Goal: Transaction & Acquisition: Book appointment/travel/reservation

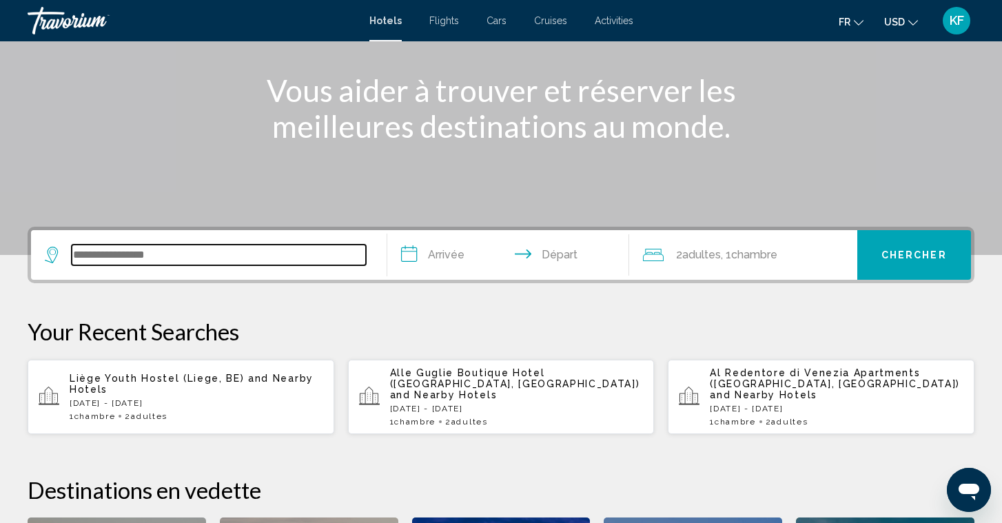
click at [244, 261] on input "Search widget" at bounding box center [219, 255] width 294 height 21
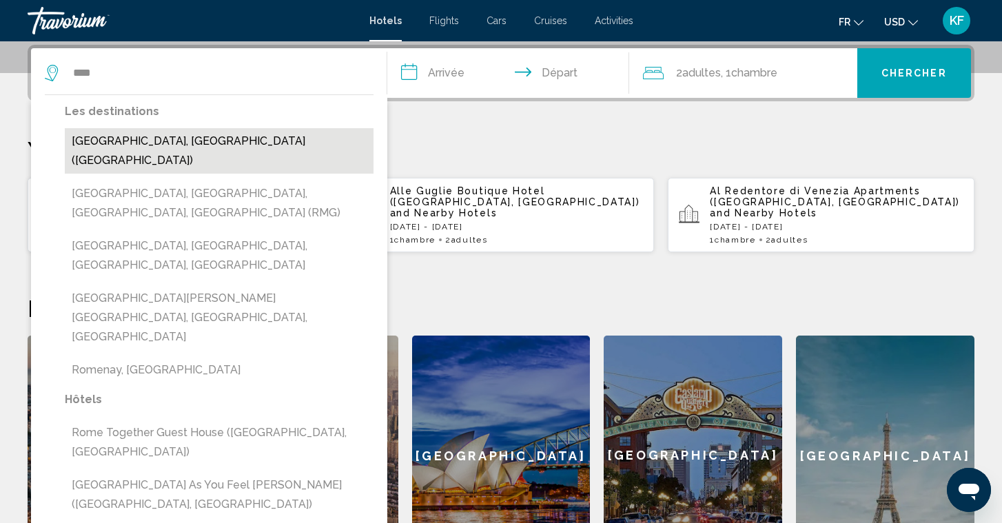
click at [183, 148] on button "[GEOGRAPHIC_DATA], [GEOGRAPHIC_DATA] ([GEOGRAPHIC_DATA])" at bounding box center [219, 150] width 309 height 45
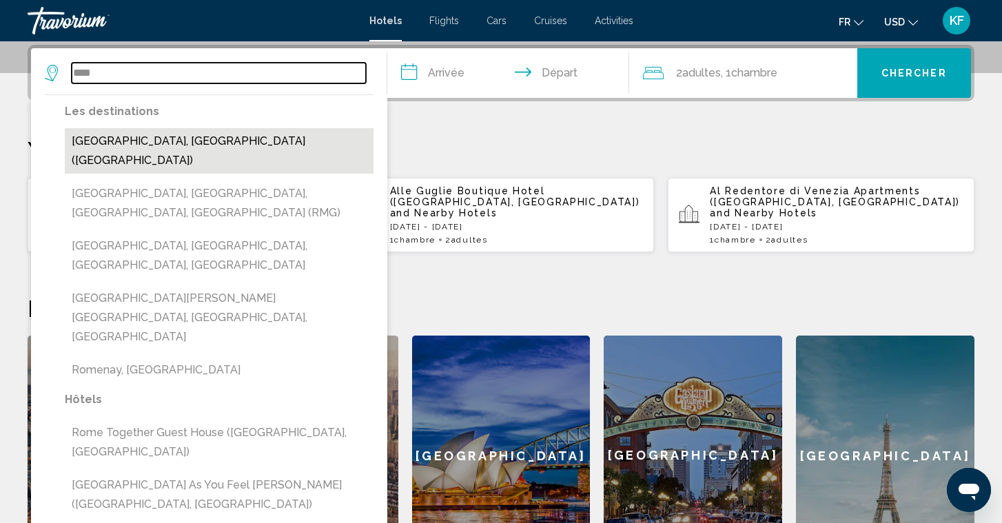
type input "**********"
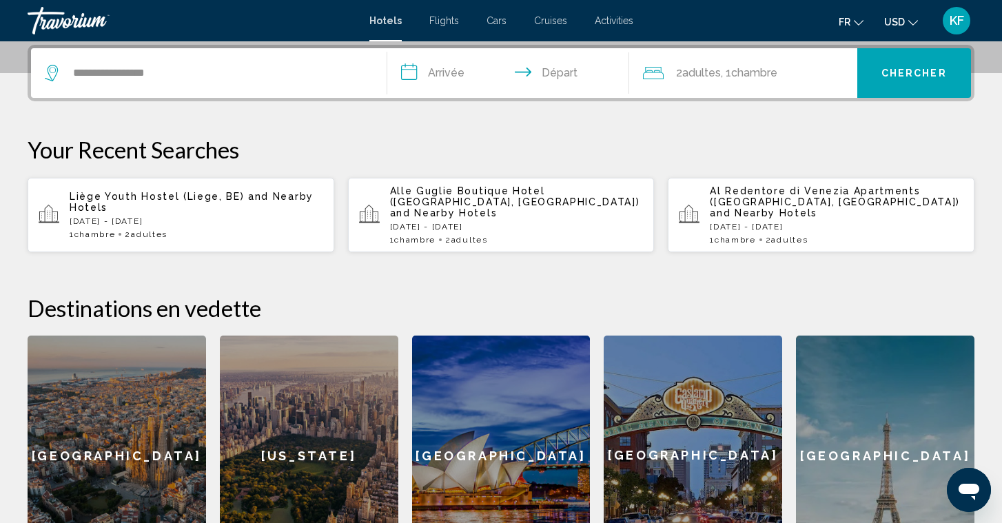
click at [473, 74] on input "**********" at bounding box center [510, 75] width 247 height 54
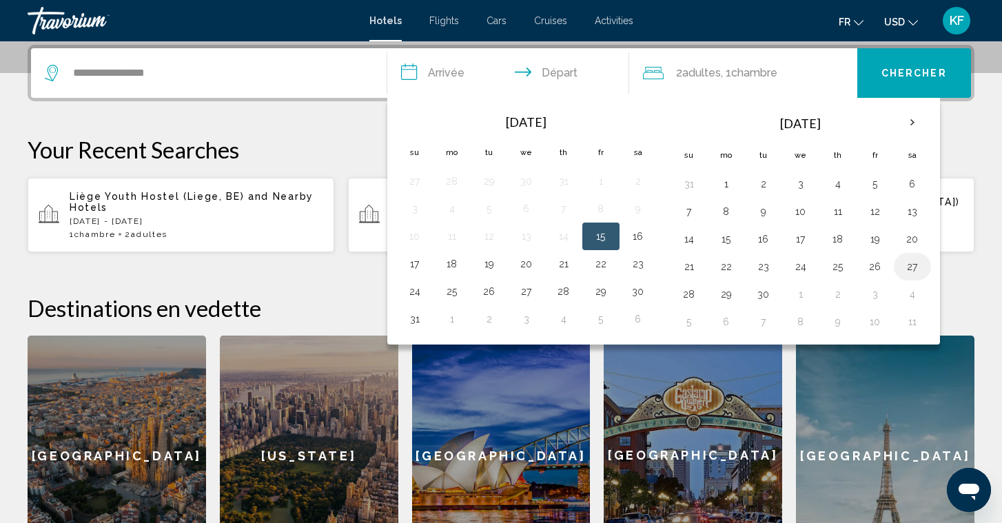
click at [908, 266] on button "27" at bounding box center [913, 266] width 22 height 19
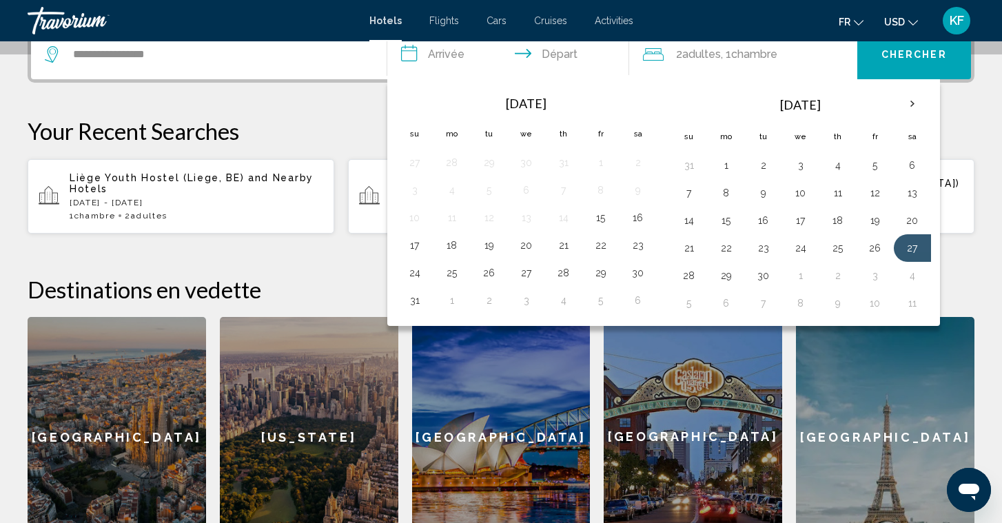
scroll to position [360, 0]
click at [917, 104] on th "Next month" at bounding box center [912, 103] width 37 height 30
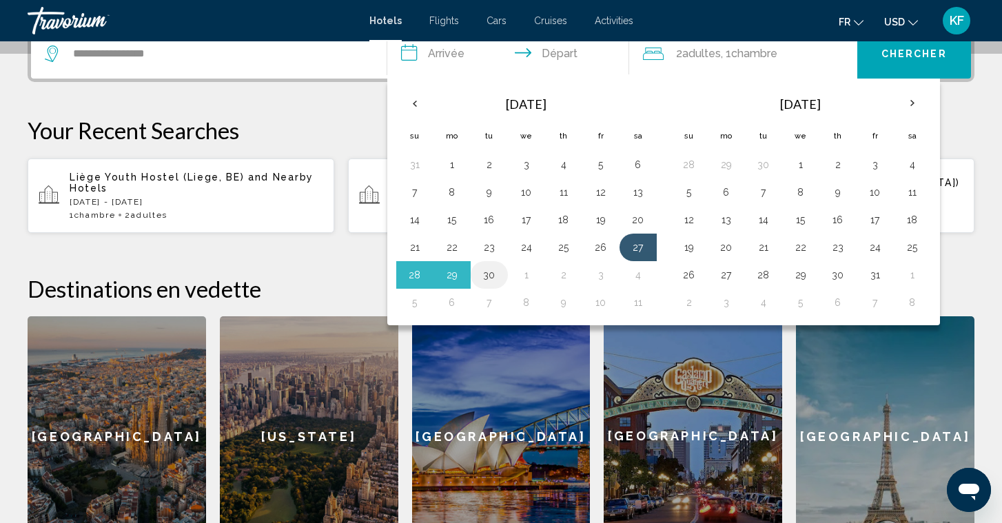
click at [495, 274] on button "30" at bounding box center [489, 274] width 22 height 19
type input "**********"
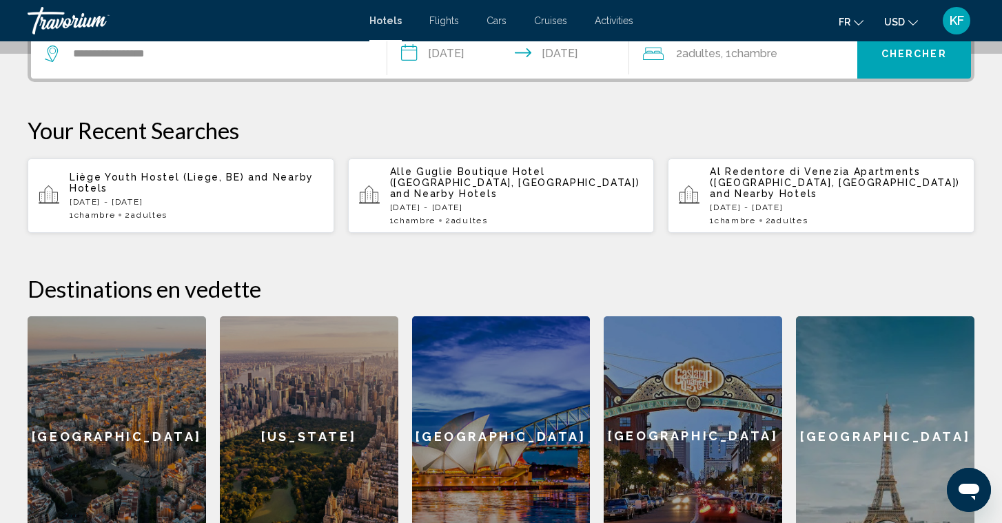
click at [899, 63] on button "Chercher" at bounding box center [914, 54] width 114 height 50
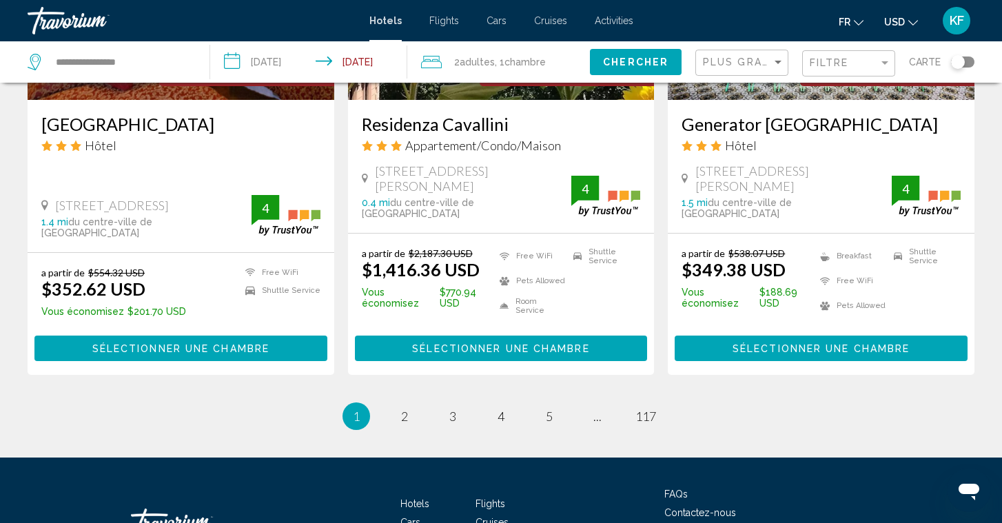
scroll to position [1808, 0]
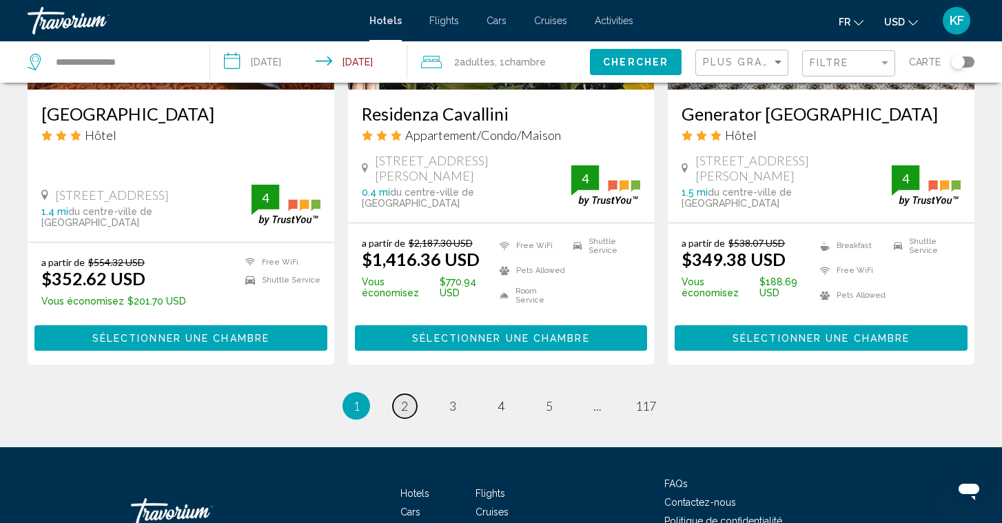
click at [414, 394] on link "page 2" at bounding box center [405, 406] width 24 height 24
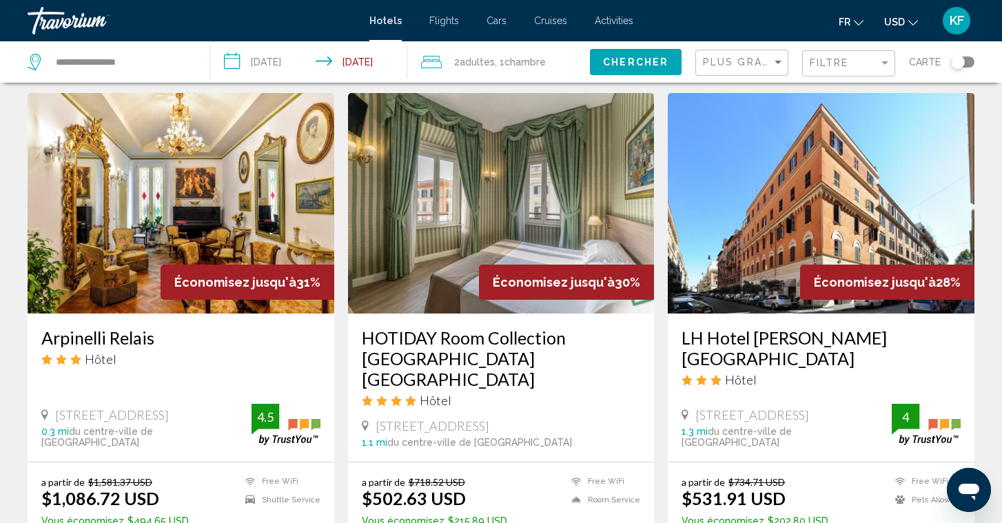
scroll to position [1592, 0]
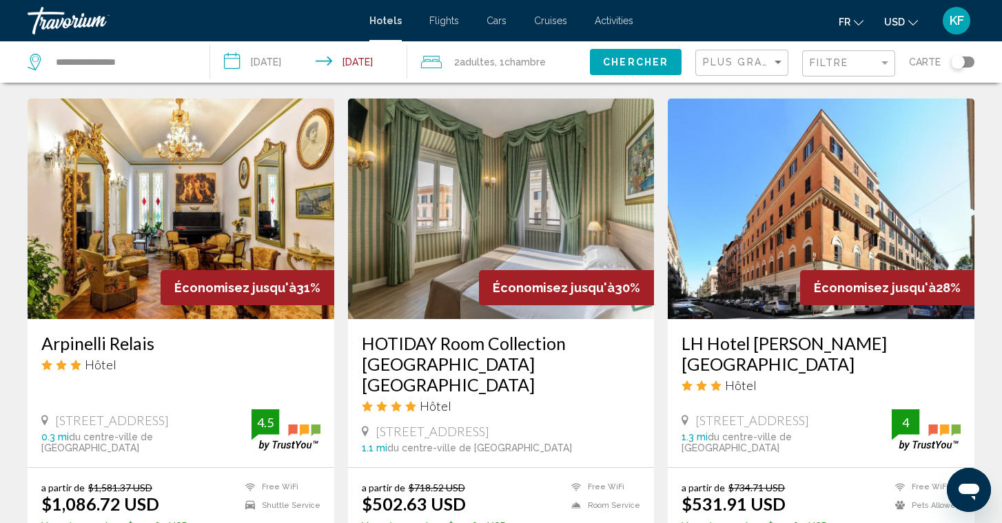
click at [509, 199] on img "Main content" at bounding box center [501, 209] width 307 height 221
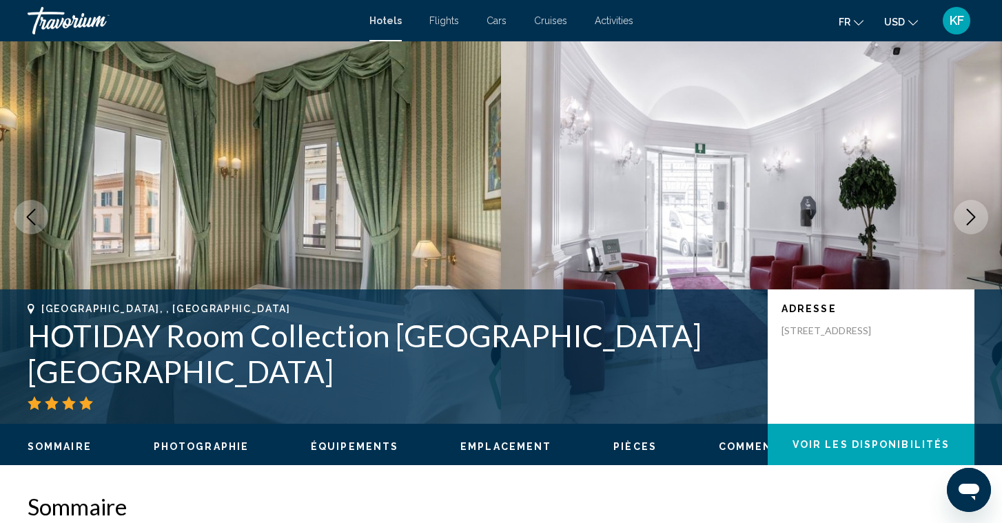
scroll to position [30, 0]
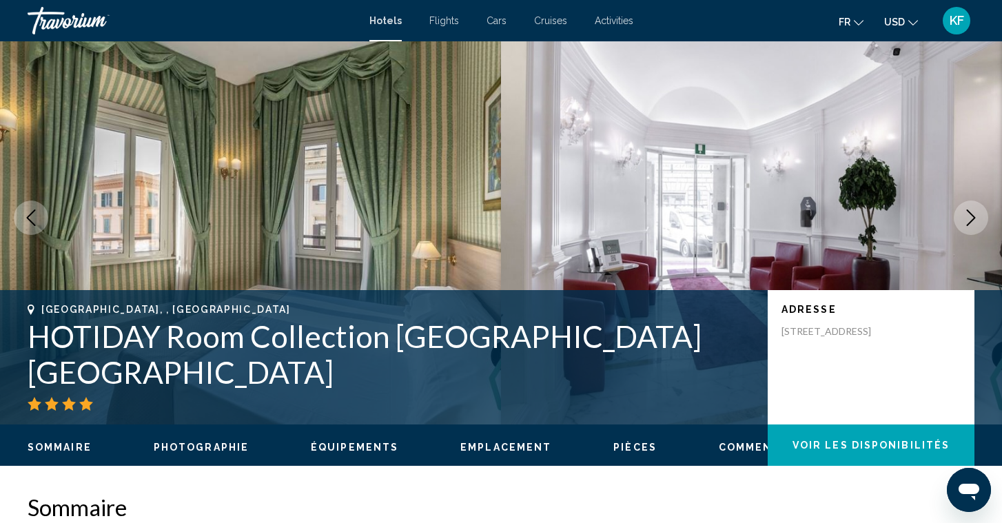
click at [978, 217] on icon "Next image" at bounding box center [971, 218] width 17 height 17
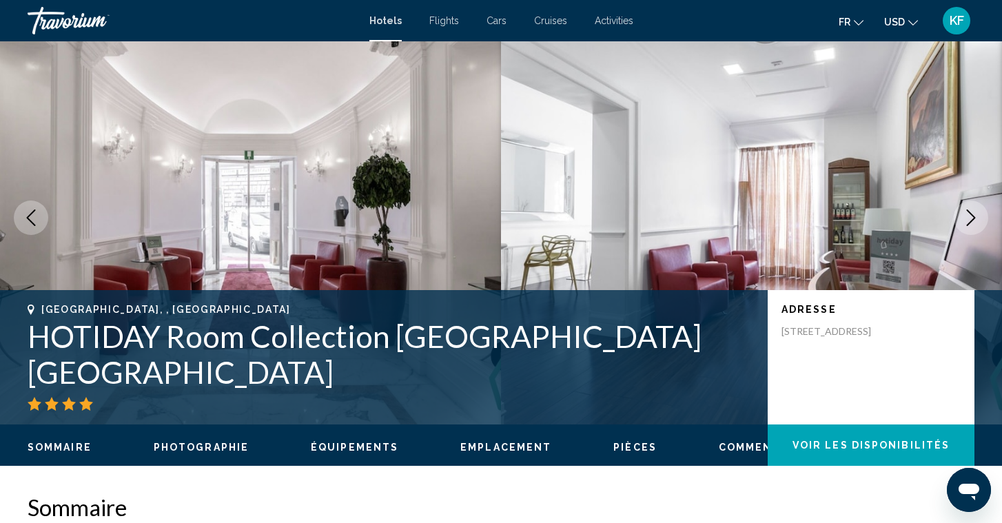
click at [978, 217] on icon "Next image" at bounding box center [971, 218] width 17 height 17
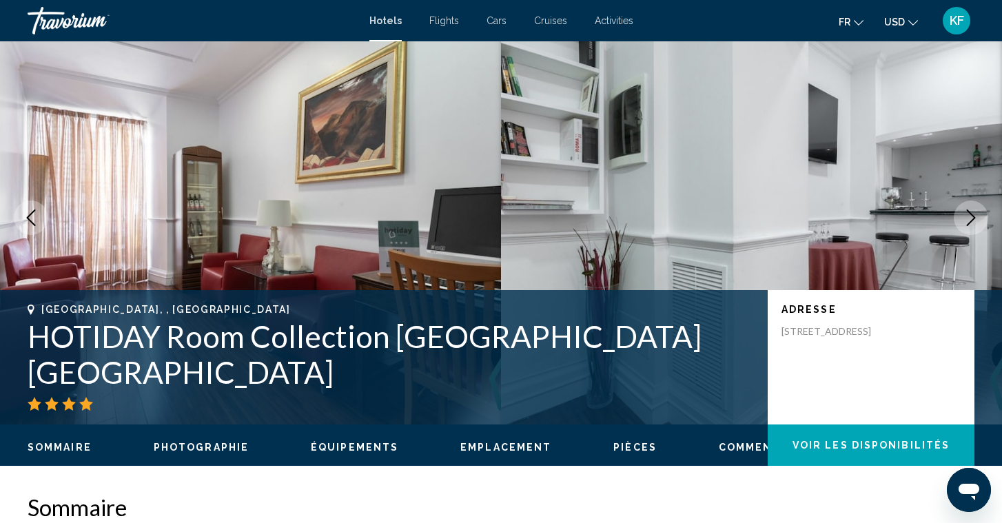
click at [978, 217] on icon "Next image" at bounding box center [971, 218] width 17 height 17
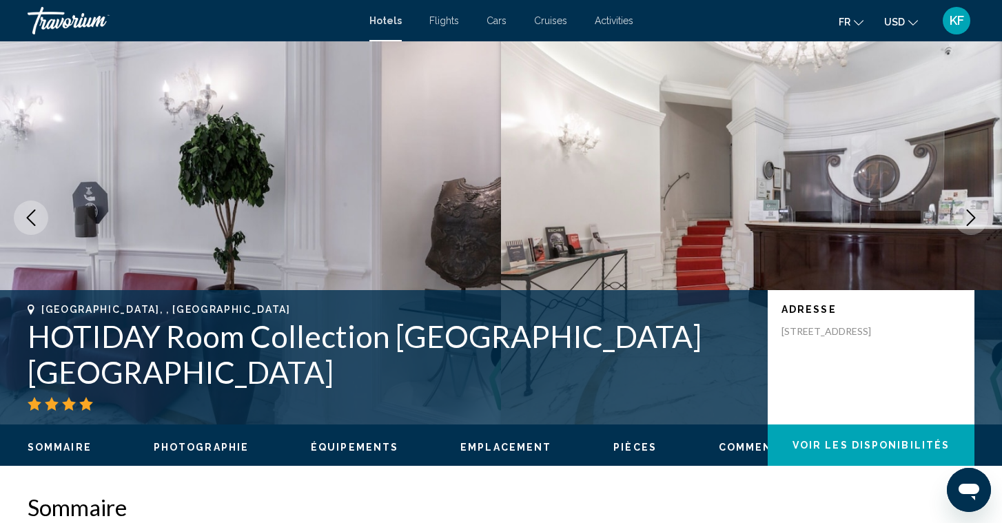
click at [978, 217] on icon "Next image" at bounding box center [971, 218] width 17 height 17
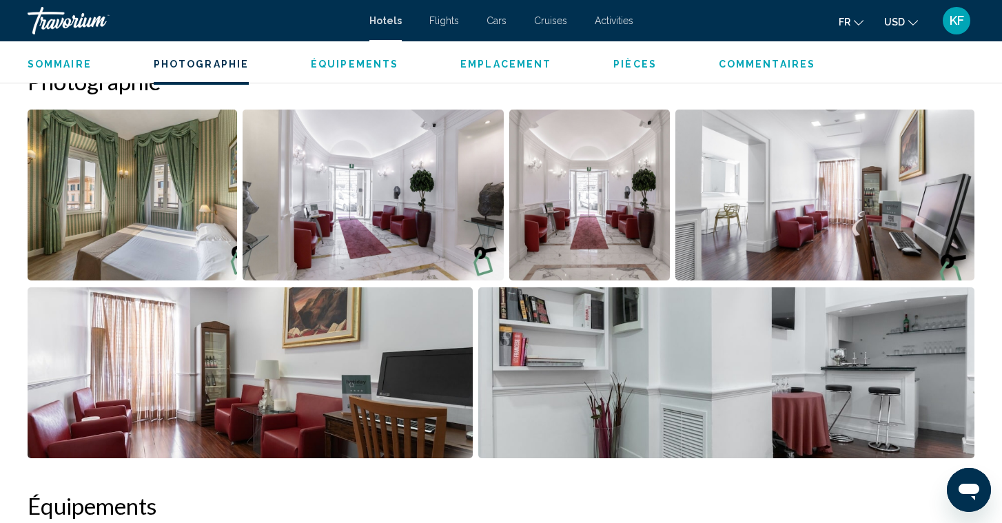
scroll to position [671, 0]
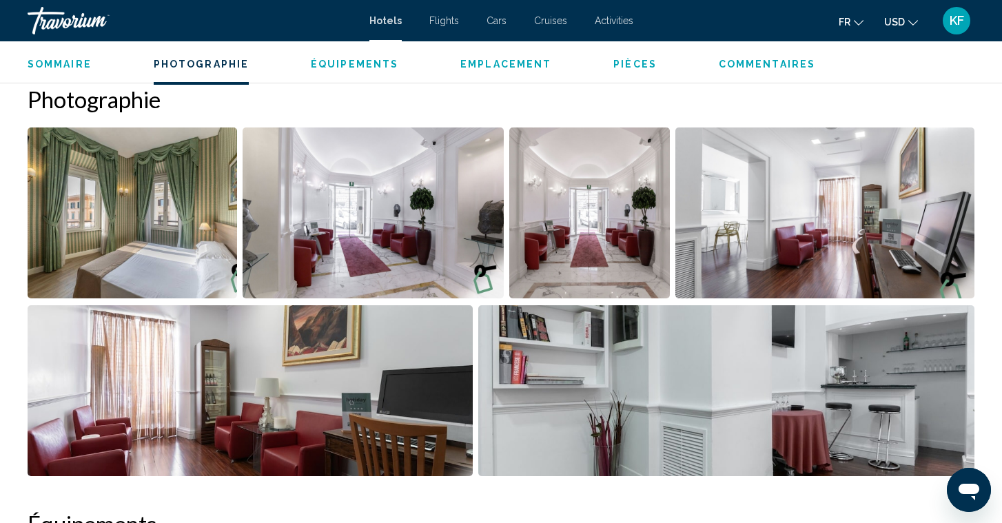
click at [446, 234] on img "Open full-screen image slider" at bounding box center [373, 213] width 261 height 171
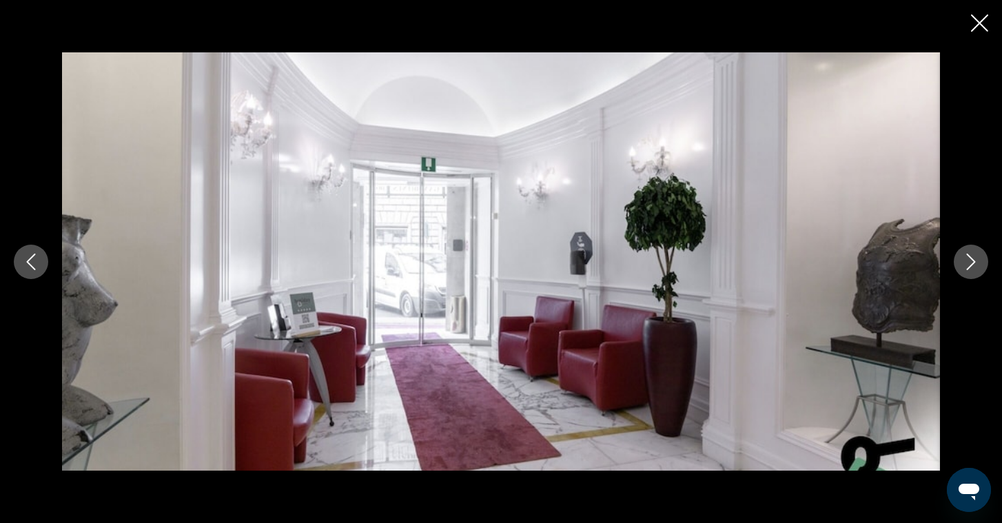
click at [968, 258] on icon "Next image" at bounding box center [971, 262] width 17 height 17
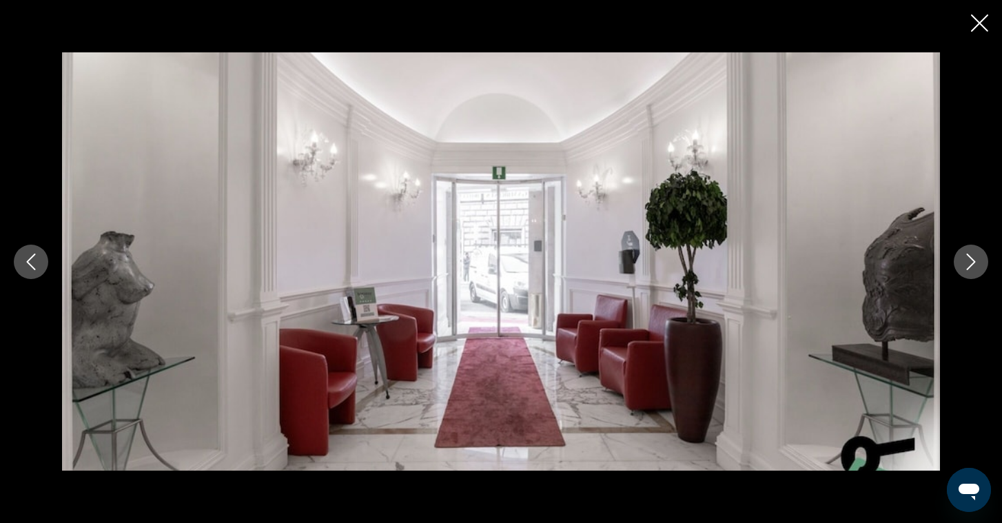
click at [968, 258] on icon "Next image" at bounding box center [971, 262] width 17 height 17
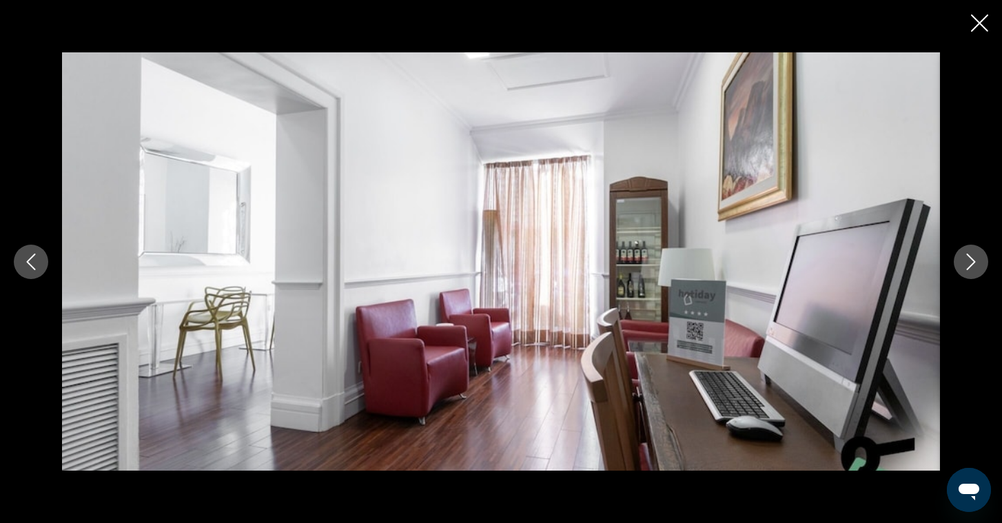
click at [968, 258] on icon "Next image" at bounding box center [971, 262] width 17 height 17
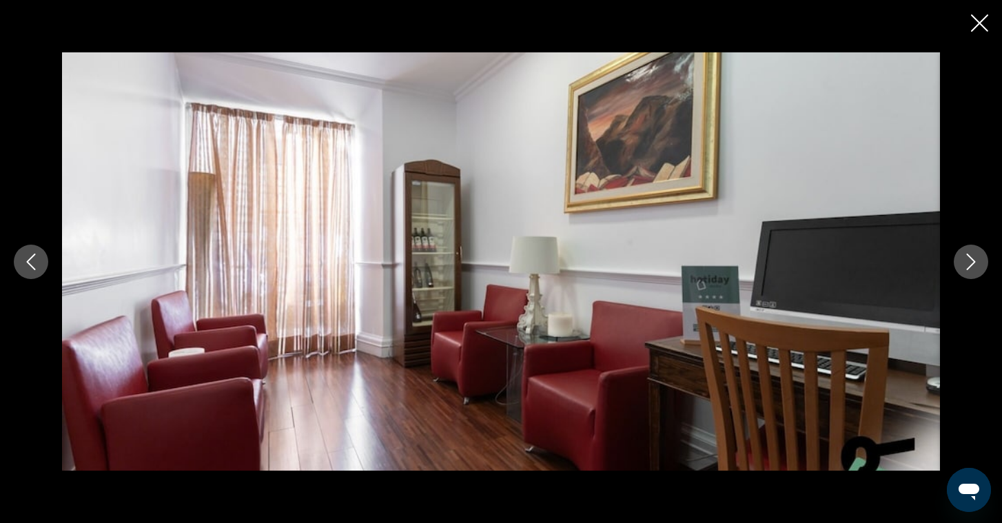
click at [968, 258] on icon "Next image" at bounding box center [971, 262] width 17 height 17
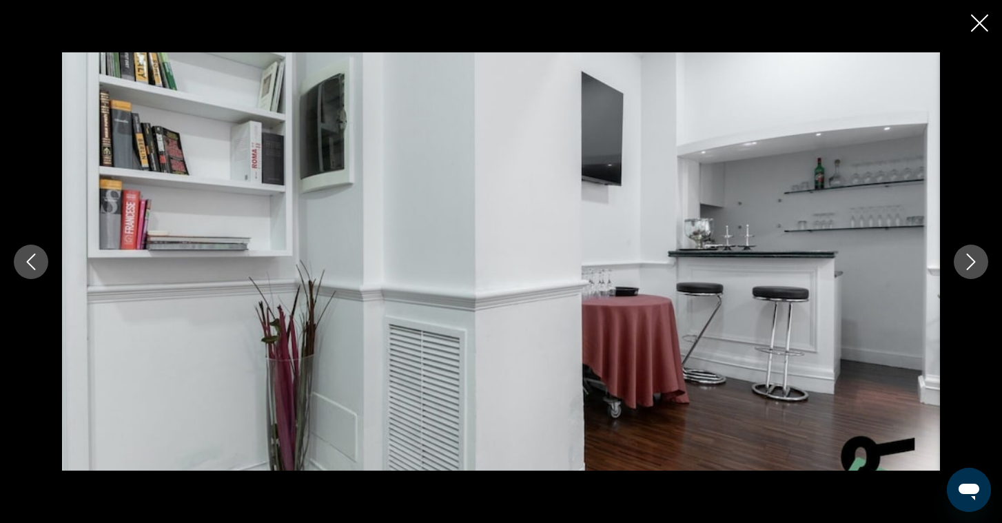
click at [968, 258] on icon "Next image" at bounding box center [971, 262] width 17 height 17
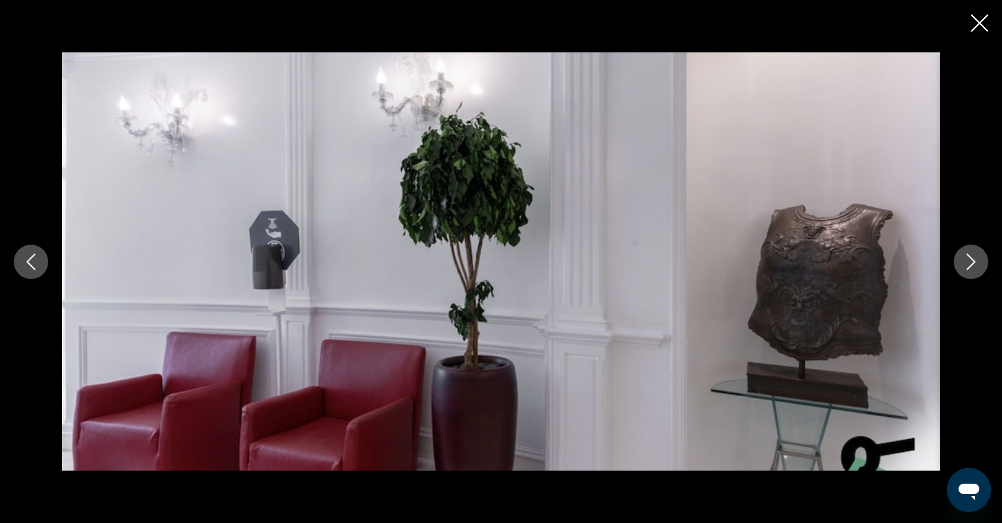
click at [968, 258] on icon "Next image" at bounding box center [971, 262] width 17 height 17
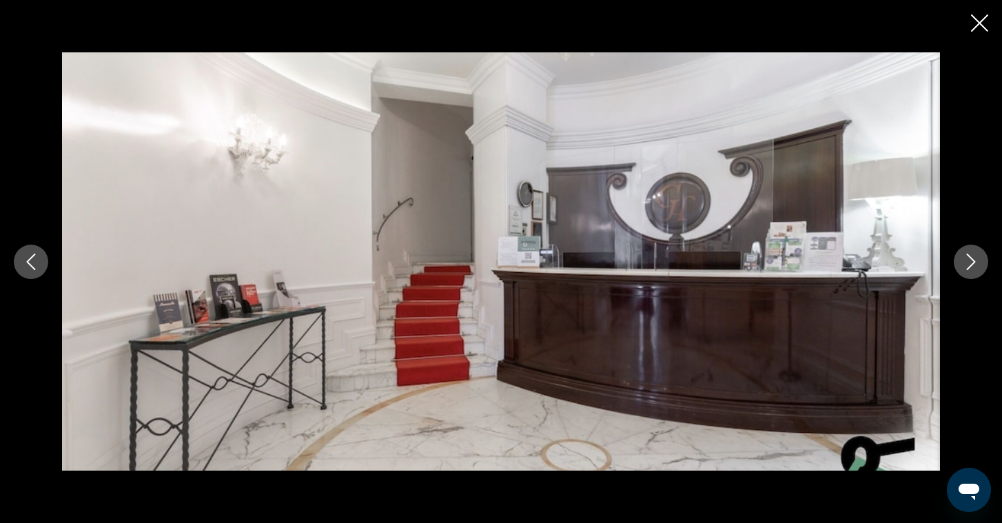
click at [968, 258] on icon "Next image" at bounding box center [971, 262] width 17 height 17
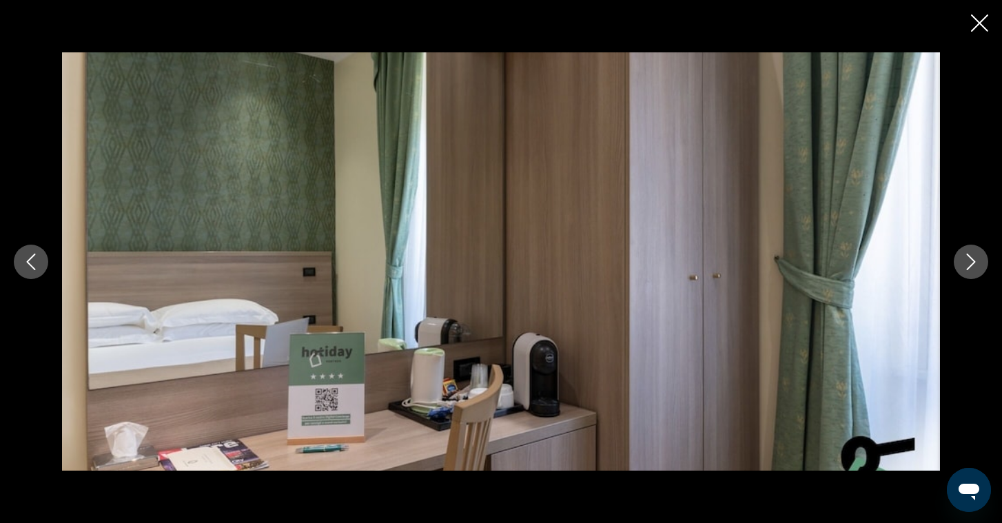
click at [969, 258] on icon "Next image" at bounding box center [971, 262] width 17 height 17
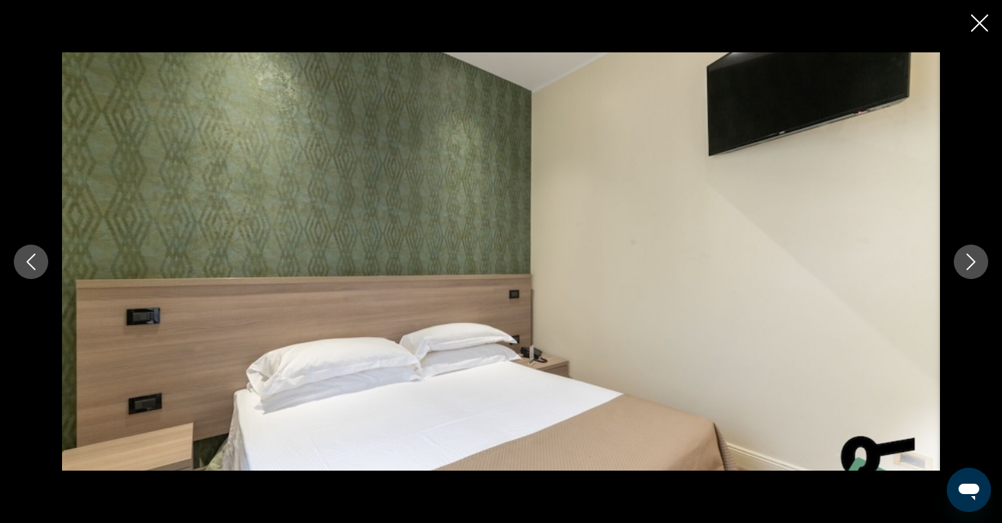
click at [969, 258] on icon "Next image" at bounding box center [971, 262] width 17 height 17
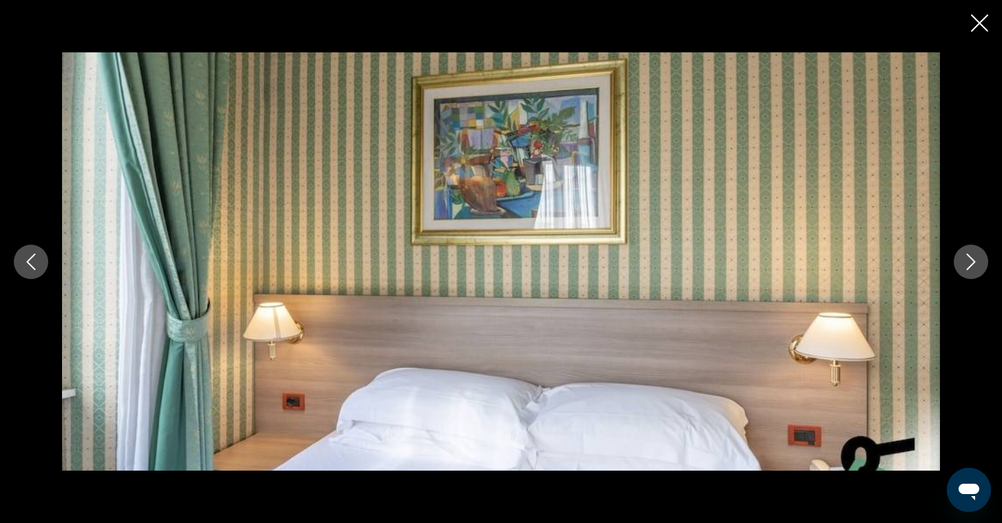
click at [969, 258] on icon "Next image" at bounding box center [971, 262] width 17 height 17
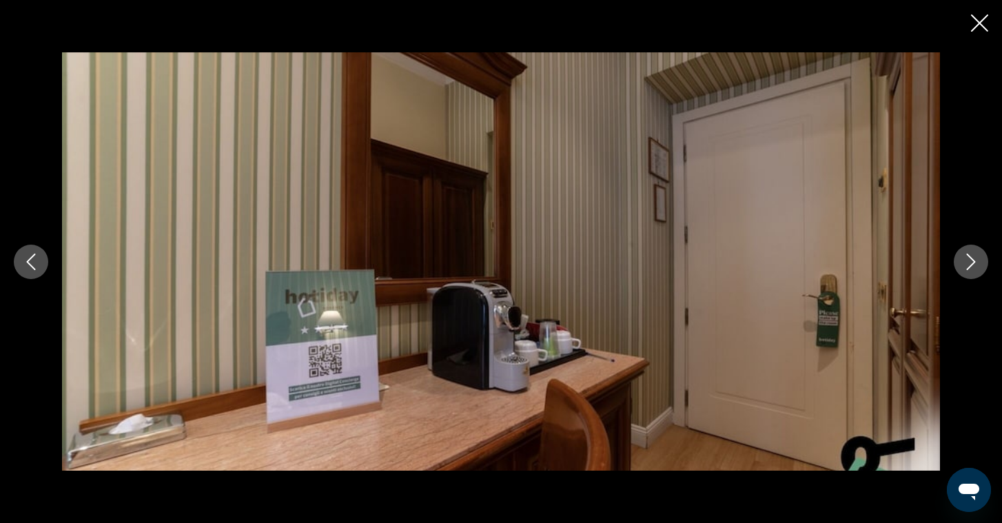
click at [969, 258] on icon "Next image" at bounding box center [971, 262] width 17 height 17
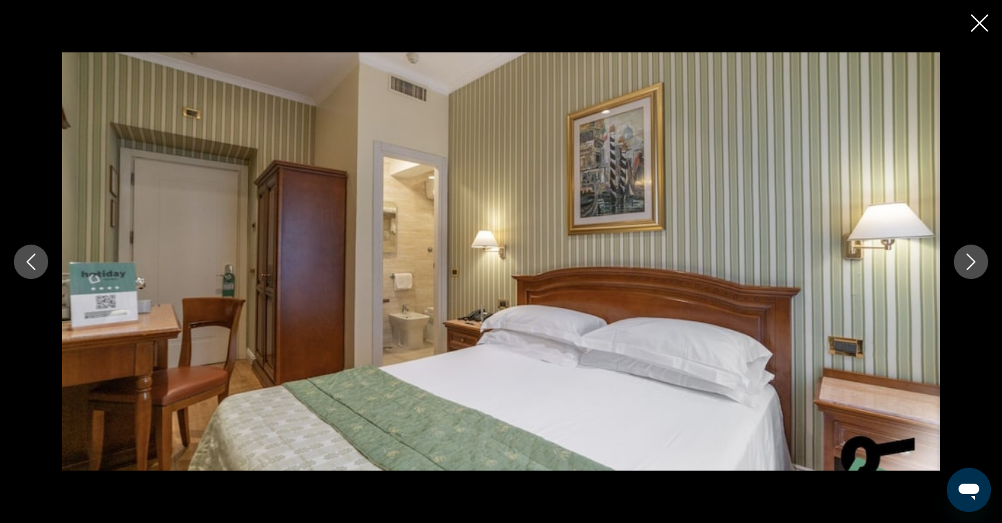
click at [970, 258] on icon "Next image" at bounding box center [971, 262] width 17 height 17
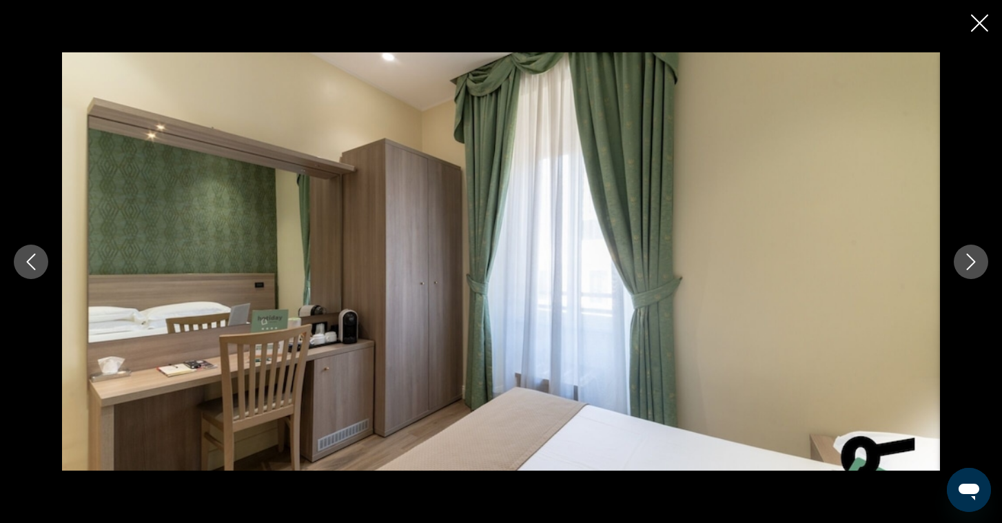
click at [970, 258] on icon "Next image" at bounding box center [971, 262] width 17 height 17
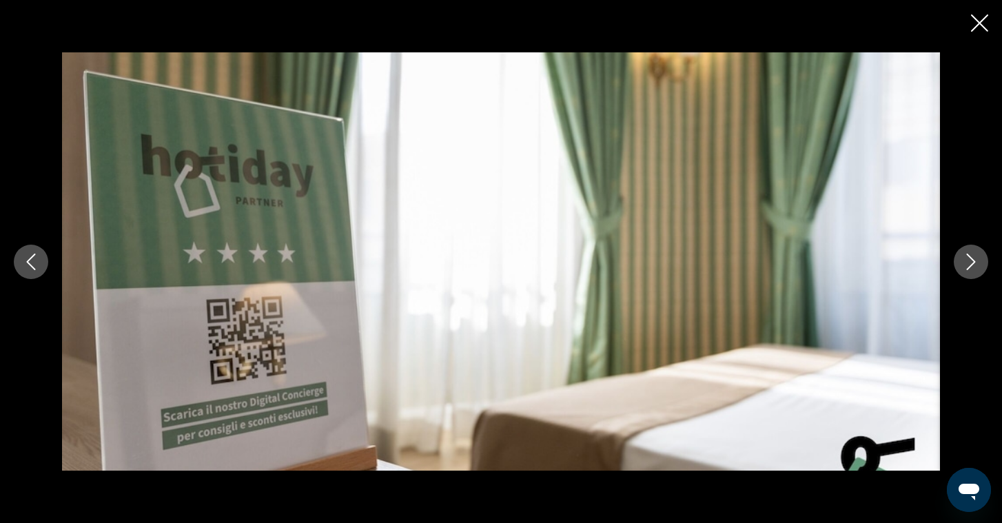
click at [970, 258] on icon "Next image" at bounding box center [971, 262] width 17 height 17
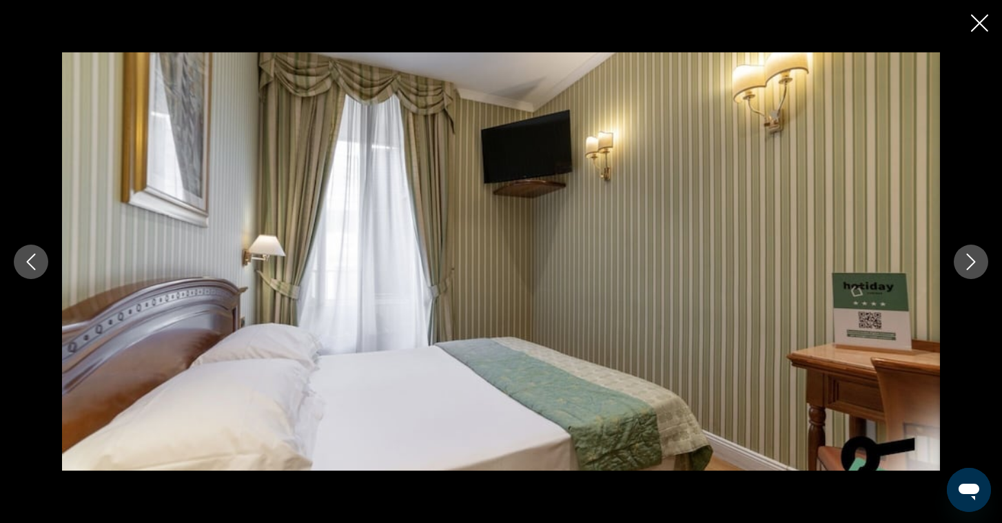
click at [970, 258] on icon "Next image" at bounding box center [971, 262] width 17 height 17
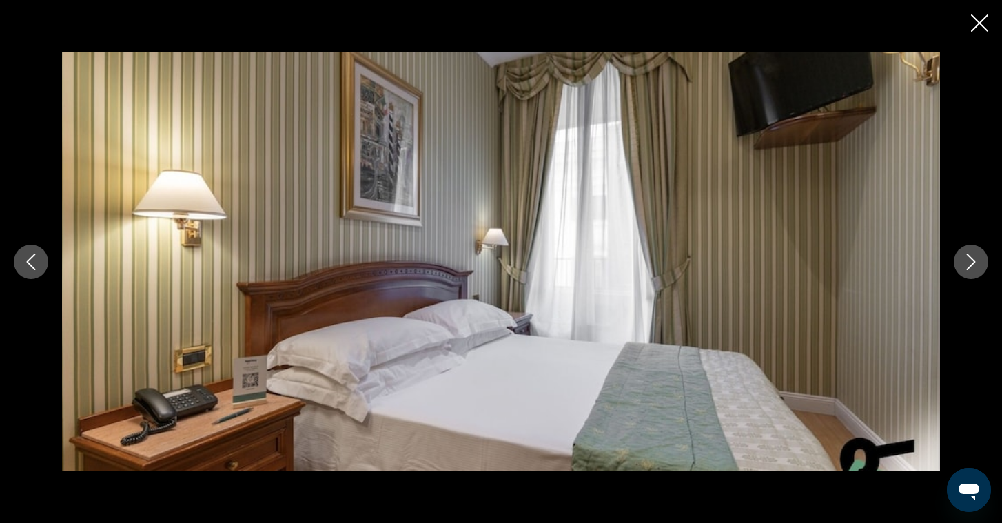
click at [970, 258] on icon "Next image" at bounding box center [971, 262] width 17 height 17
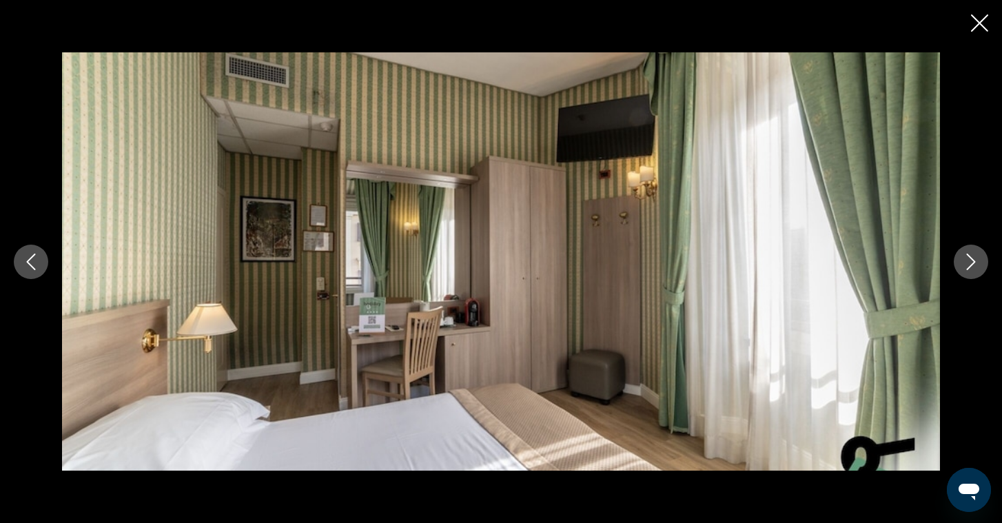
click at [970, 258] on icon "Next image" at bounding box center [971, 262] width 17 height 17
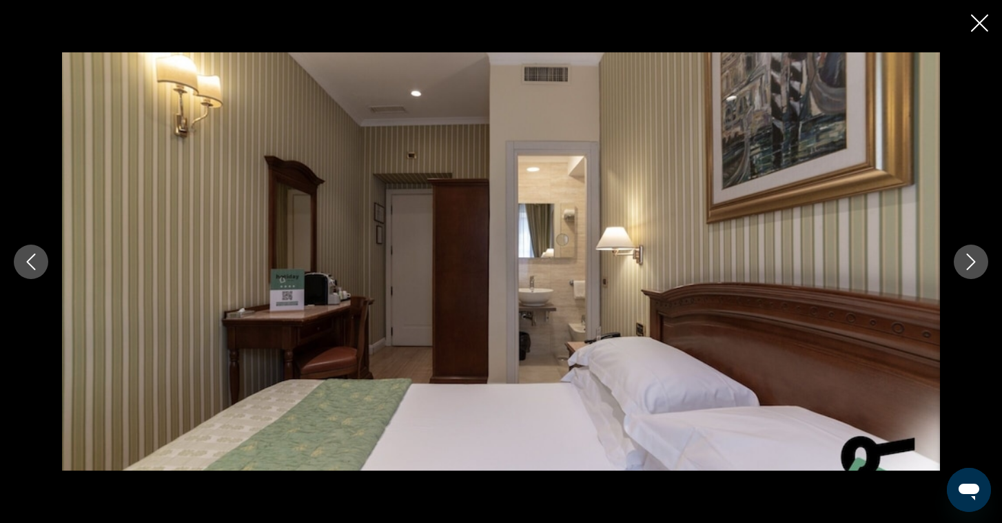
click at [971, 258] on icon "Next image" at bounding box center [971, 262] width 9 height 17
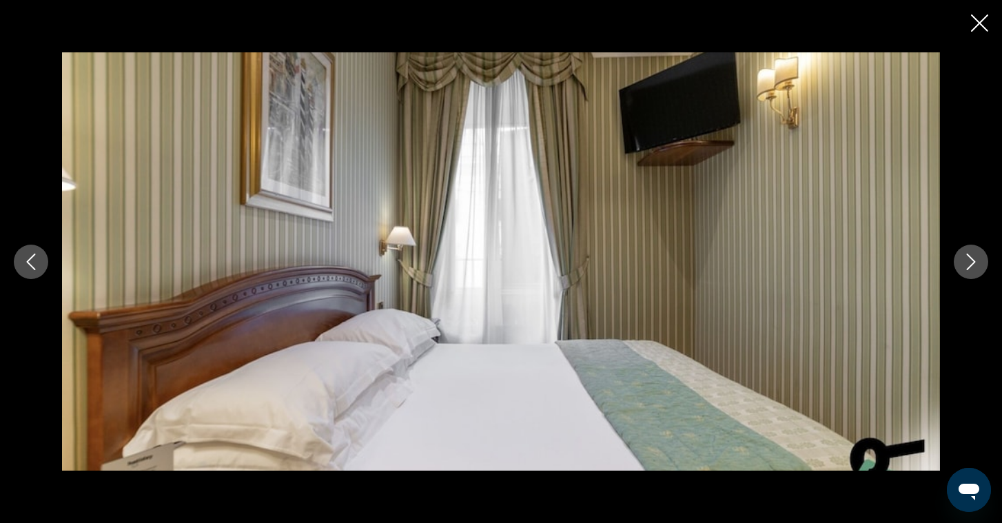
click at [971, 258] on icon "Next image" at bounding box center [971, 262] width 9 height 17
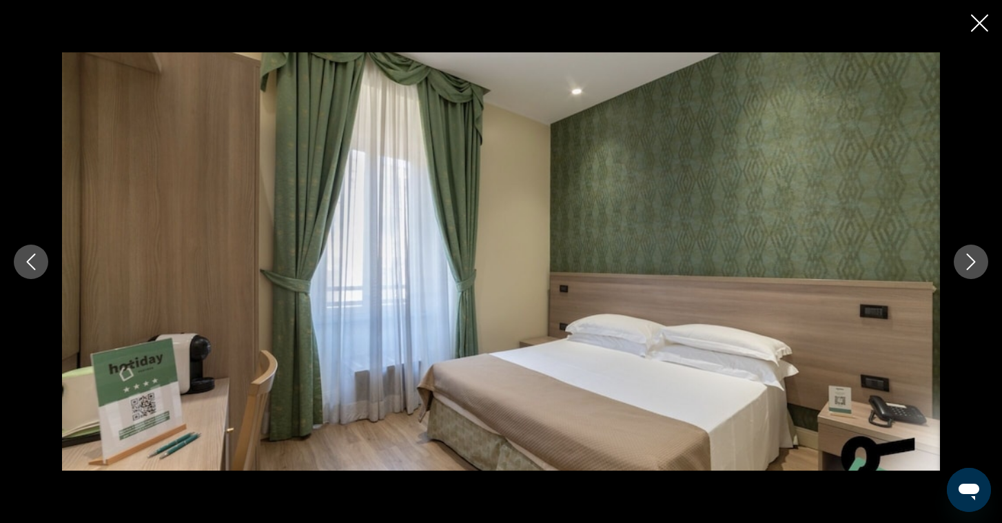
click at [971, 258] on icon "Next image" at bounding box center [971, 262] width 9 height 17
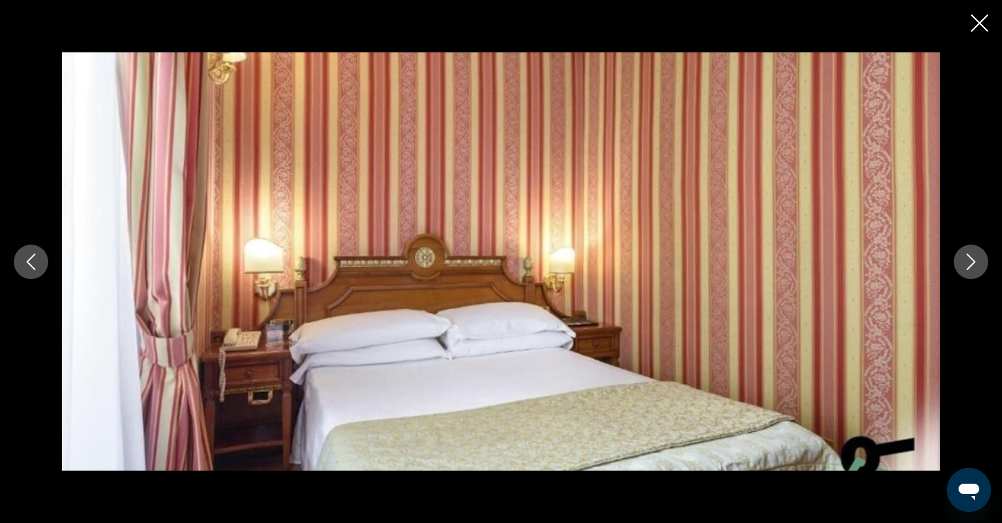
click at [971, 258] on icon "Next image" at bounding box center [971, 262] width 9 height 17
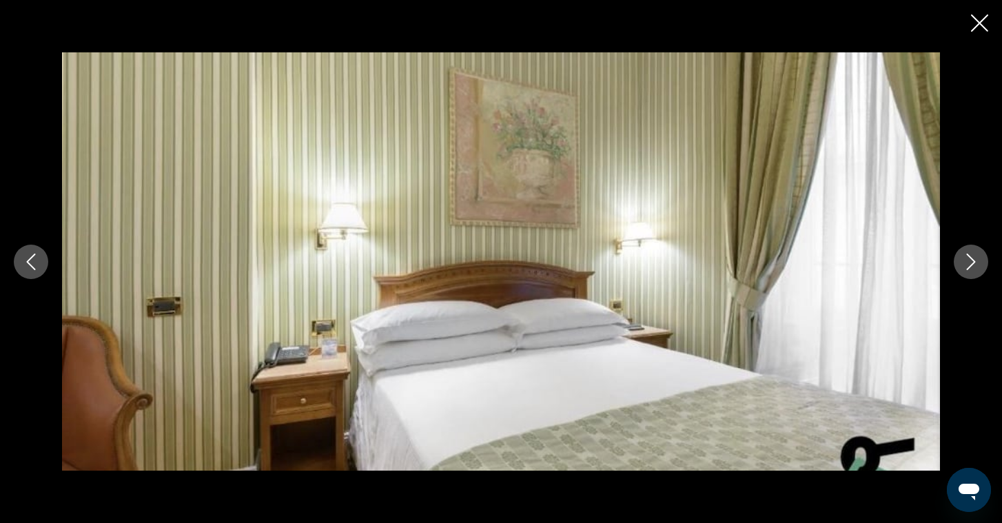
click at [978, 21] on icon "Close slideshow" at bounding box center [979, 22] width 17 height 17
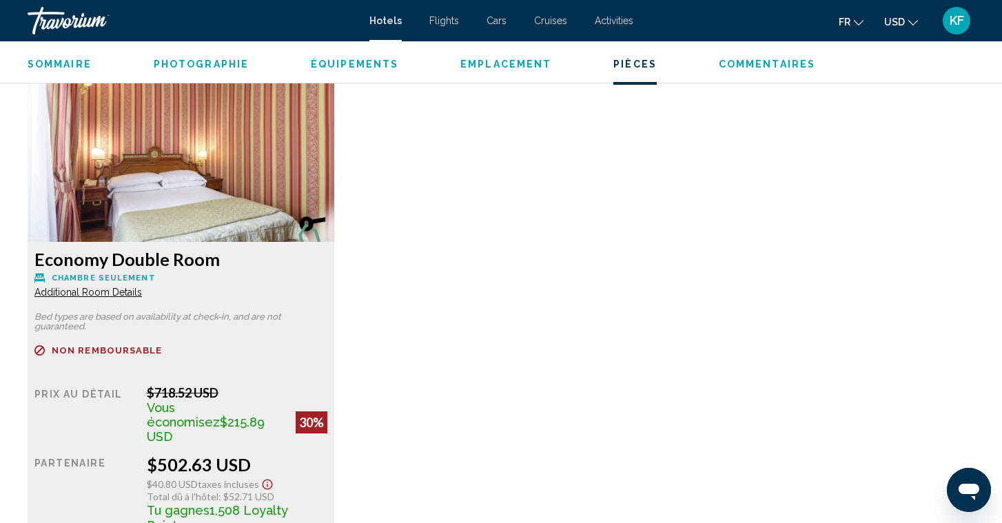
scroll to position [1885, 0]
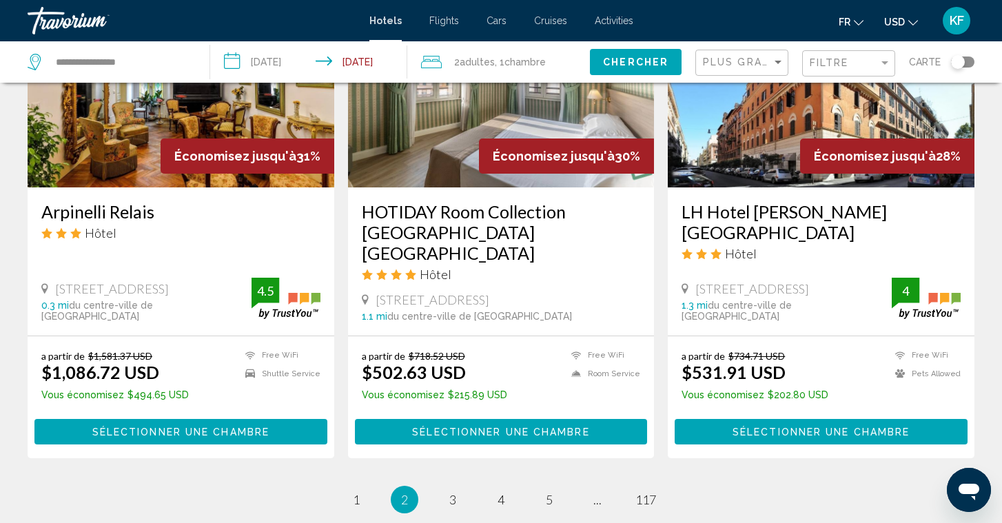
scroll to position [1739, 0]
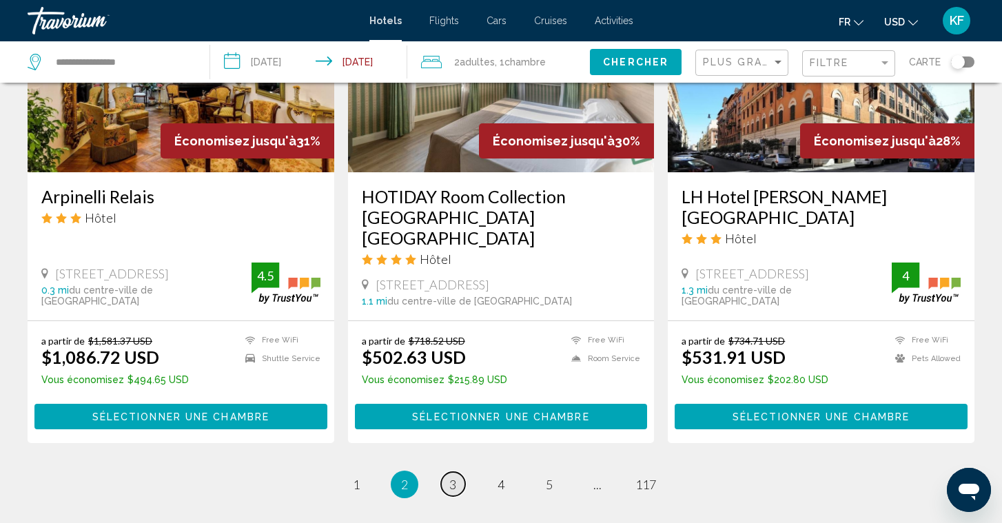
click at [450, 477] on span "3" at bounding box center [452, 484] width 7 height 15
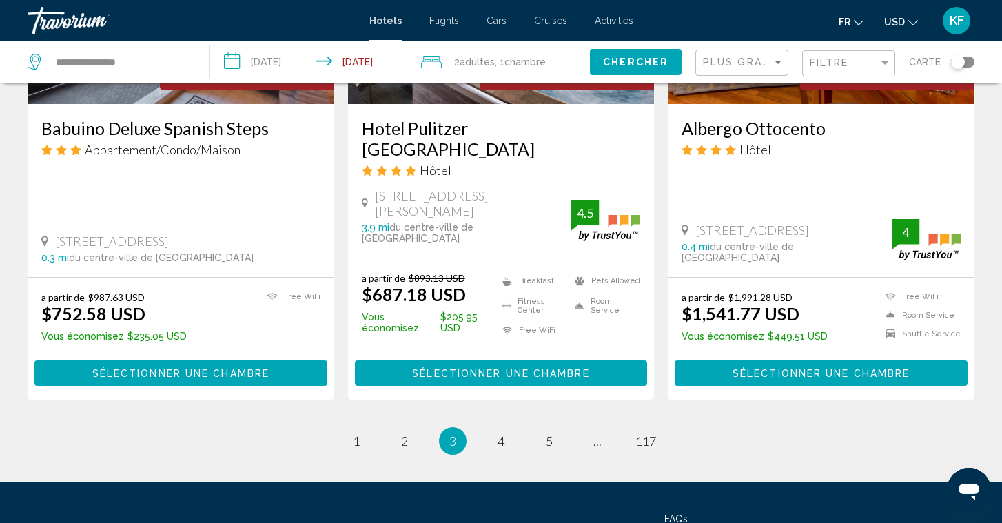
scroll to position [1809, 0]
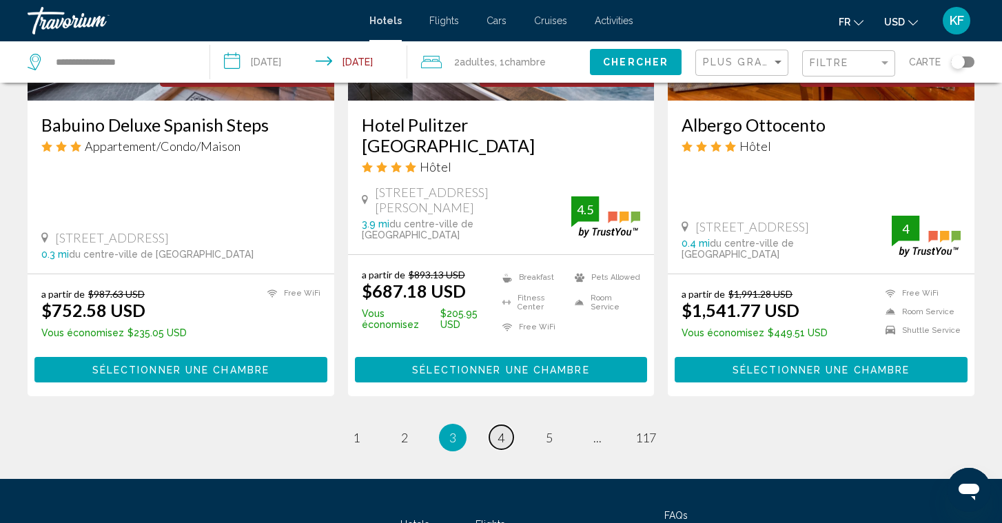
click at [493, 425] on link "page 4" at bounding box center [501, 437] width 24 height 24
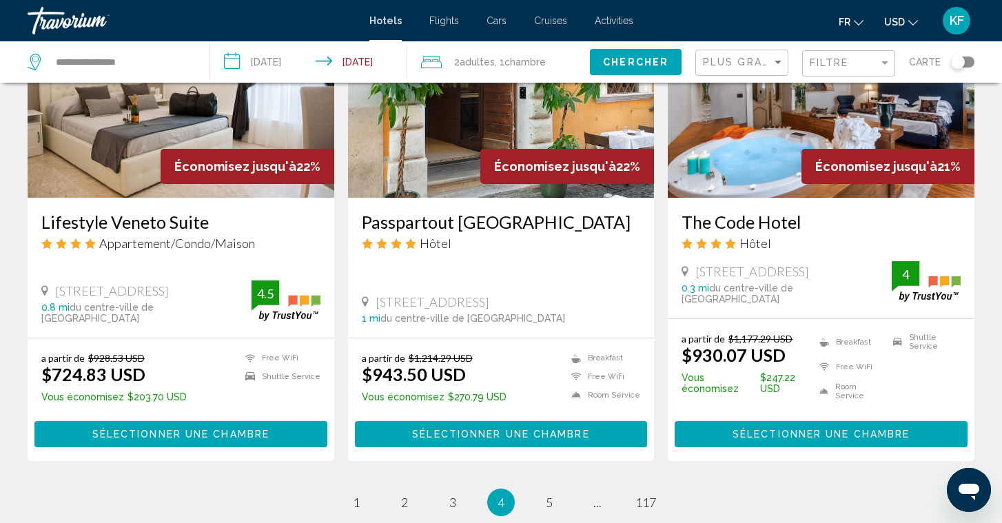
scroll to position [1754, 0]
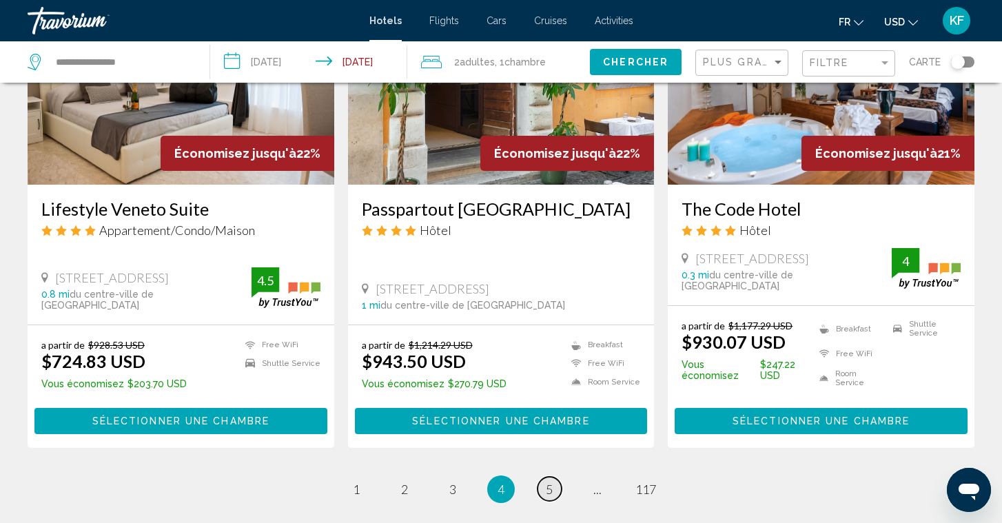
click at [544, 477] on link "page 5" at bounding box center [550, 489] width 24 height 24
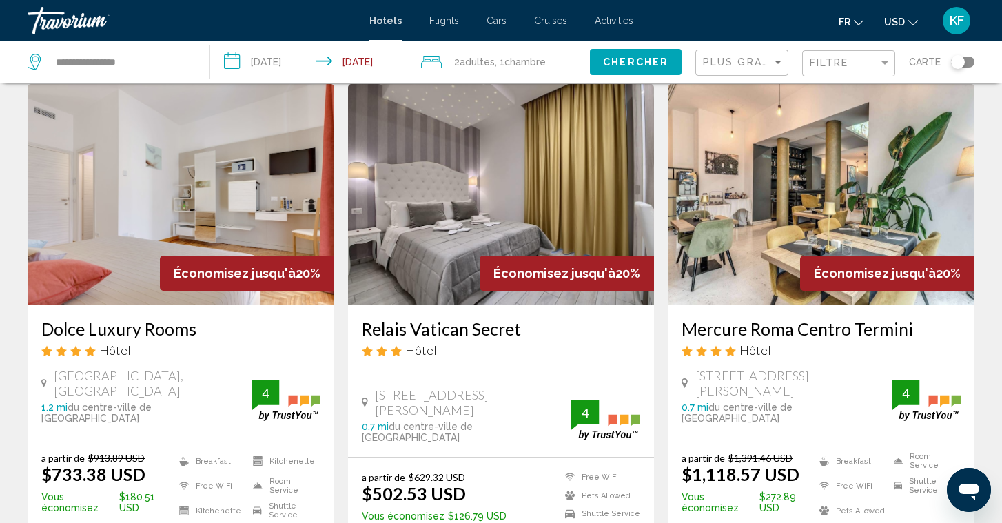
scroll to position [1123, 0]
click at [471, 164] on img "Main content" at bounding box center [501, 193] width 307 height 221
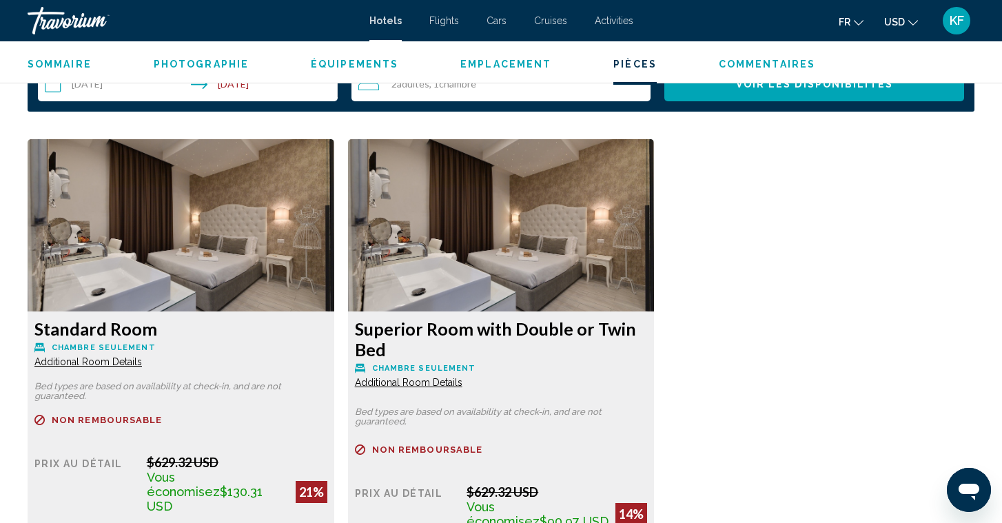
scroll to position [1810, 0]
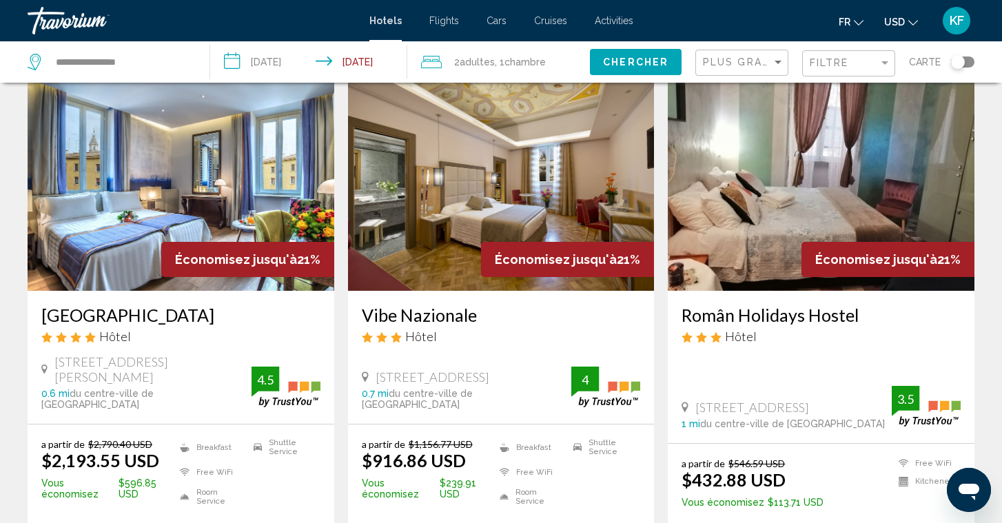
scroll to position [56, 0]
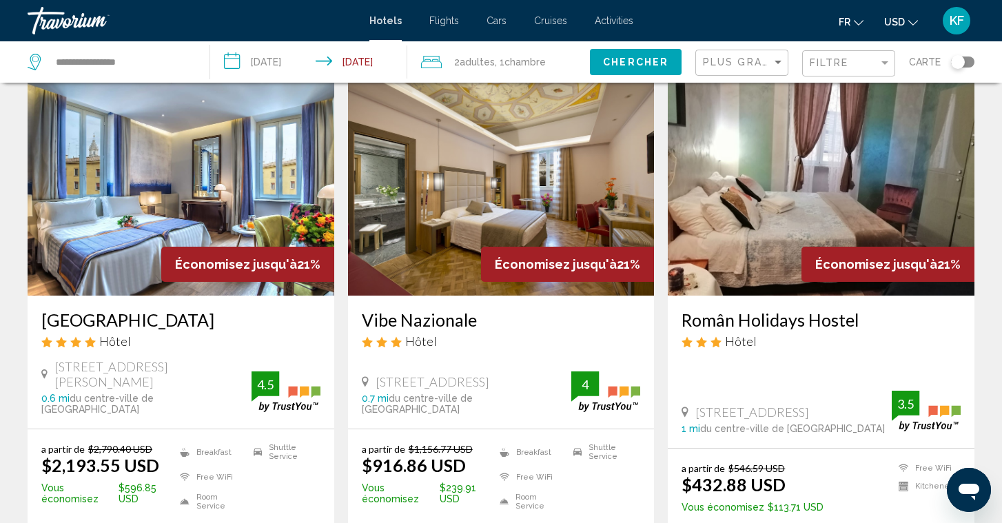
click at [813, 177] on img "Main content" at bounding box center [821, 185] width 307 height 221
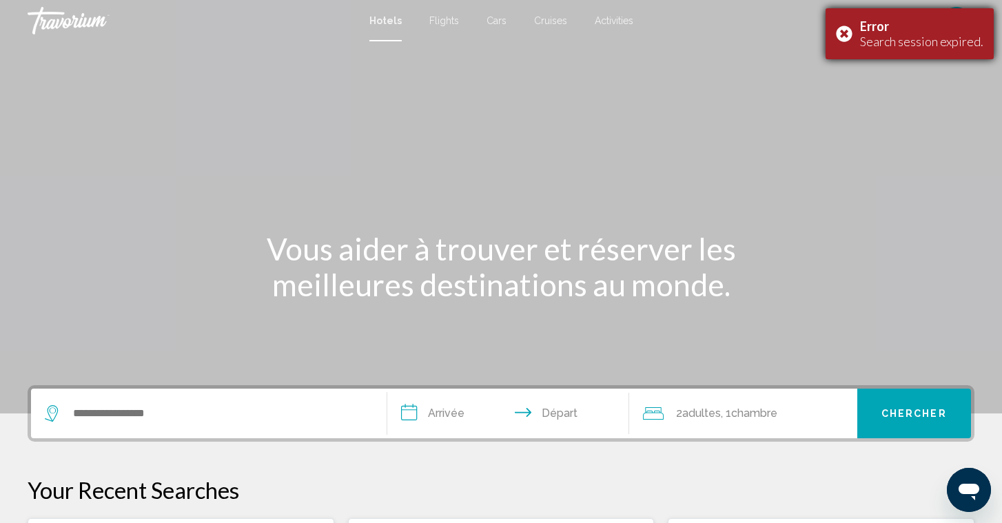
click at [893, 36] on div "Search session expired." at bounding box center [921, 41] width 123 height 15
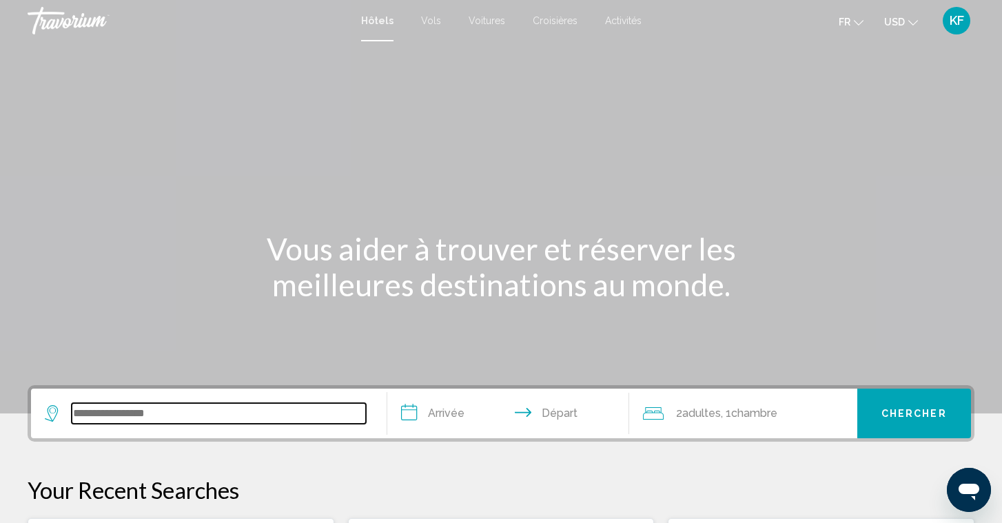
click at [223, 407] on input "Search widget" at bounding box center [219, 413] width 294 height 21
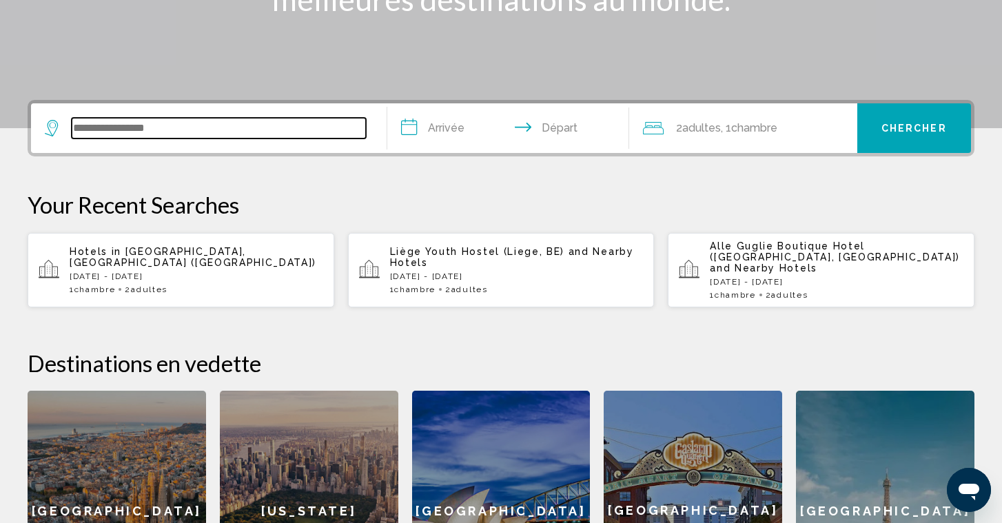
scroll to position [340, 0]
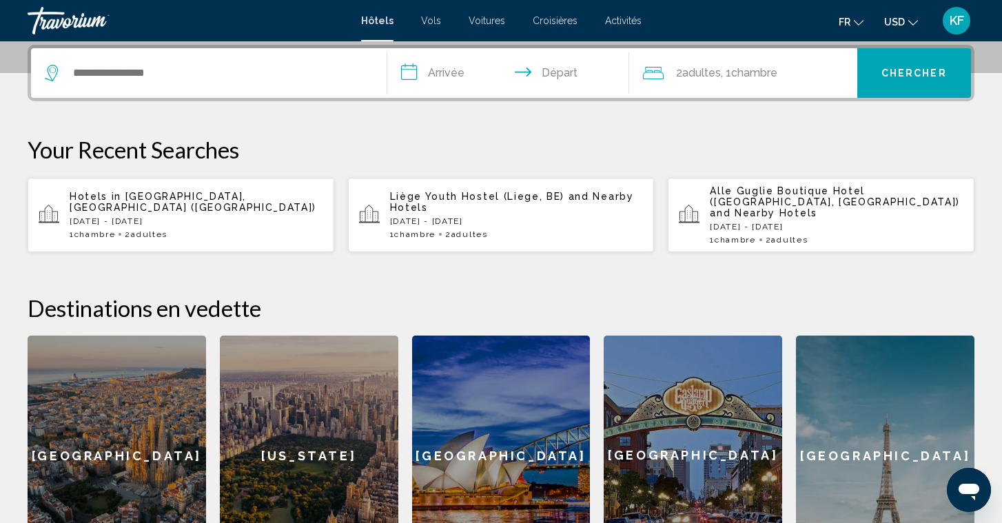
click at [163, 218] on div "Hotels in Rome, Italy (ROM) Sat, 27 Sep - Tue, 30 Sep 1 Chambre pièces 2 Adulte…" at bounding box center [197, 215] width 254 height 48
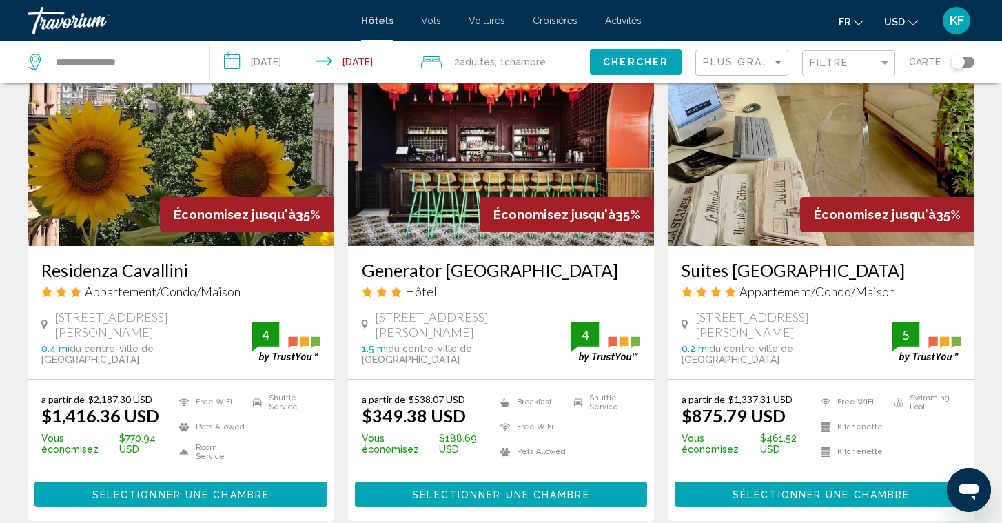
scroll to position [1652, 0]
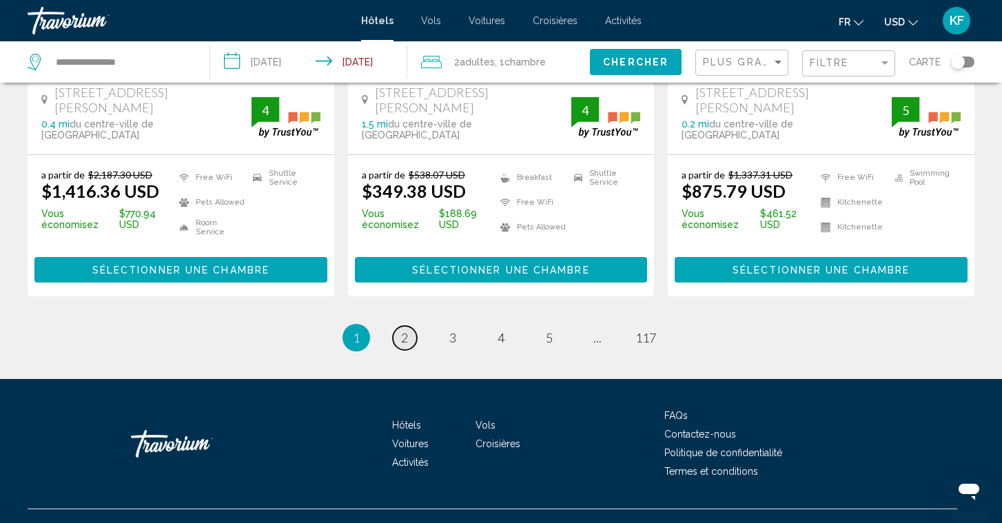
click at [405, 326] on link "page 2" at bounding box center [405, 338] width 24 height 24
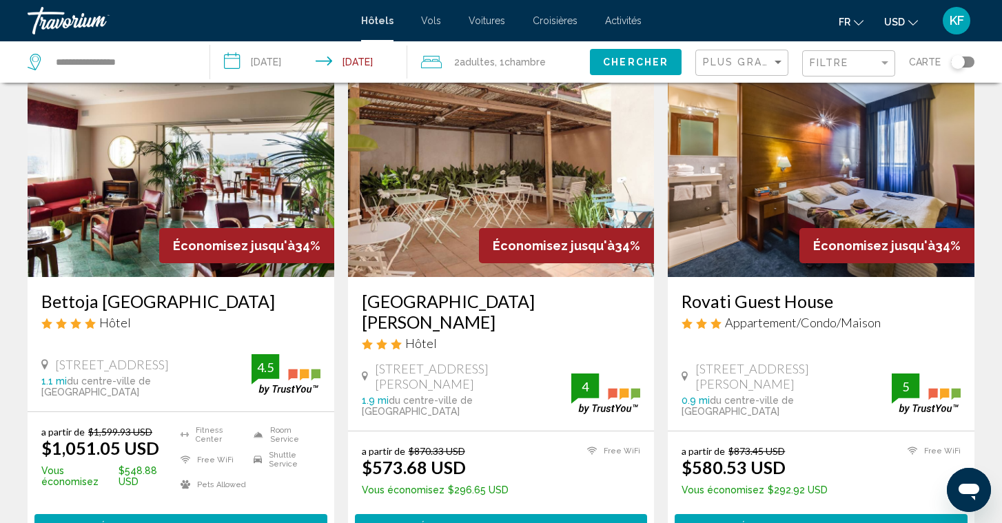
scroll to position [90, 0]
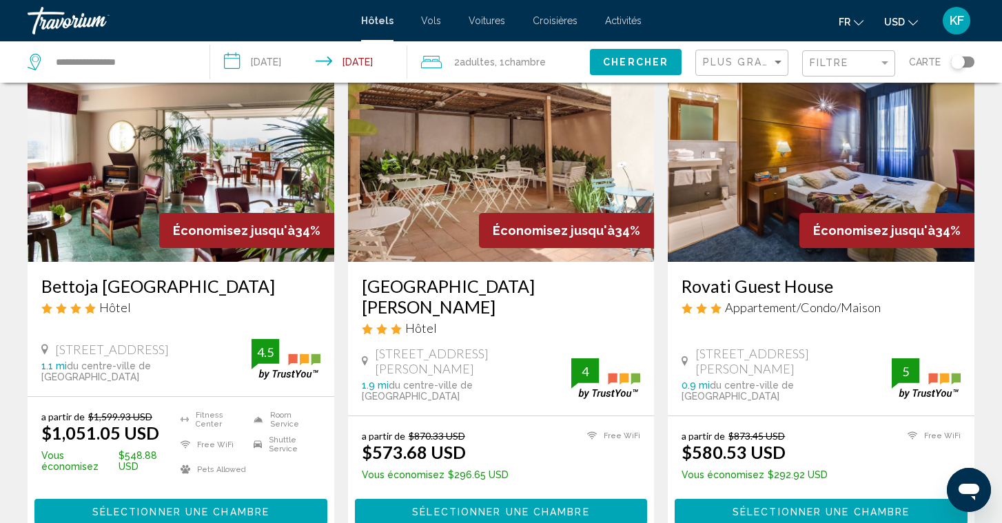
click at [705, 183] on img "Main content" at bounding box center [821, 151] width 307 height 221
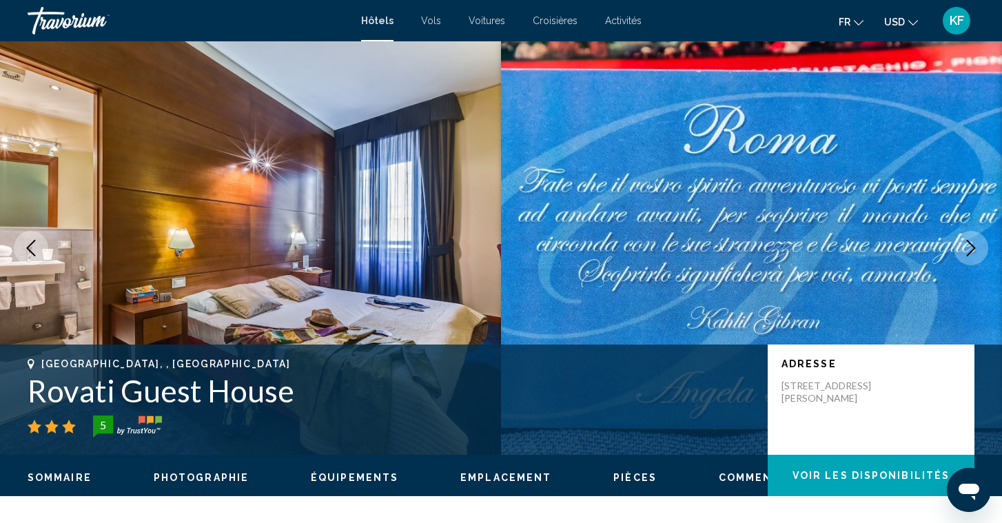
click at [972, 249] on icon "Next image" at bounding box center [971, 248] width 17 height 17
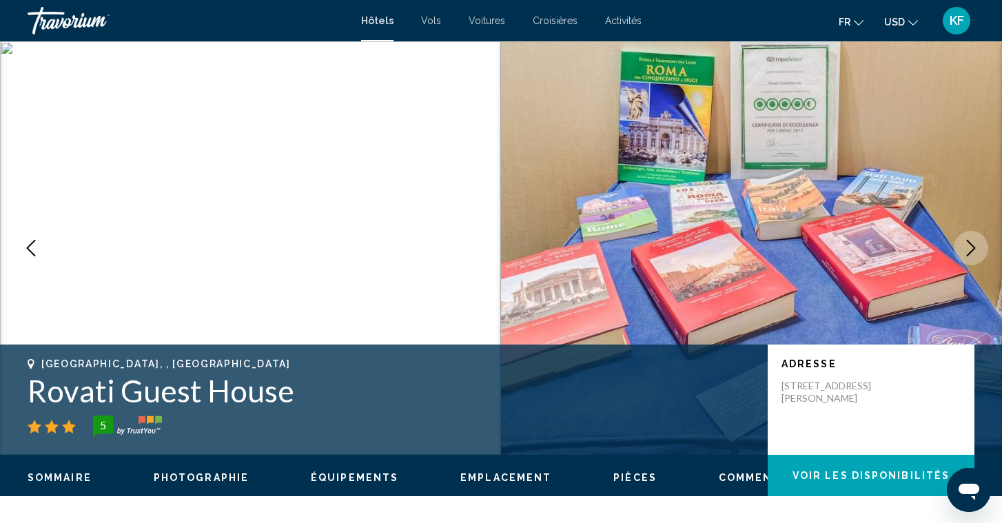
click at [972, 249] on icon "Next image" at bounding box center [971, 248] width 17 height 17
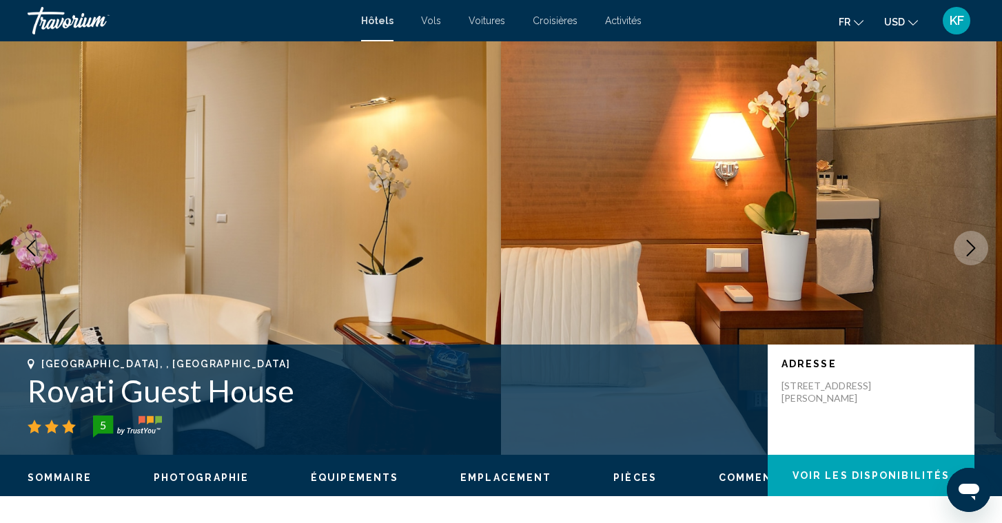
click at [972, 249] on icon "Next image" at bounding box center [971, 248] width 17 height 17
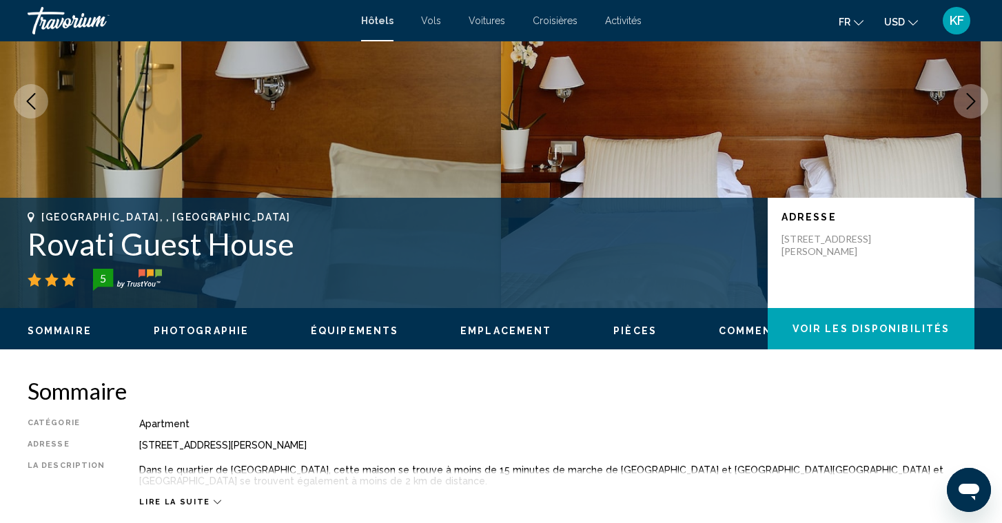
scroll to position [145, 0]
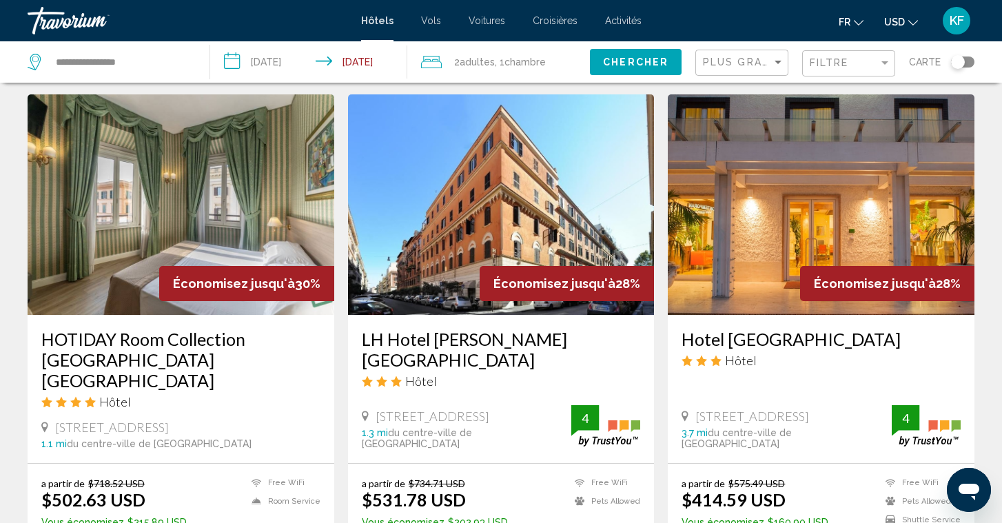
scroll to position [1598, 0]
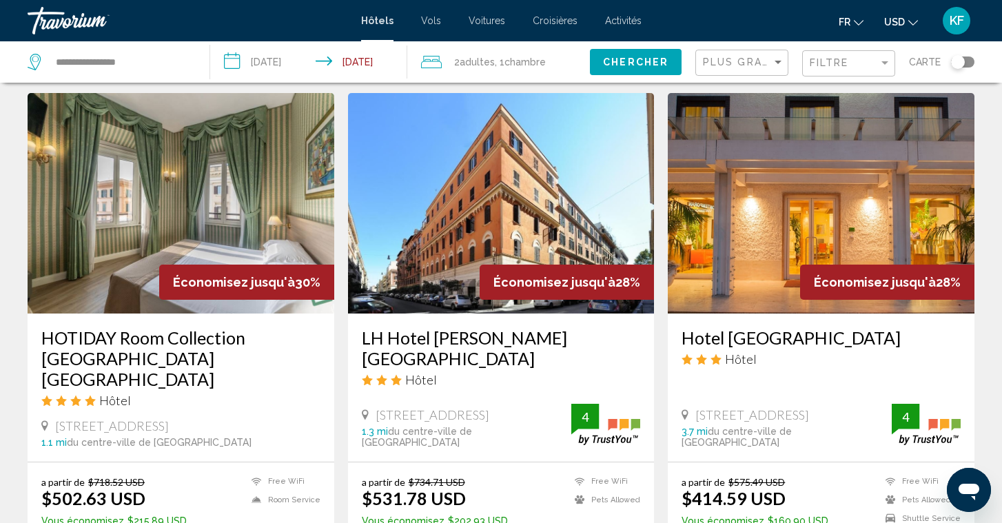
click at [135, 220] on img "Main content" at bounding box center [181, 203] width 307 height 221
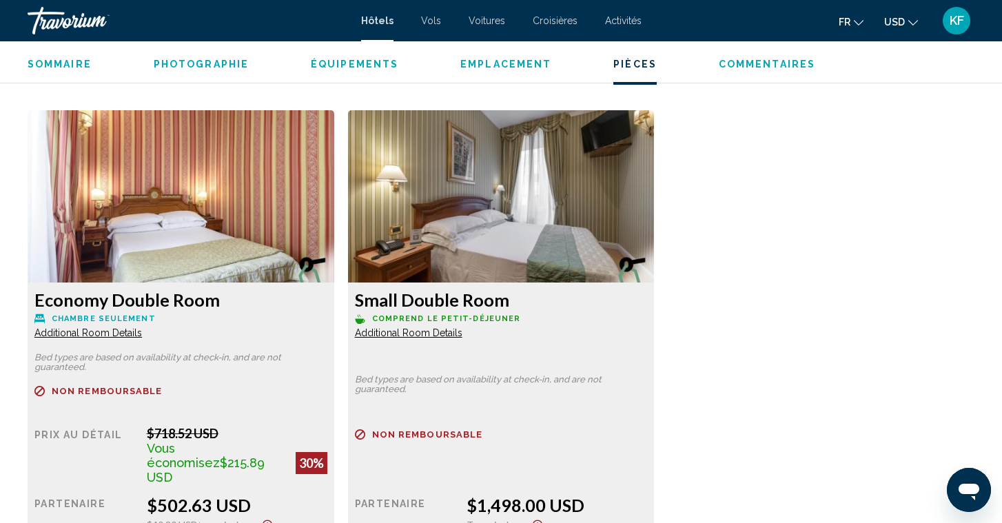
scroll to position [1843, 0]
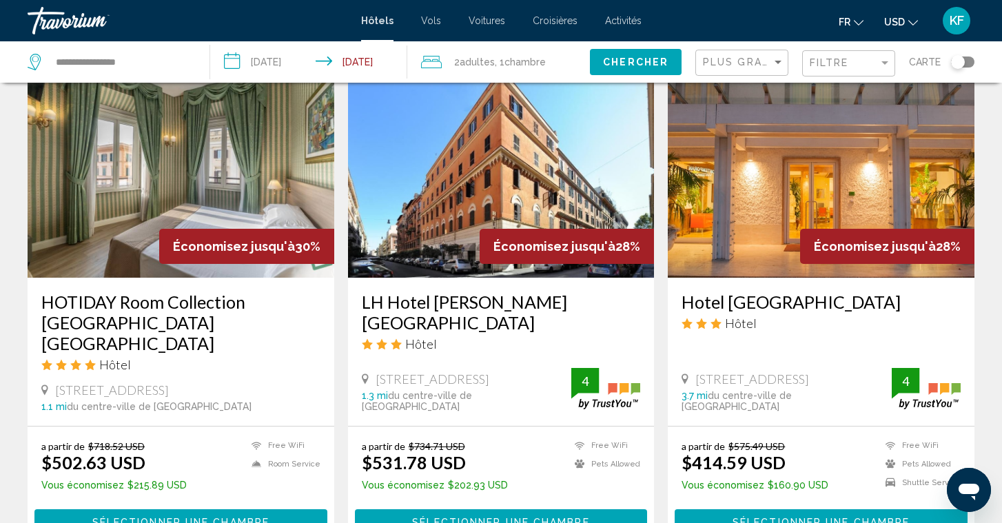
scroll to position [1635, 0]
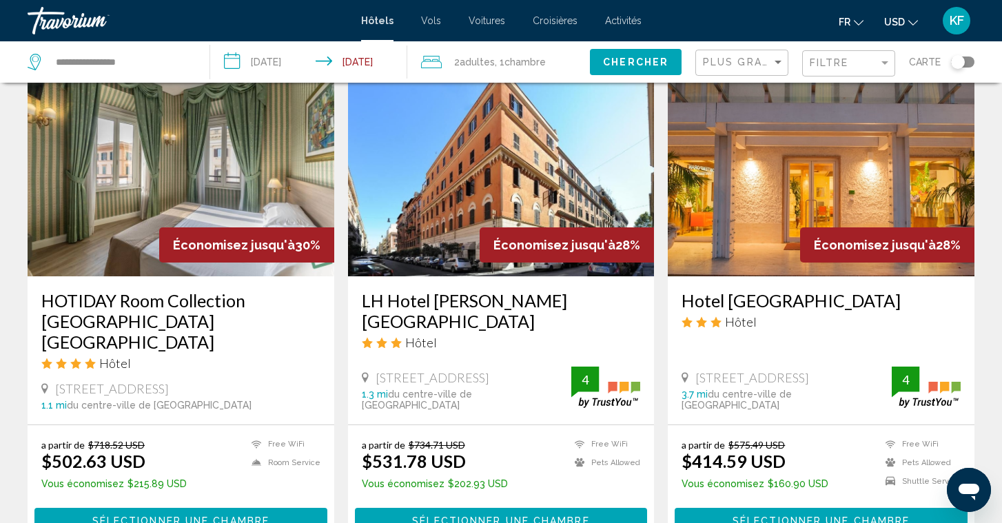
click at [471, 157] on img "Main content" at bounding box center [501, 166] width 307 height 221
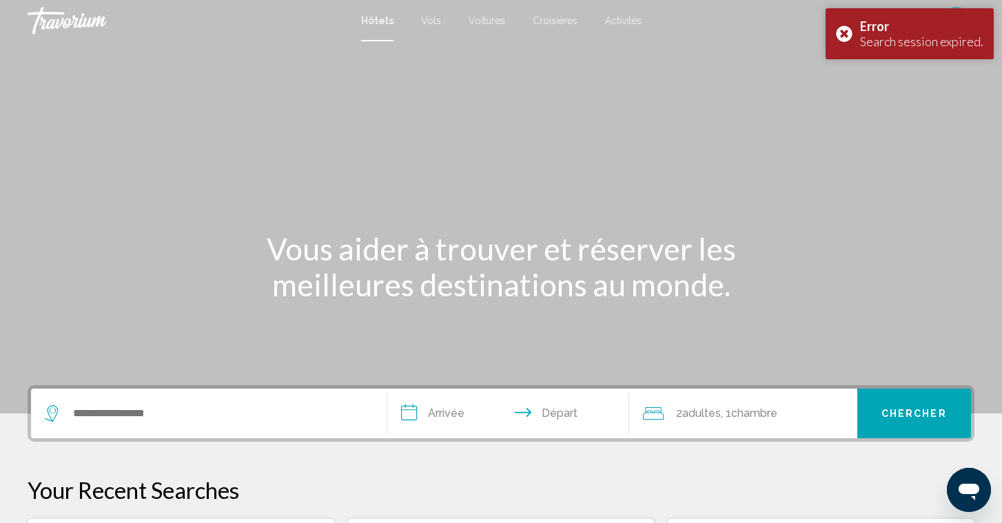
click at [471, 156] on div "Main content" at bounding box center [501, 207] width 1002 height 414
click at [193, 405] on input "Search widget" at bounding box center [219, 413] width 294 height 21
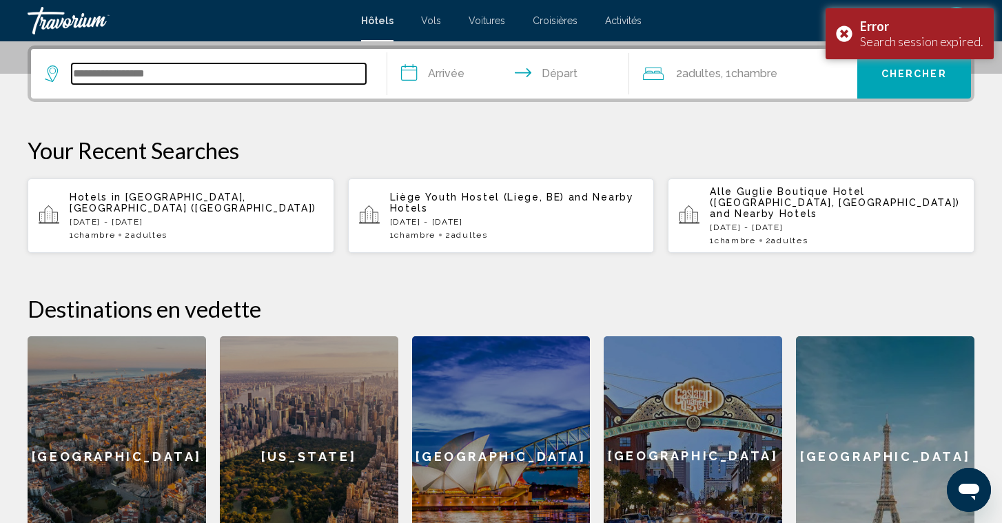
scroll to position [340, 0]
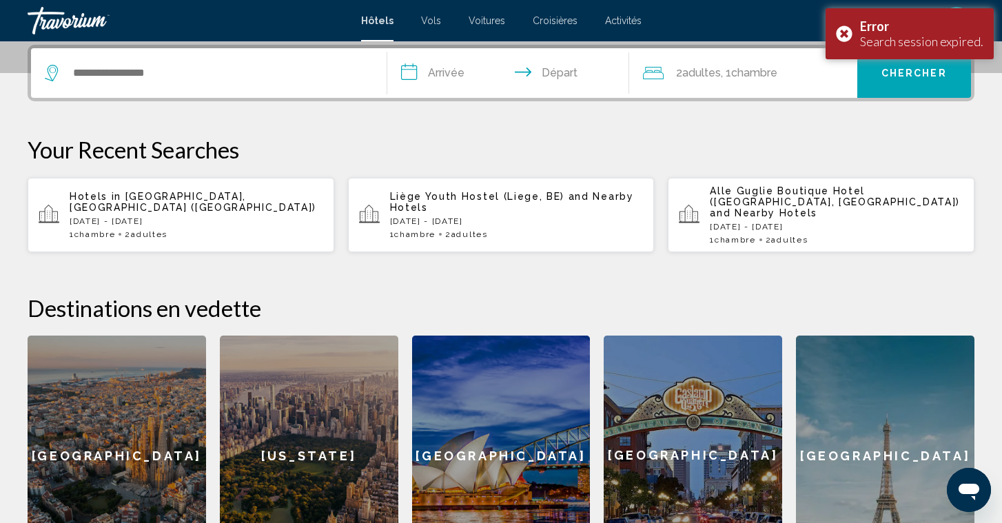
click at [173, 218] on div "Hotels in Rome, Italy (ROM) Sat, 27 Sep - Tue, 30 Sep 1 Chambre pièces 2 Adulte…" at bounding box center [197, 215] width 254 height 48
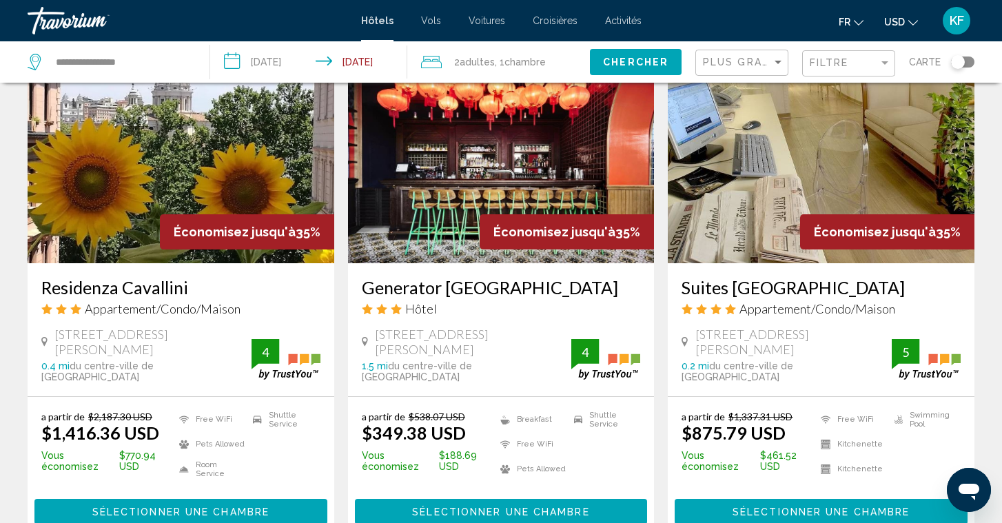
scroll to position [1611, 0]
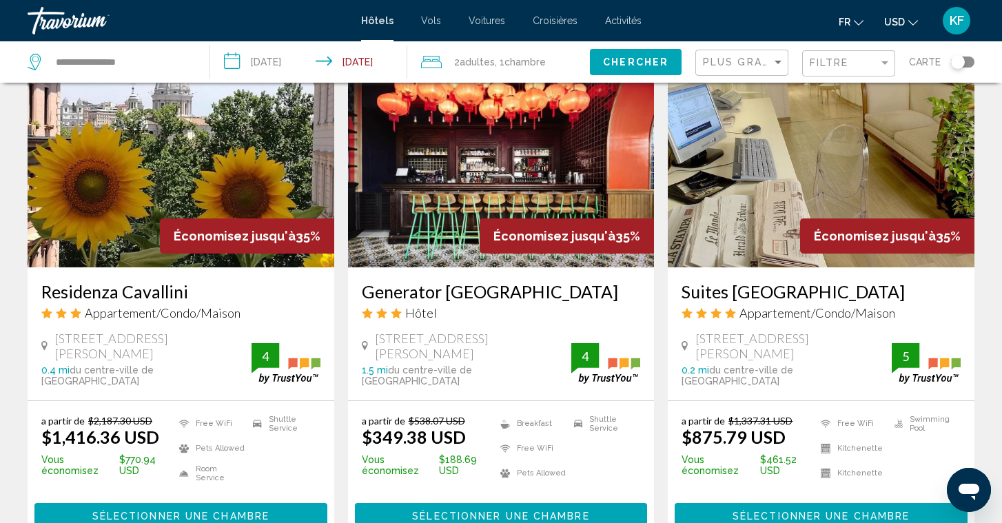
click at [442, 179] on img "Main content" at bounding box center [501, 157] width 307 height 221
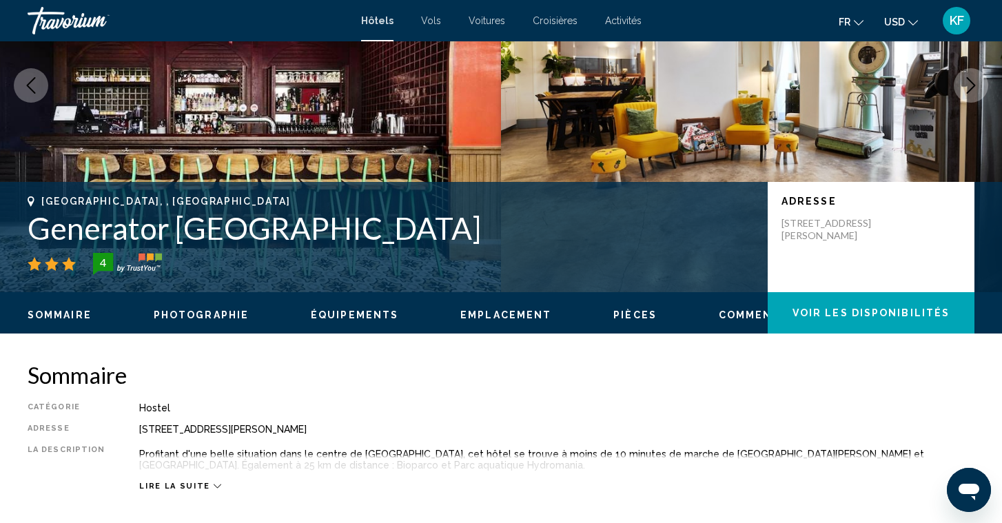
scroll to position [169, 0]
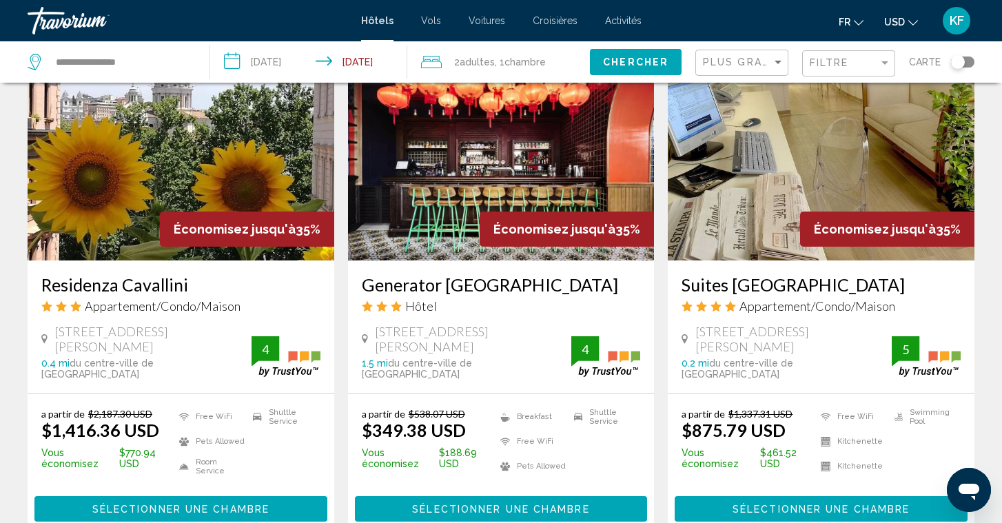
scroll to position [1618, 0]
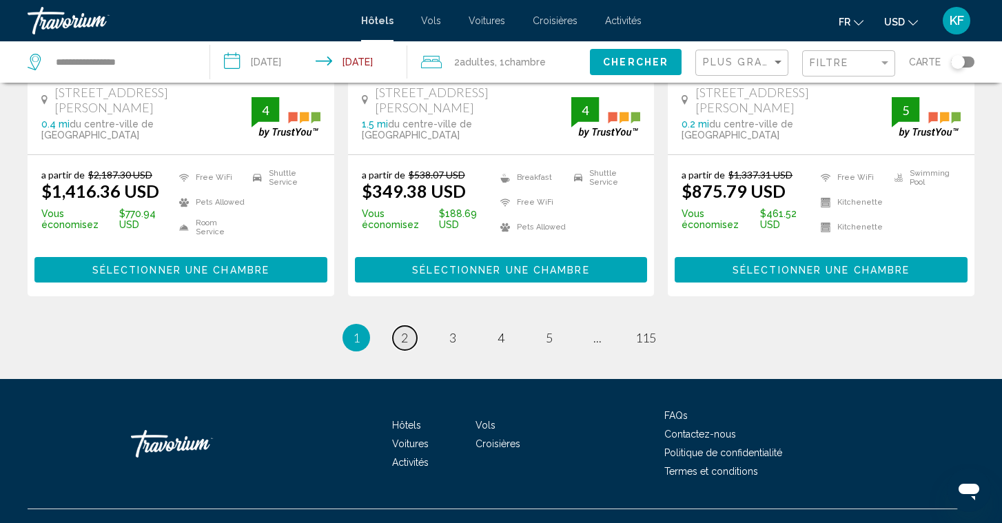
click at [406, 330] on span "2" at bounding box center [404, 337] width 7 height 15
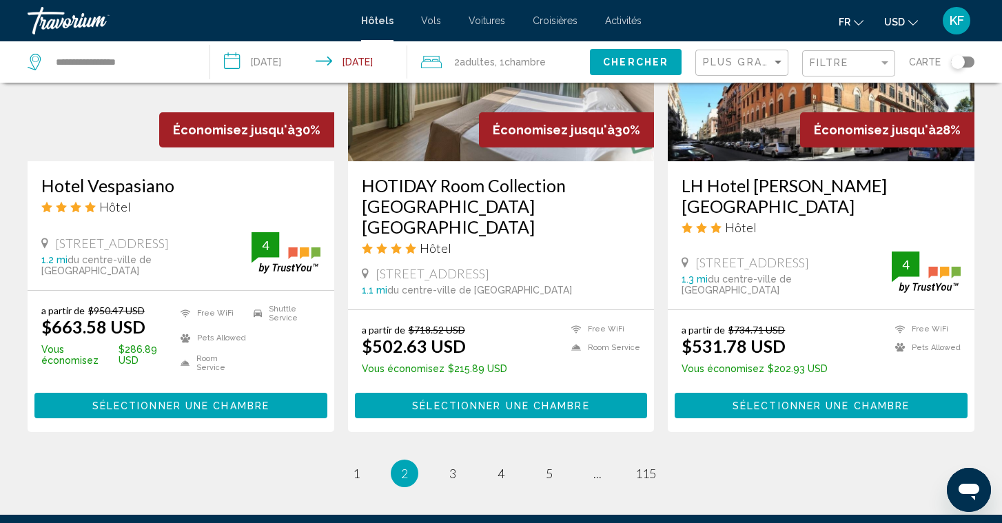
scroll to position [1751, 0]
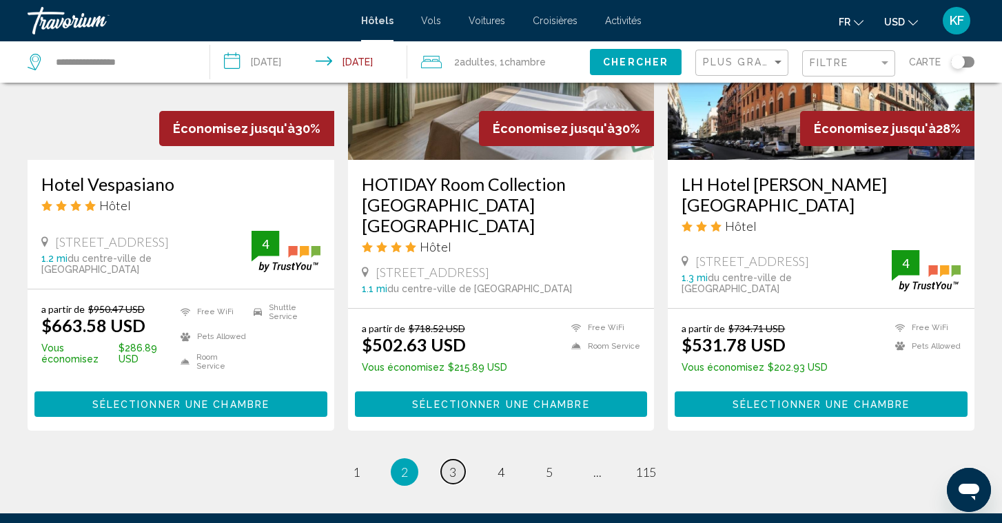
click at [453, 465] on span "3" at bounding box center [452, 472] width 7 height 15
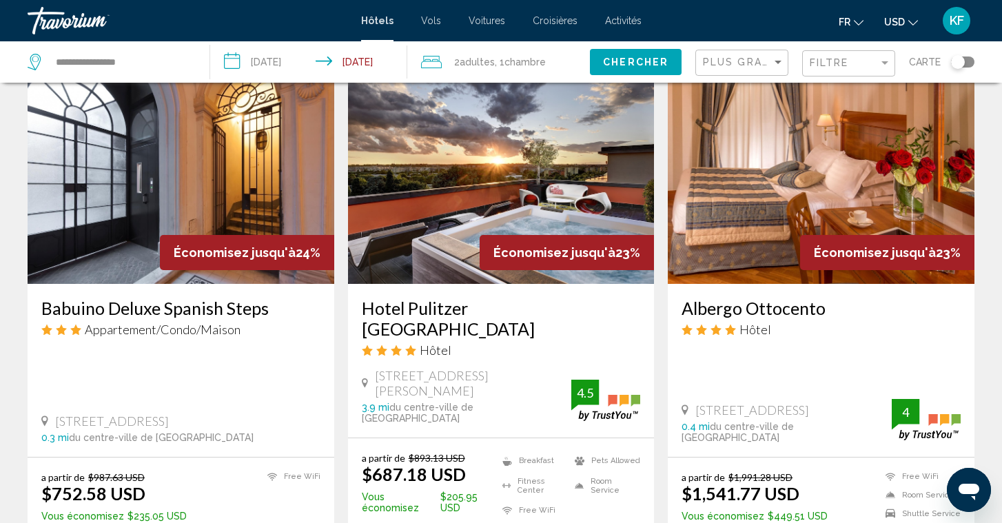
scroll to position [1624, 0]
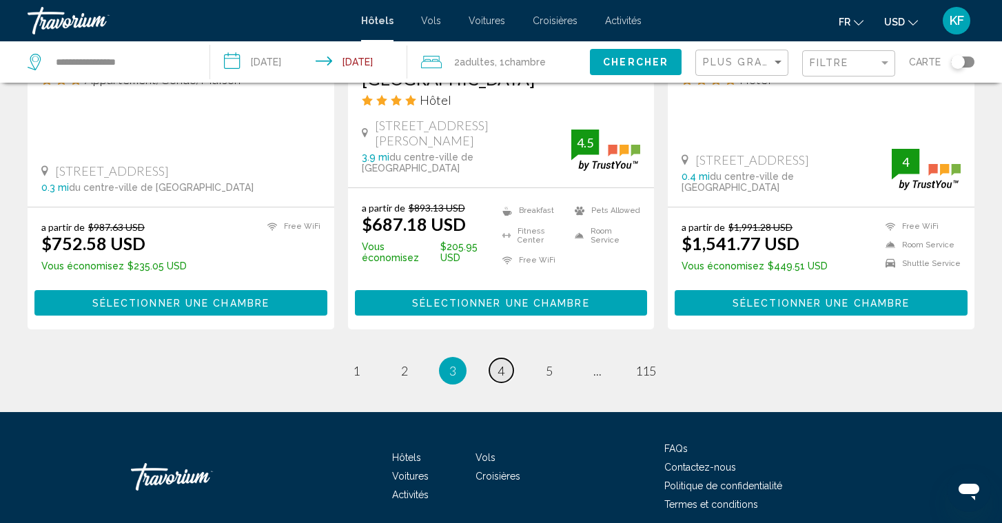
click at [500, 363] on span "4" at bounding box center [501, 370] width 7 height 15
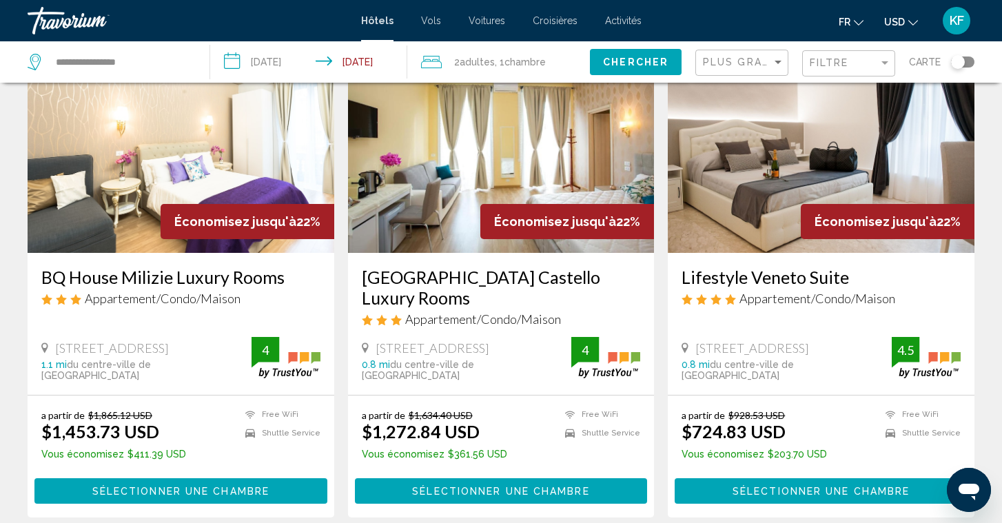
scroll to position [1190, 0]
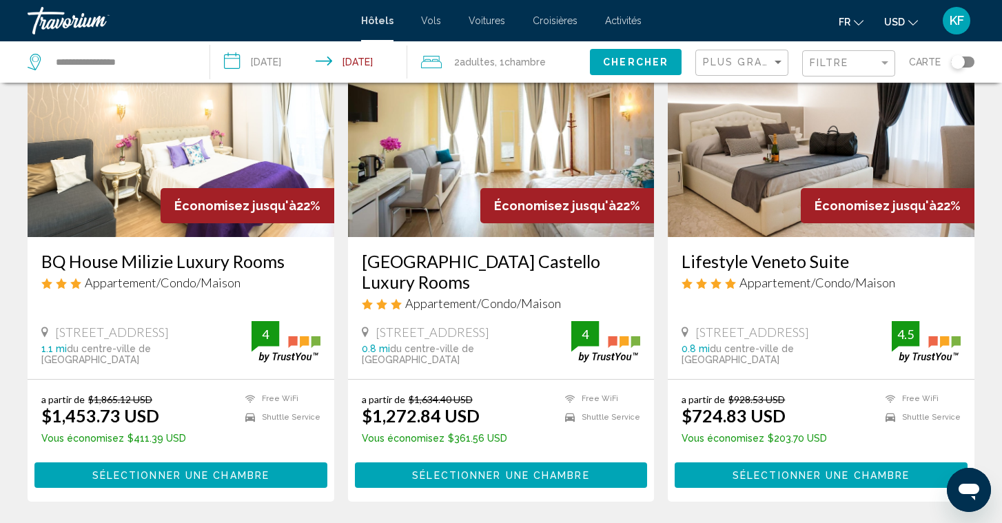
click at [722, 184] on img "Main content" at bounding box center [821, 127] width 307 height 221
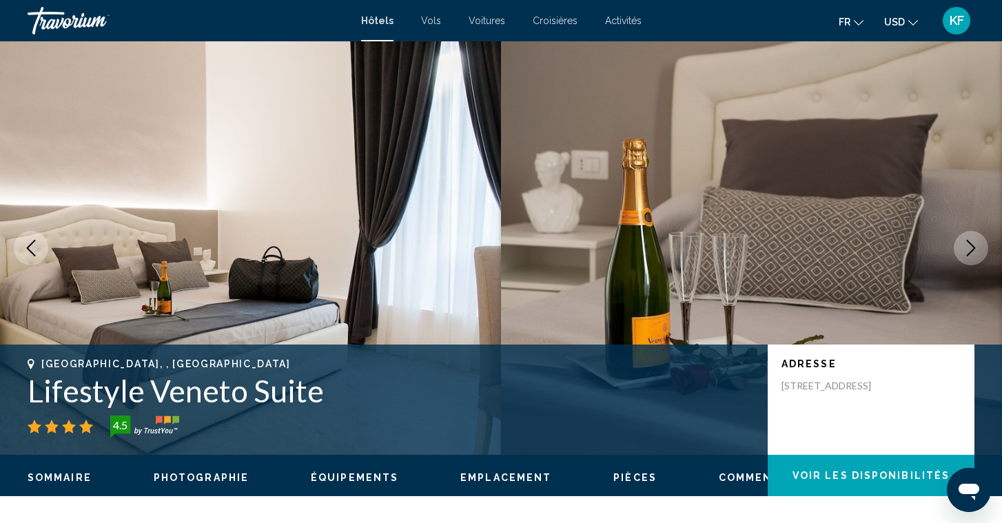
scroll to position [8, 0]
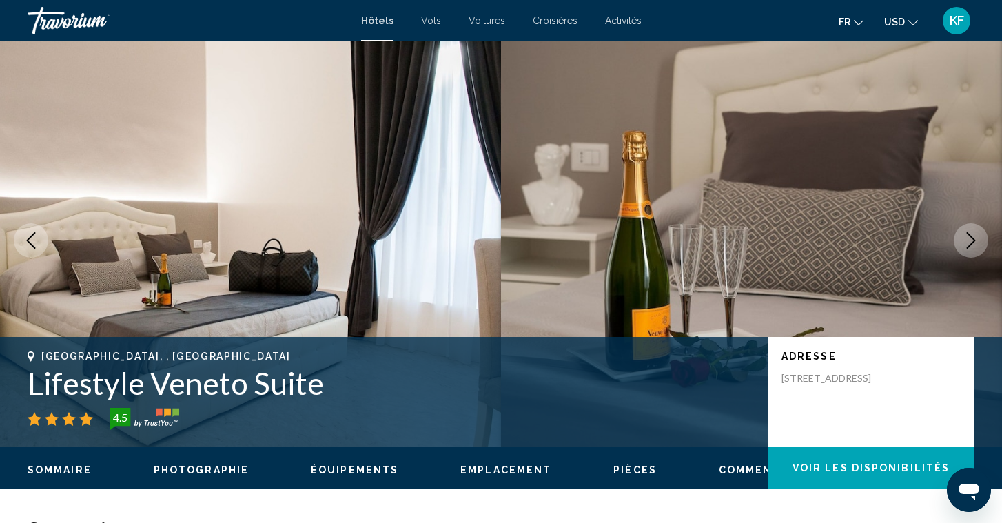
click at [959, 245] on button "Next image" at bounding box center [971, 240] width 34 height 34
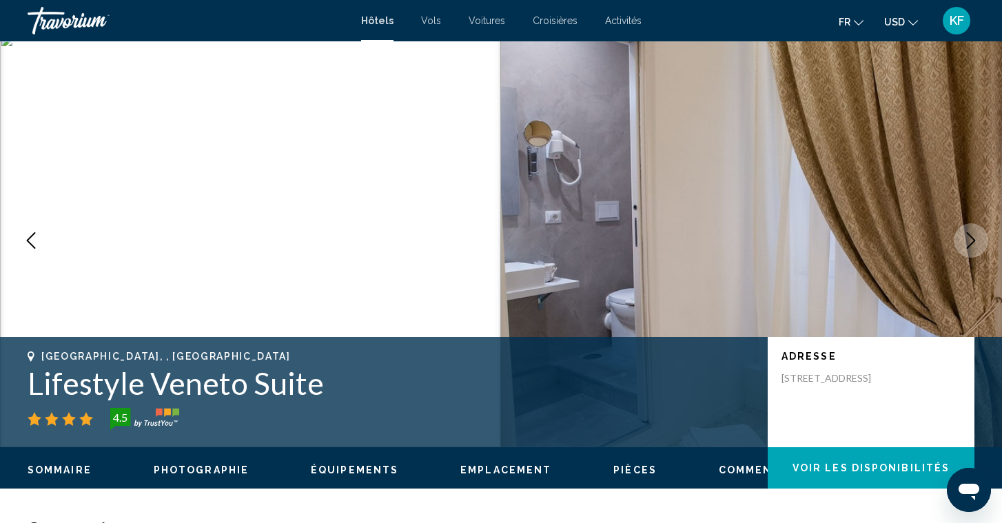
click at [959, 245] on button "Next image" at bounding box center [971, 240] width 34 height 34
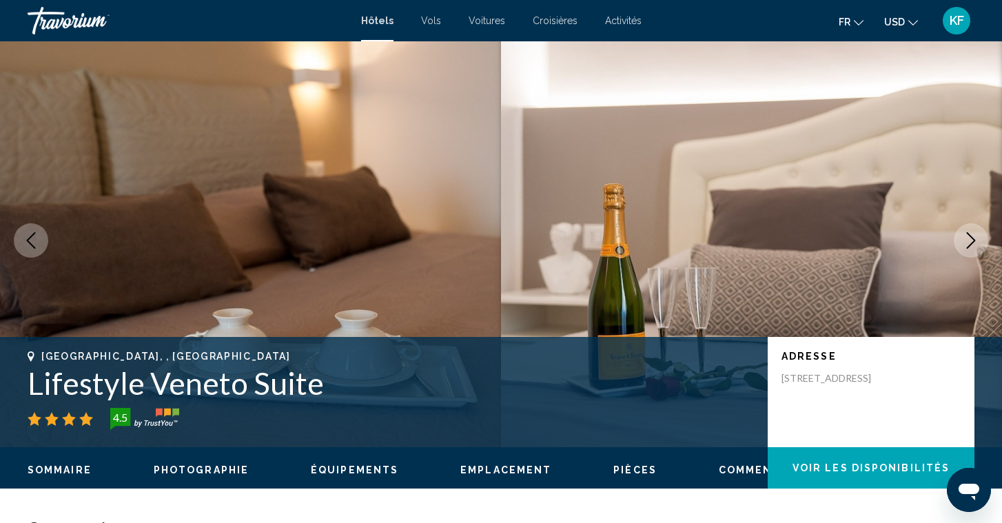
click at [968, 241] on icon "Next image" at bounding box center [971, 240] width 17 height 17
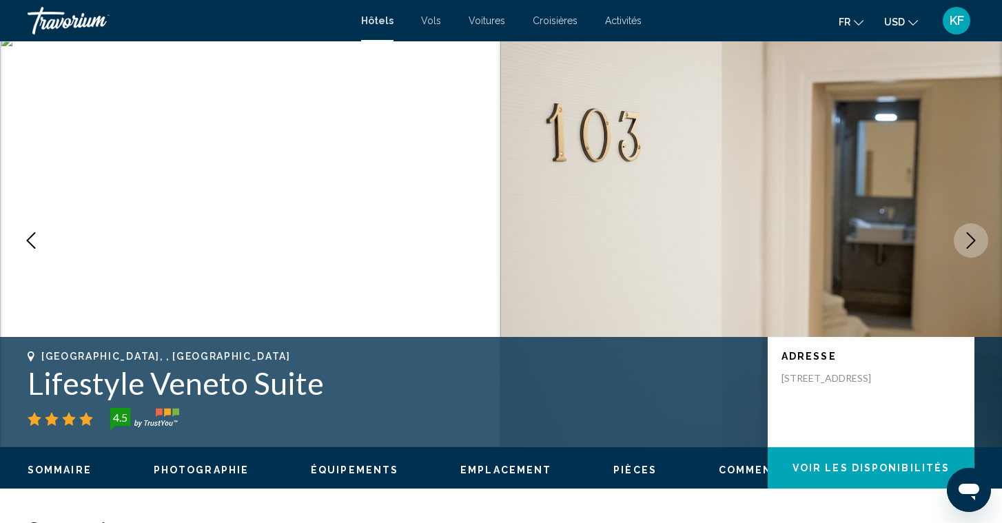
click at [968, 241] on icon "Next image" at bounding box center [971, 240] width 17 height 17
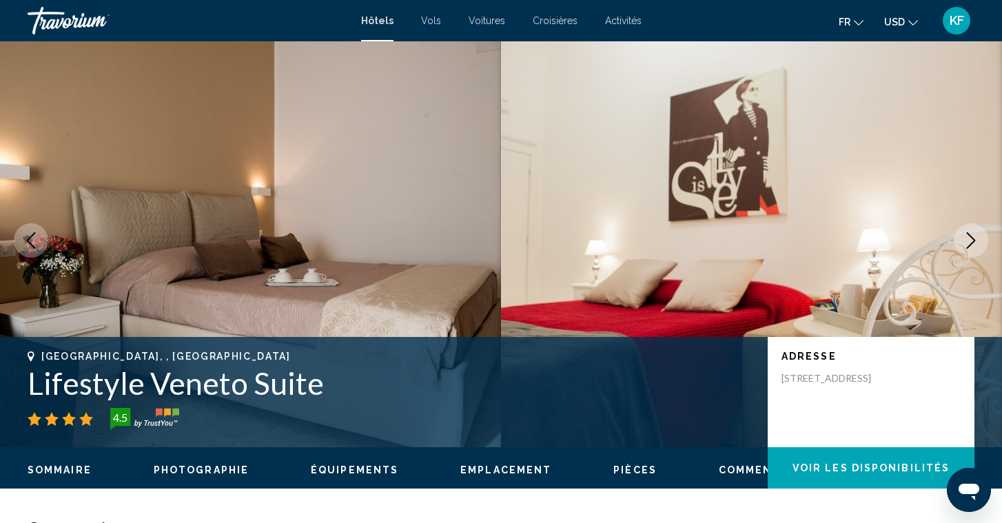
click at [968, 241] on icon "Next image" at bounding box center [971, 240] width 17 height 17
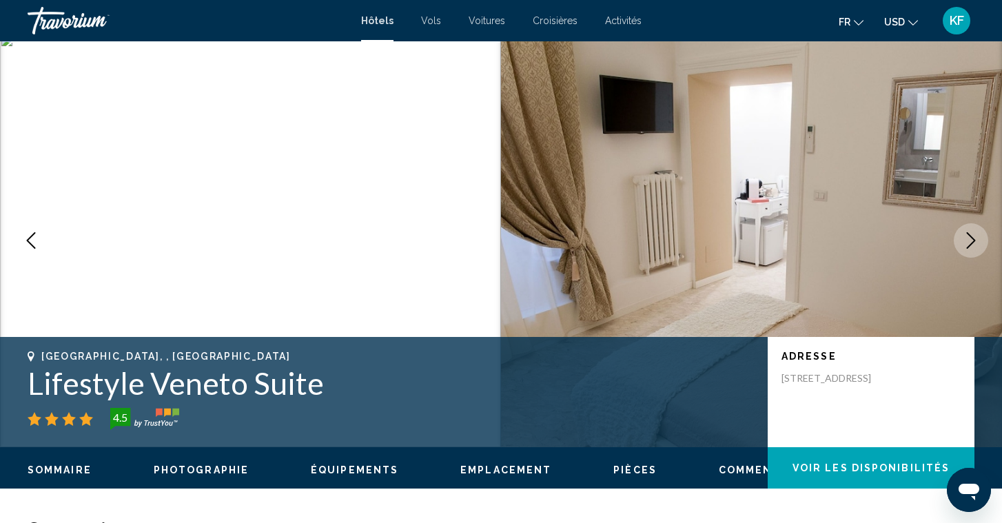
click at [968, 241] on icon "Next image" at bounding box center [971, 240] width 17 height 17
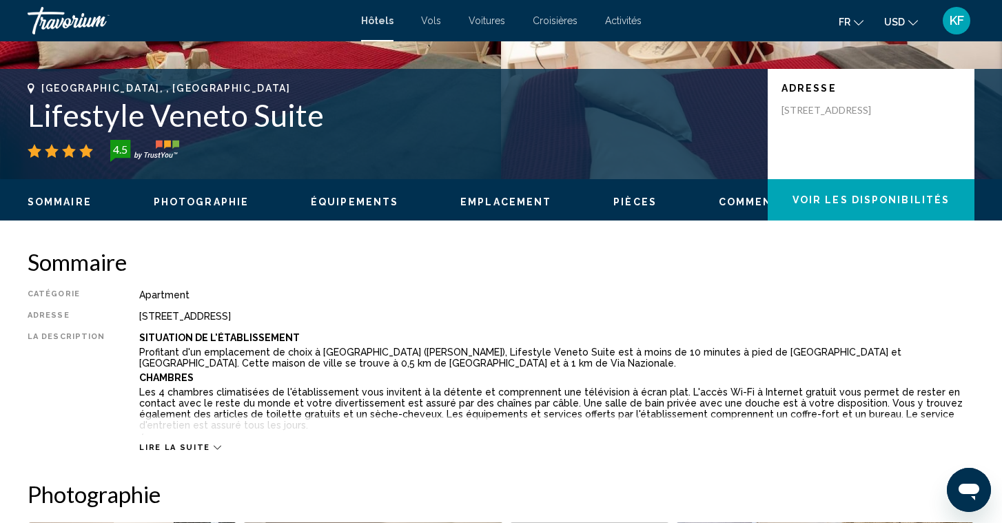
scroll to position [277, 0]
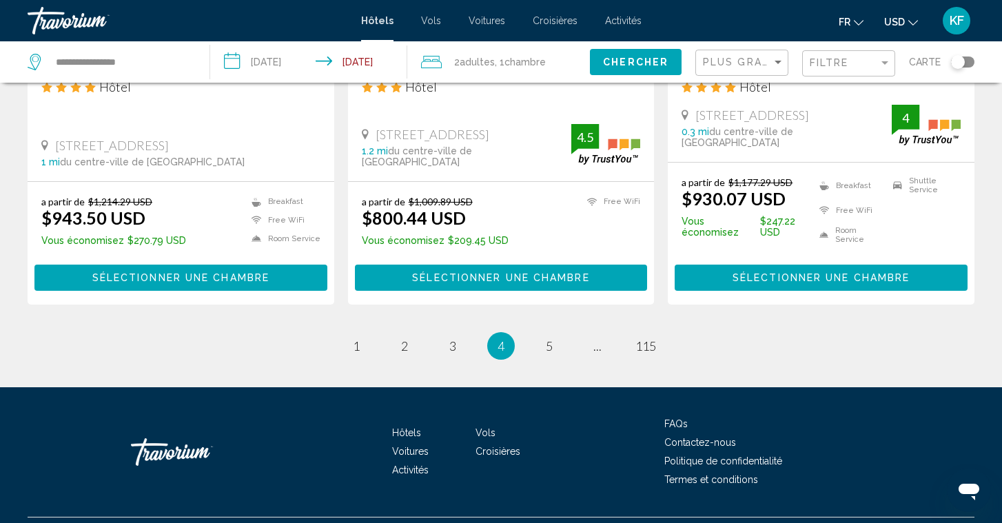
scroll to position [1898, 0]
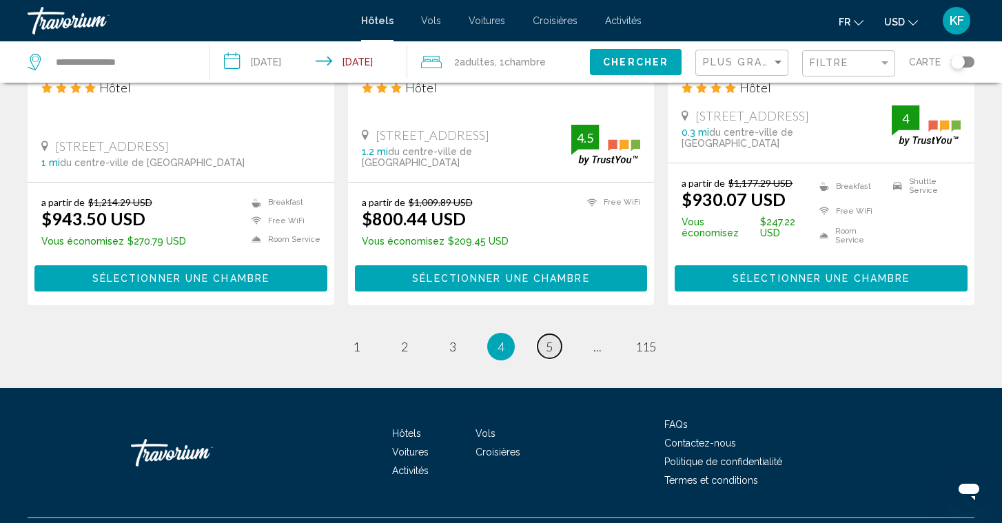
click at [547, 339] on span "5" at bounding box center [549, 346] width 7 height 15
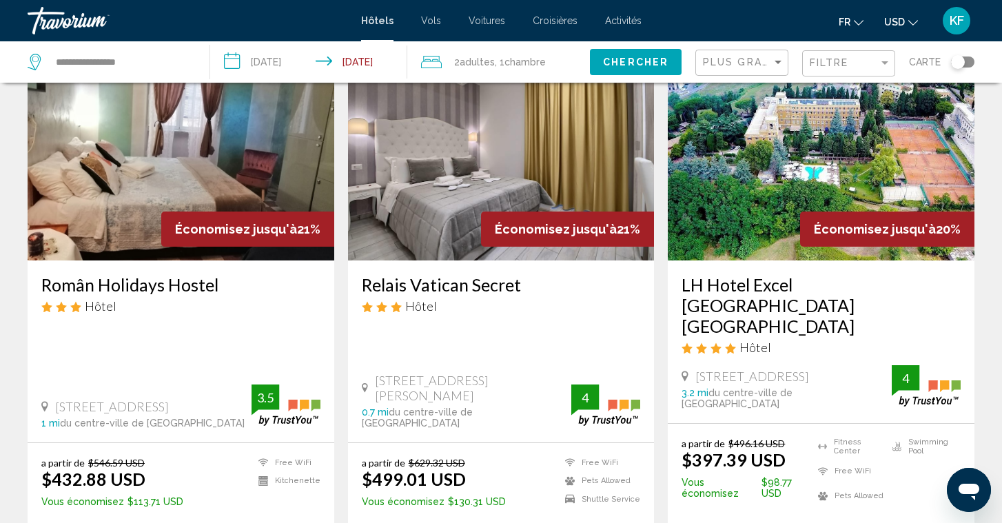
scroll to position [620, 0]
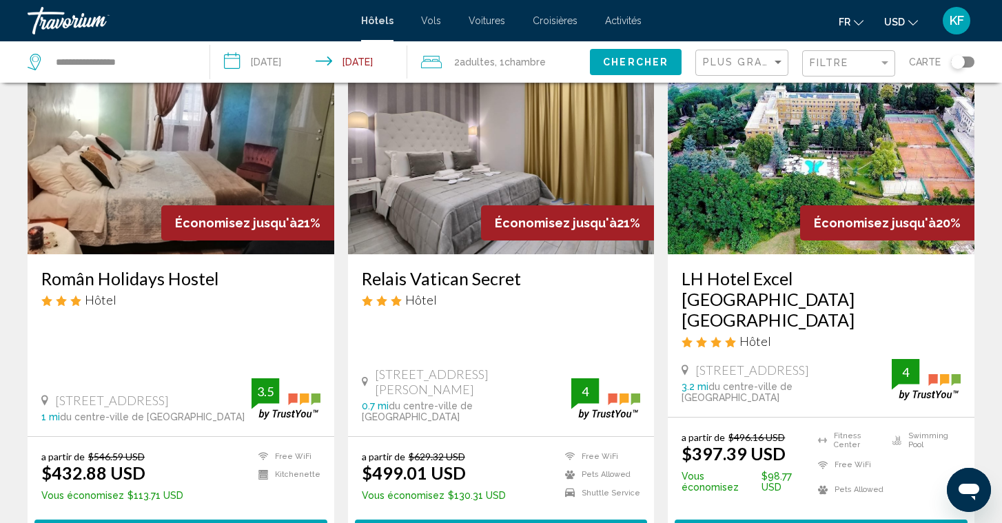
click at [470, 172] on img "Main content" at bounding box center [501, 144] width 307 height 221
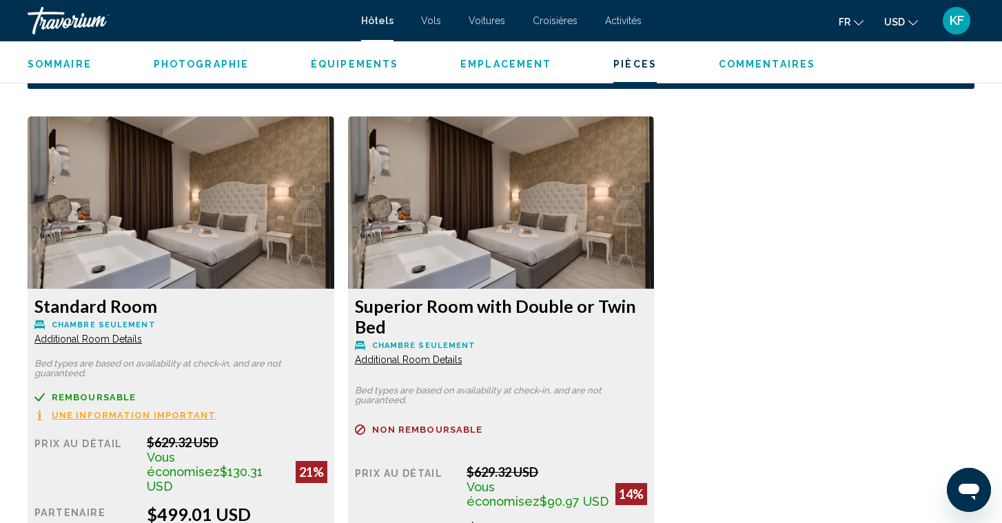
scroll to position [1837, 0]
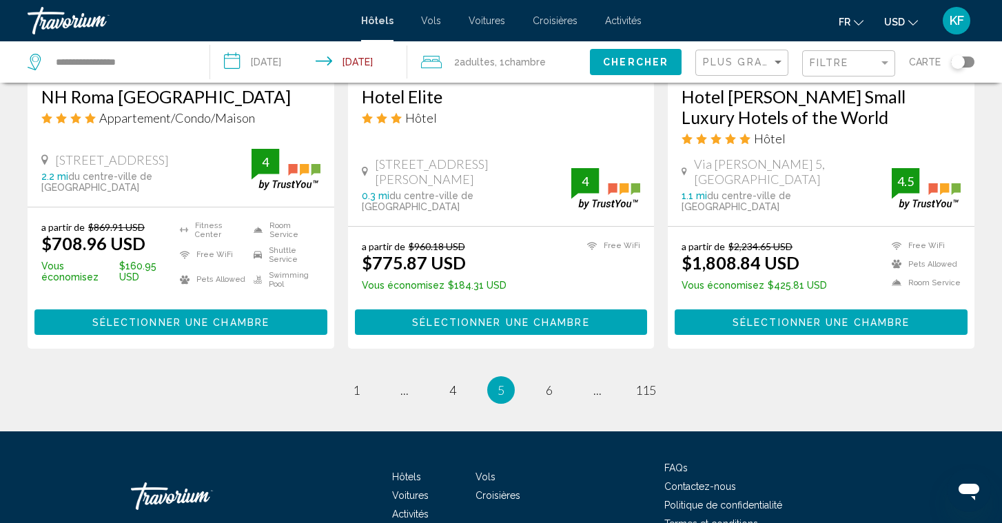
scroll to position [1877, 0]
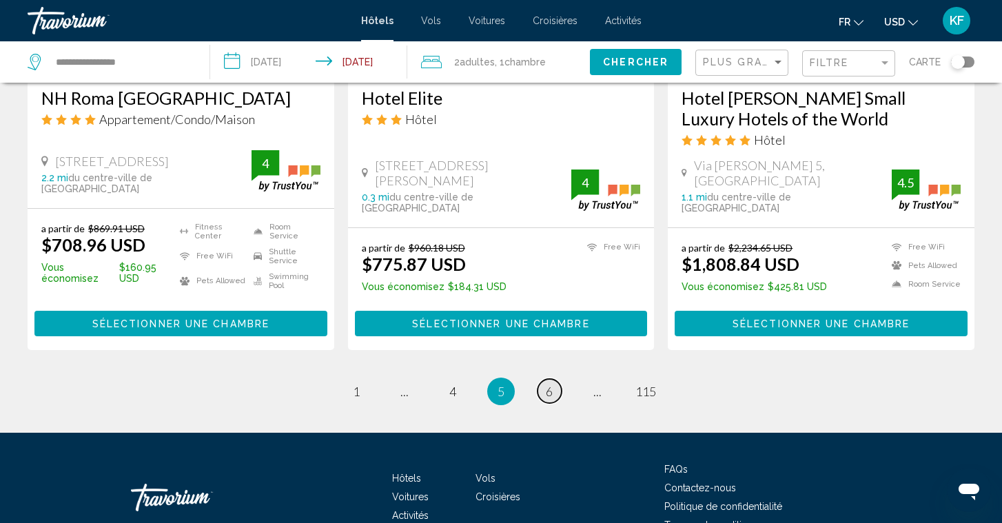
click at [546, 384] on span "6" at bounding box center [549, 391] width 7 height 15
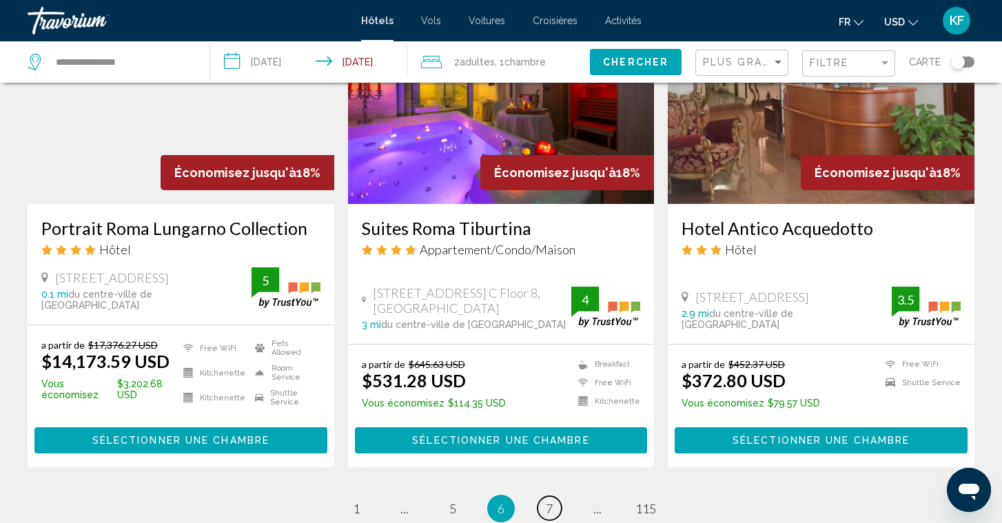
scroll to position [1743, 0]
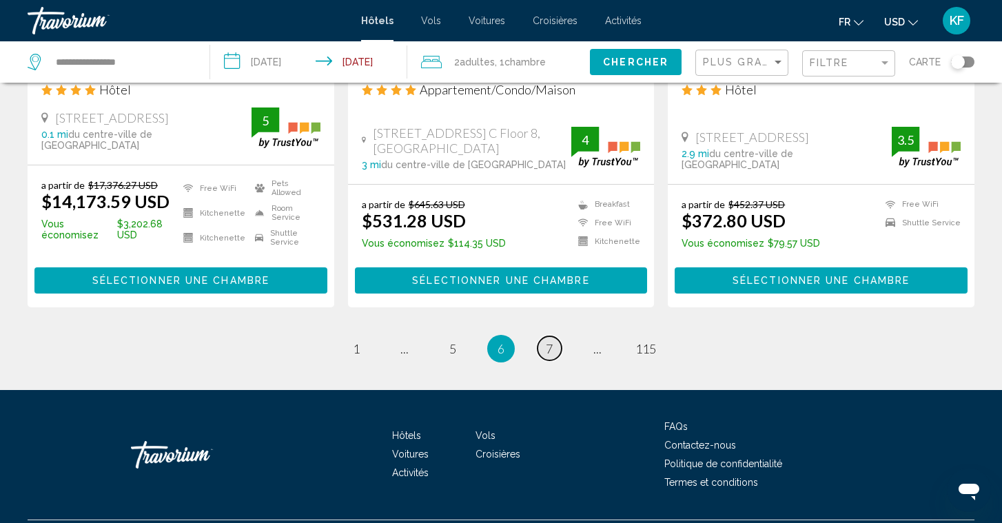
click at [546, 341] on span "7" at bounding box center [549, 348] width 7 height 15
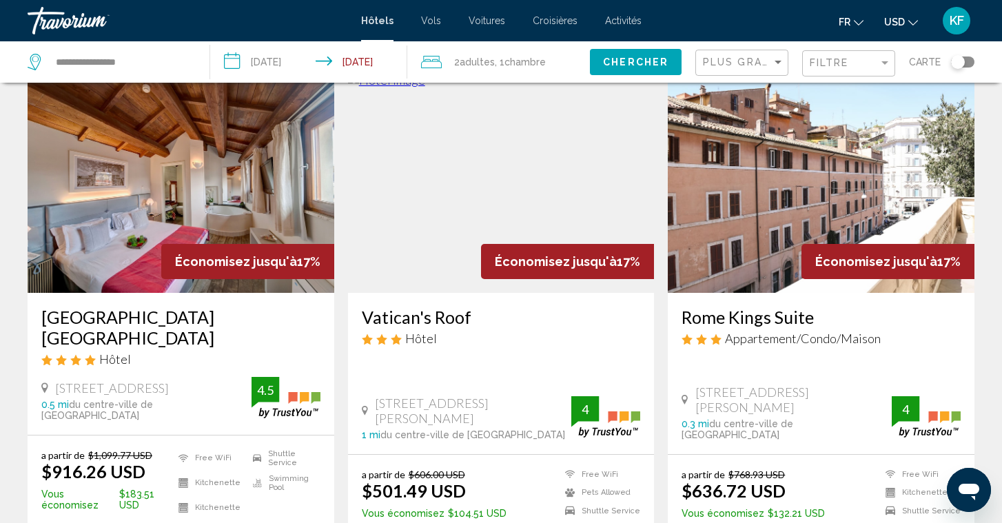
scroll to position [581, 0]
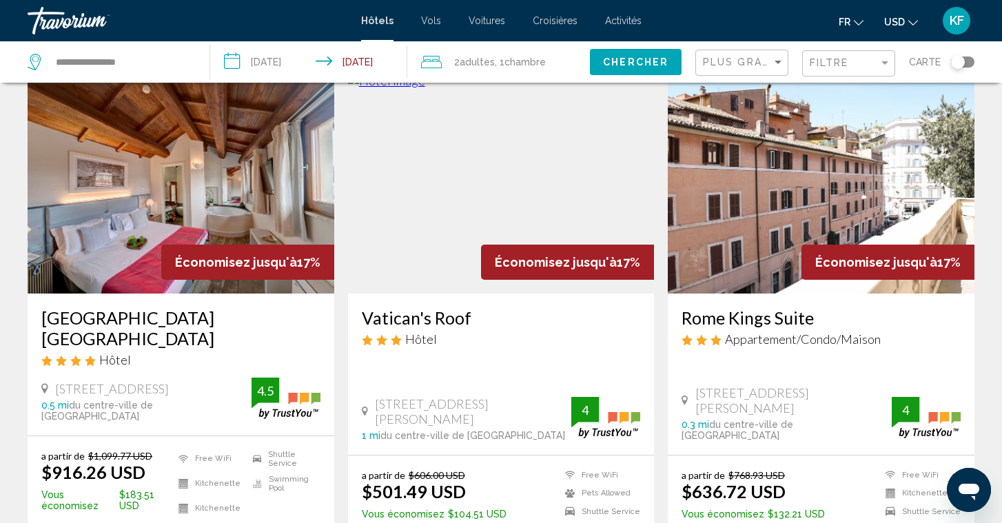
click at [740, 204] on img "Main content" at bounding box center [821, 183] width 307 height 221
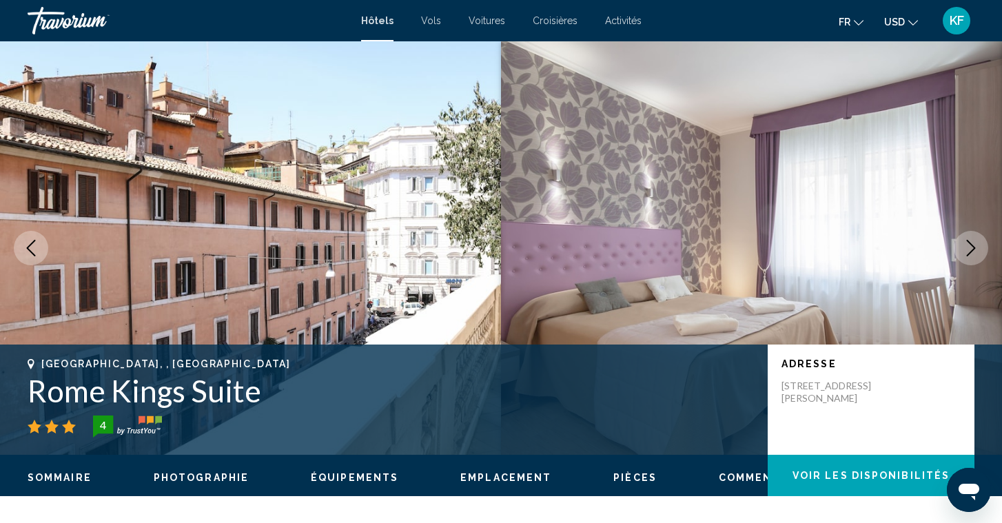
click at [974, 247] on icon "Next image" at bounding box center [971, 248] width 9 height 17
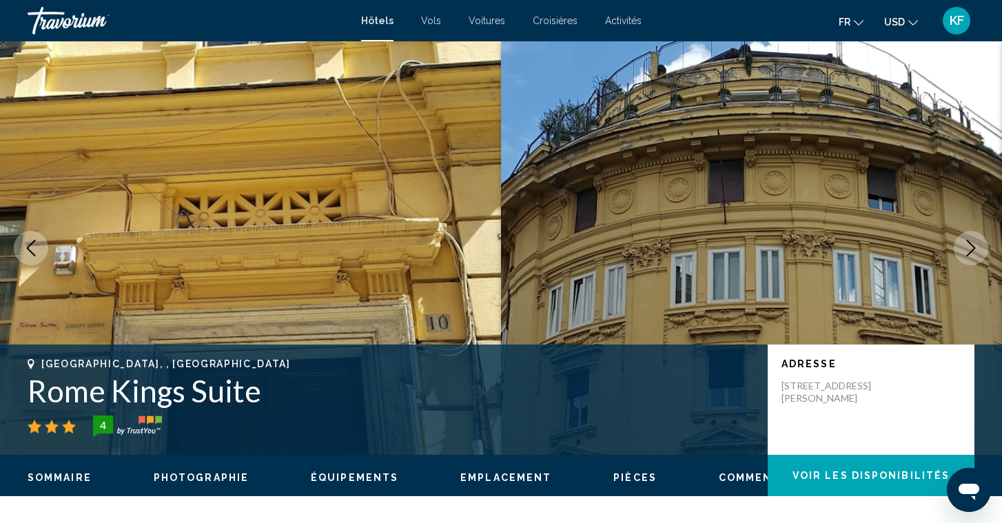
click at [974, 247] on icon "Next image" at bounding box center [971, 248] width 9 height 17
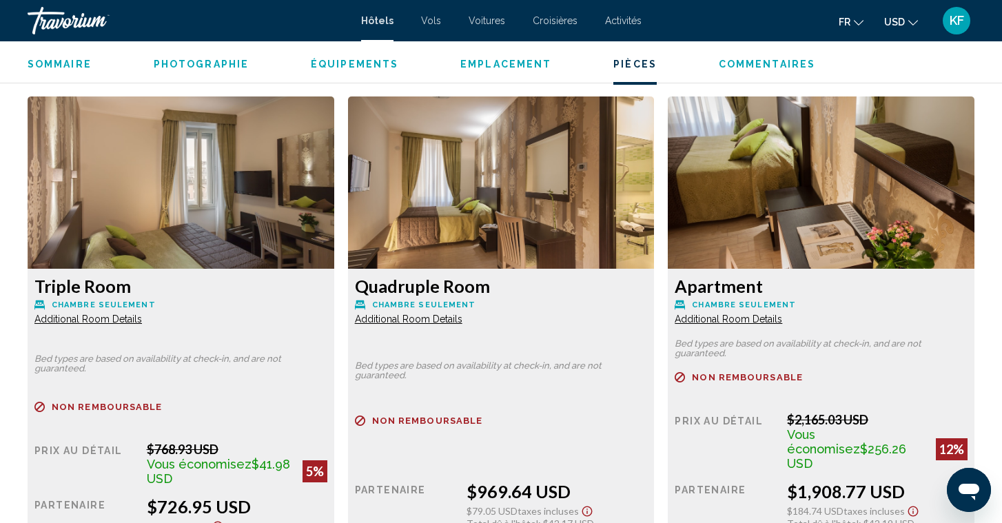
scroll to position [2172, 0]
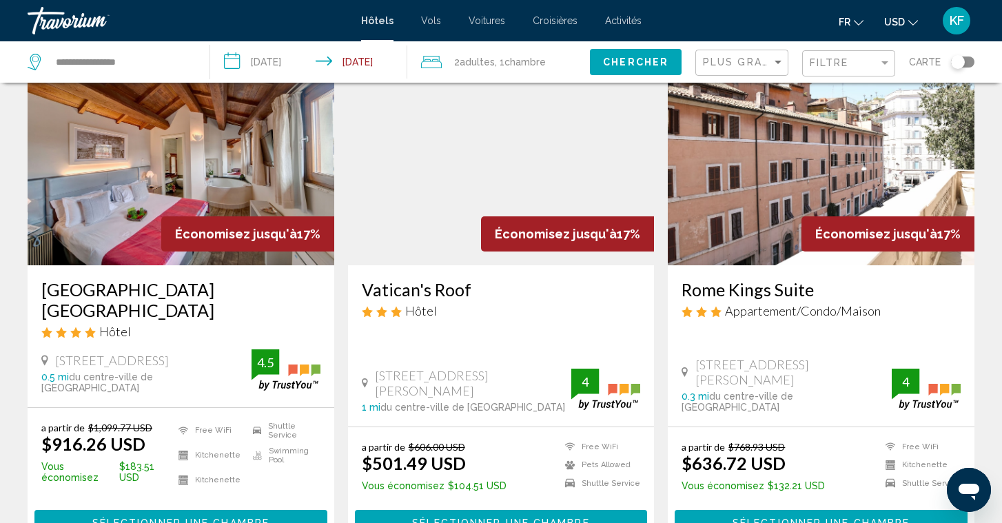
scroll to position [637, 0]
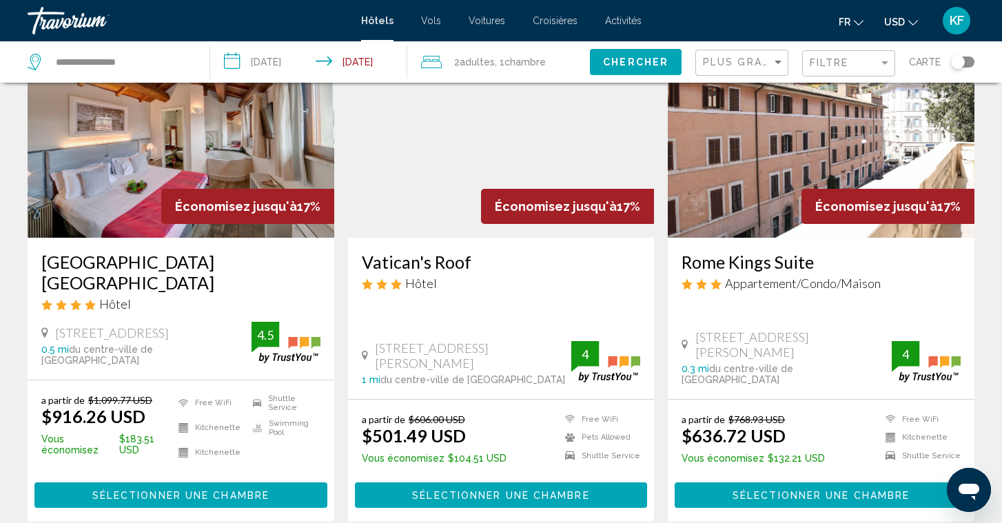
click at [485, 120] on img "Main content" at bounding box center [501, 127] width 307 height 221
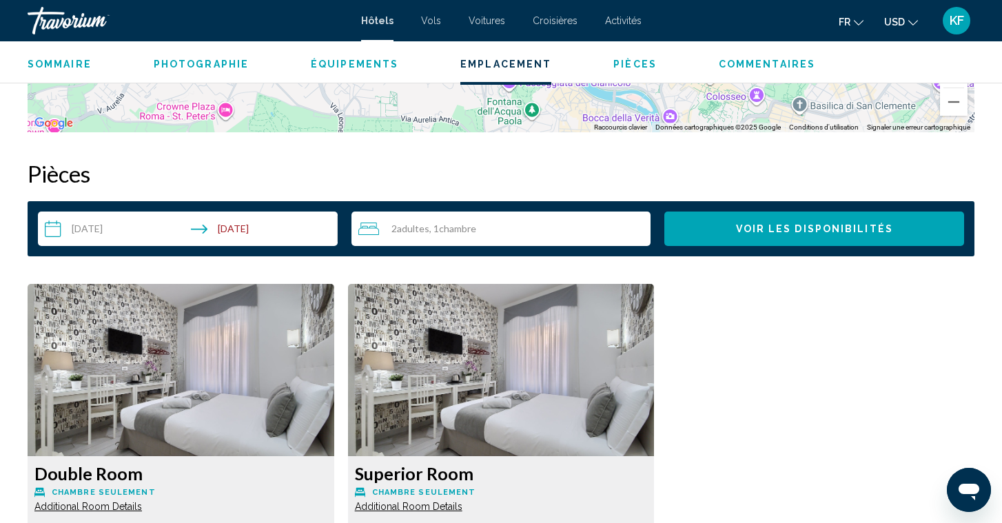
scroll to position [1589, 0]
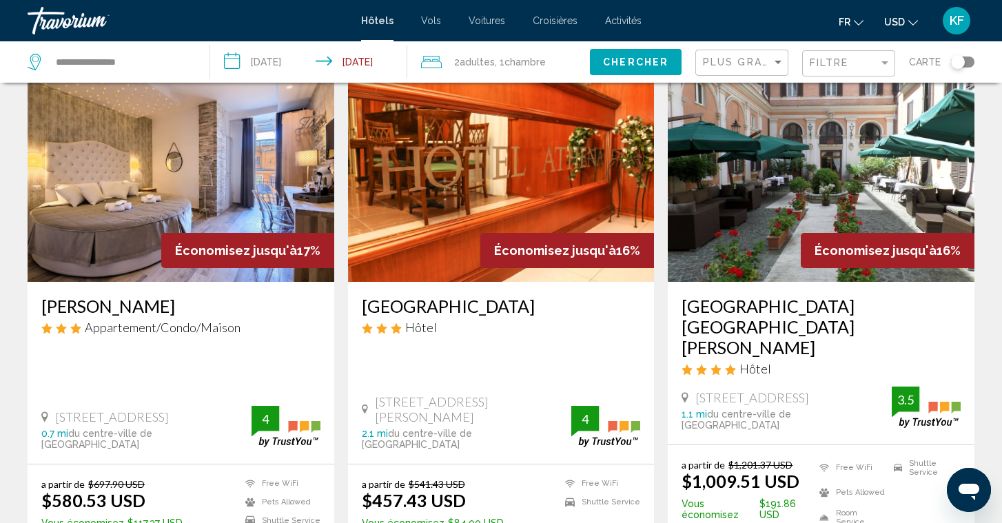
scroll to position [1123, 0]
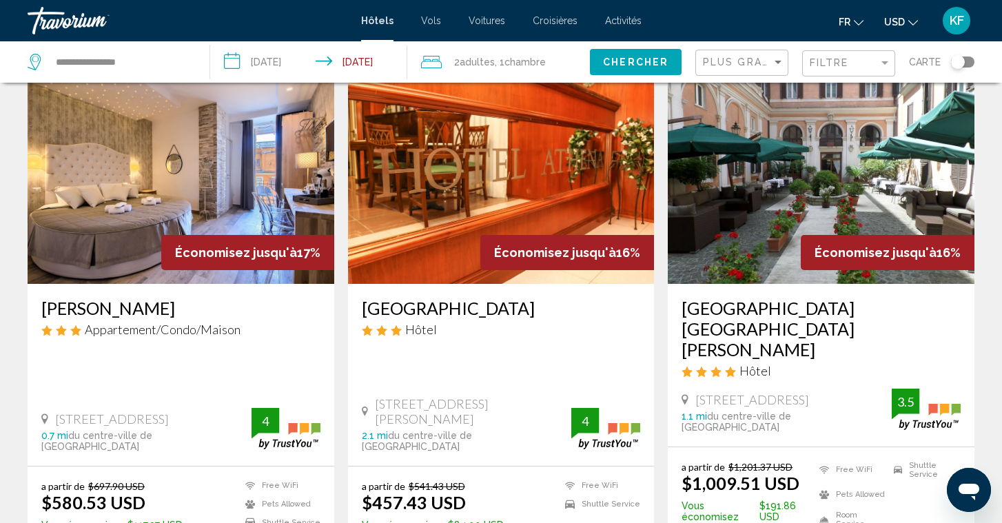
click at [119, 159] on img "Main content" at bounding box center [181, 173] width 307 height 221
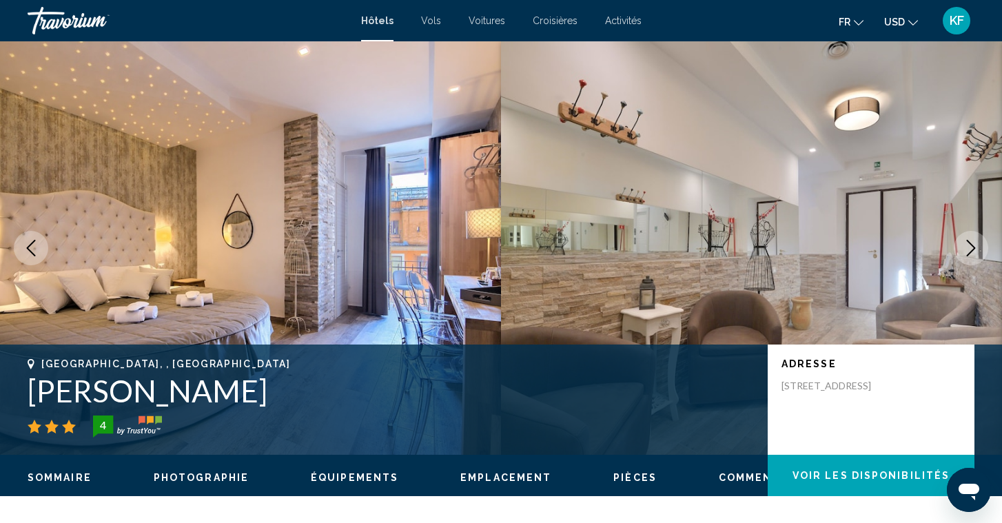
click at [979, 245] on button "Next image" at bounding box center [971, 248] width 34 height 34
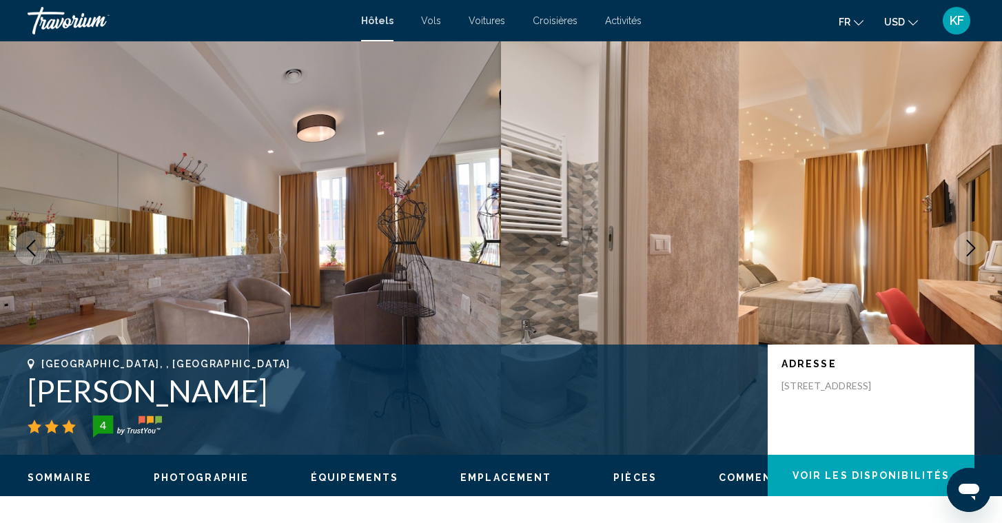
click at [979, 245] on button "Next image" at bounding box center [971, 248] width 34 height 34
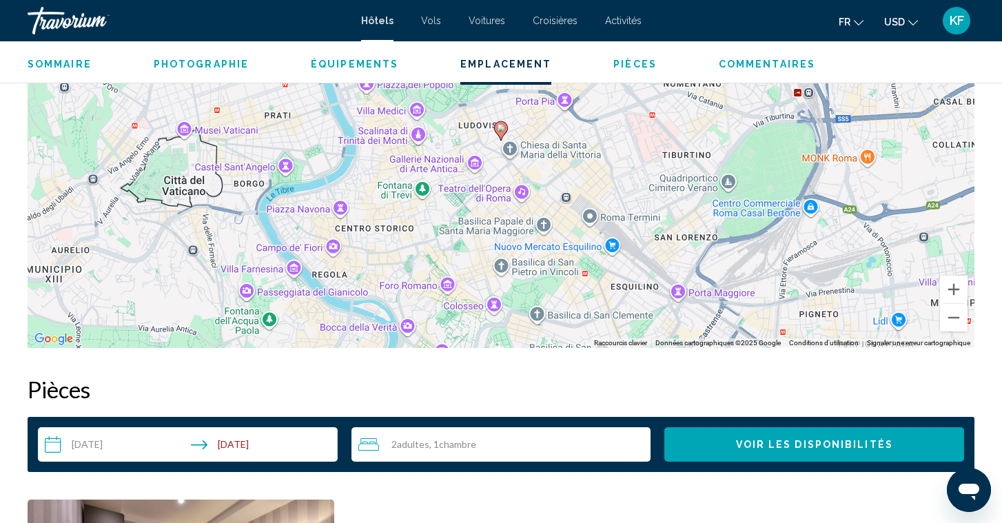
scroll to position [1420, 0]
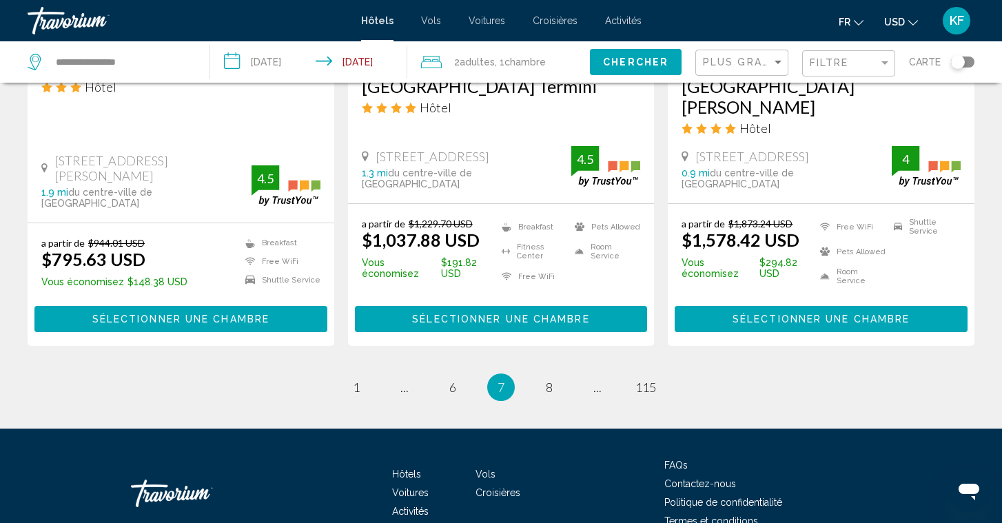
scroll to position [1917, 0]
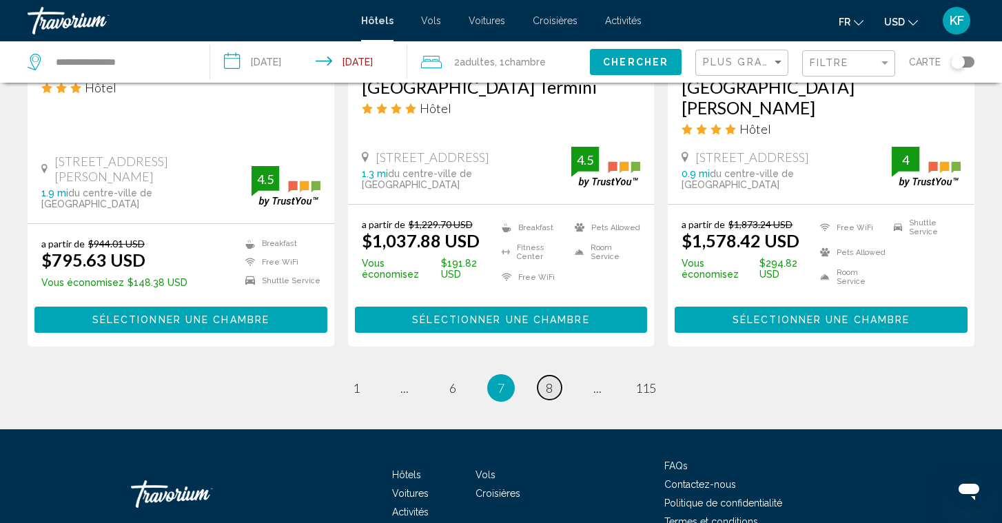
click at [546, 380] on span "8" at bounding box center [549, 387] width 7 height 15
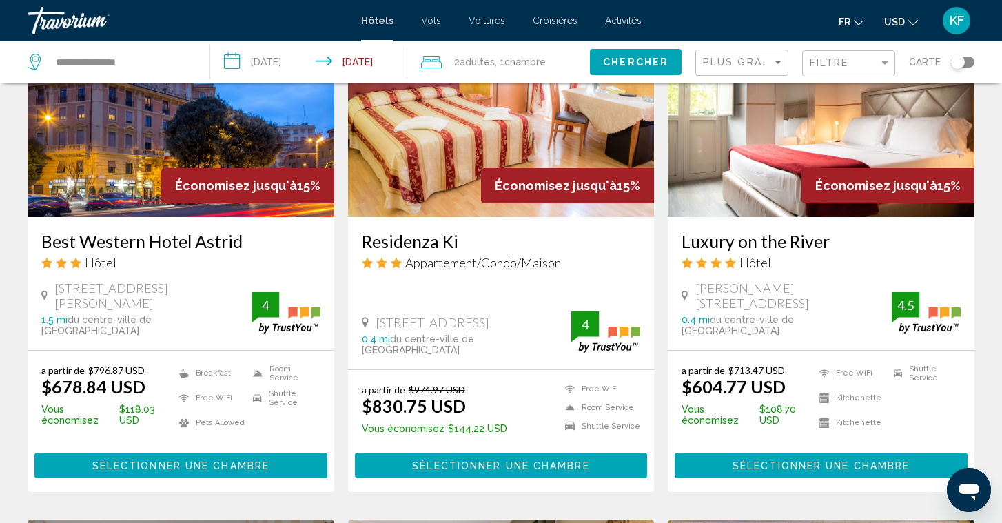
scroll to position [1145, 0]
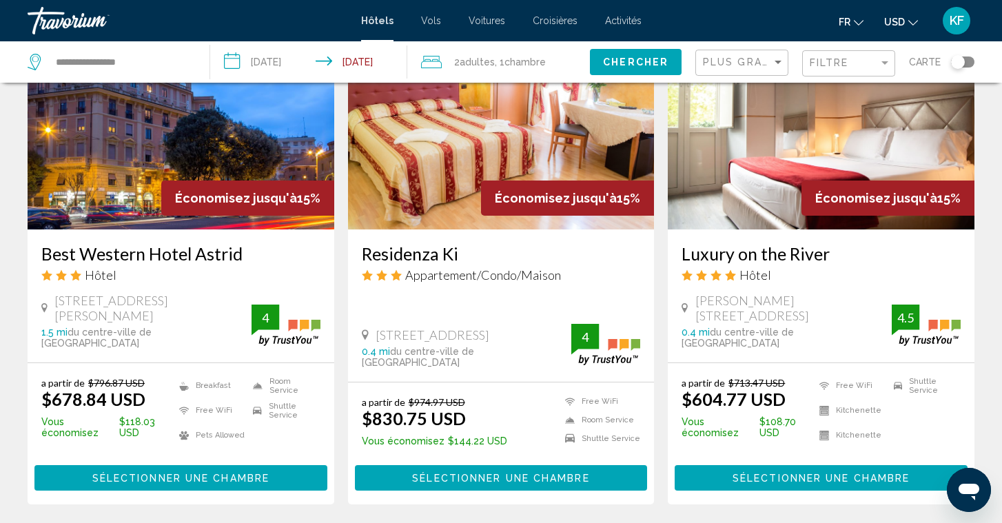
click at [737, 170] on img "Main content" at bounding box center [821, 119] width 307 height 221
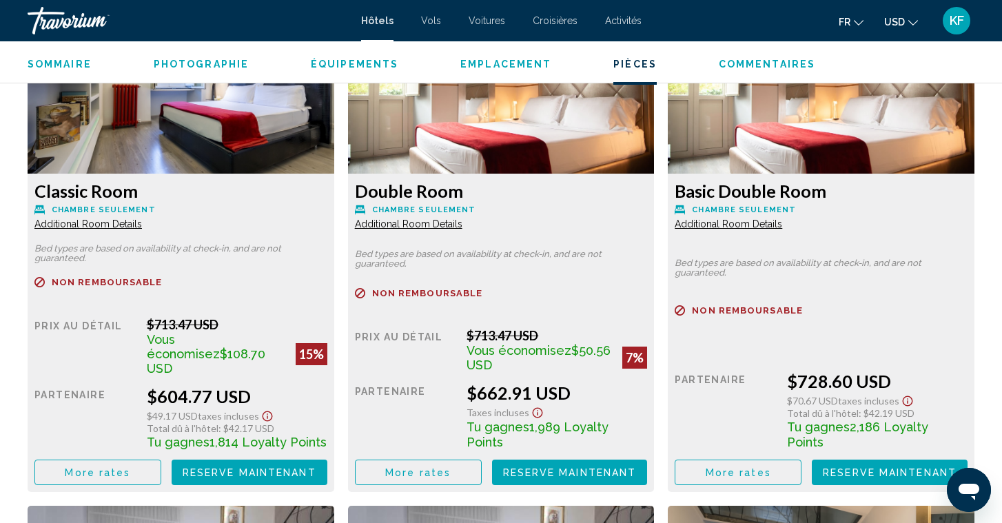
scroll to position [1947, 0]
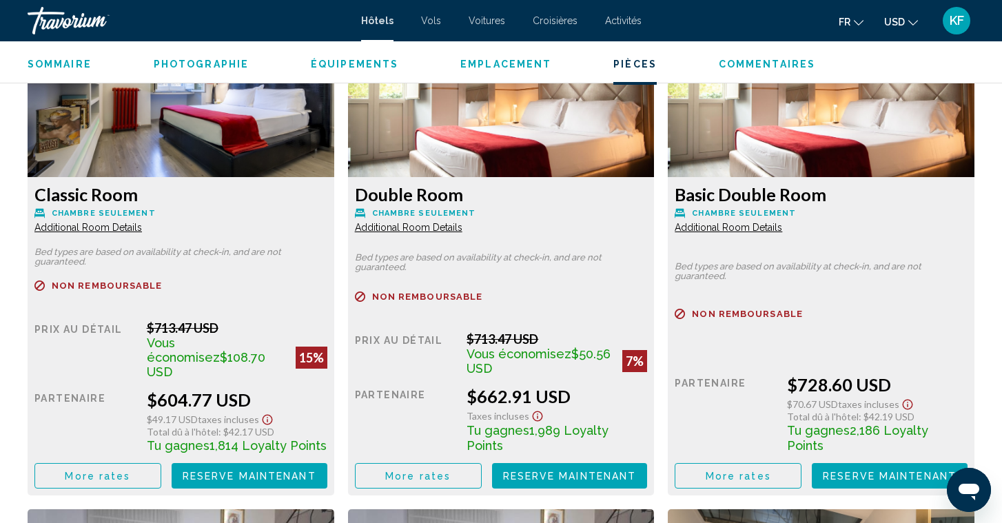
click at [913, 18] on icon "Change currency" at bounding box center [913, 23] width 10 height 10
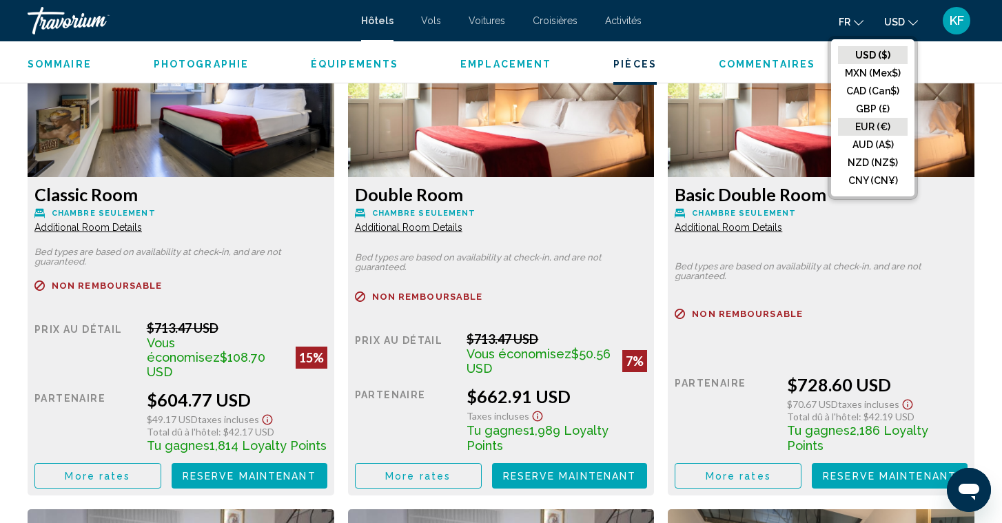
click at [866, 125] on button "EUR (€)" at bounding box center [873, 127] width 70 height 18
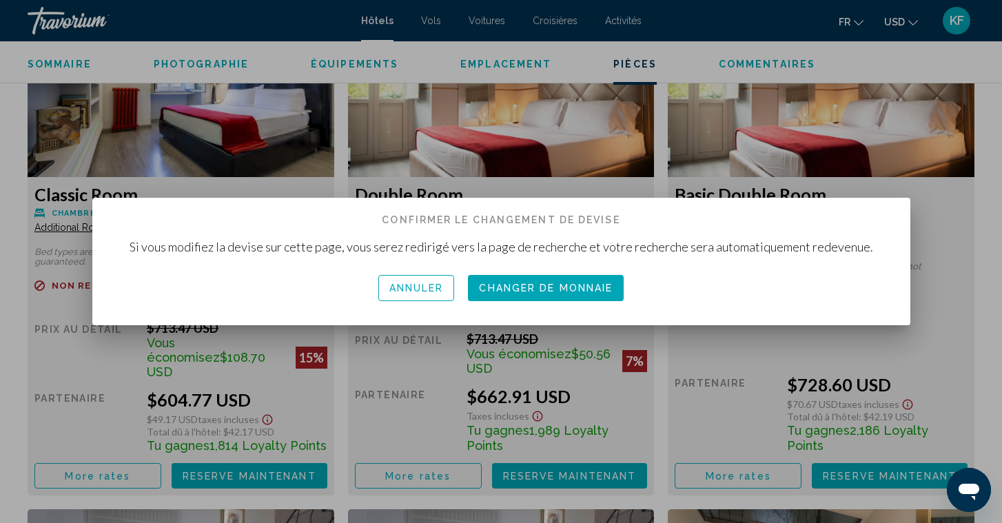
scroll to position [0, 0]
click at [565, 292] on span "Changer de monnaie" at bounding box center [546, 288] width 134 height 11
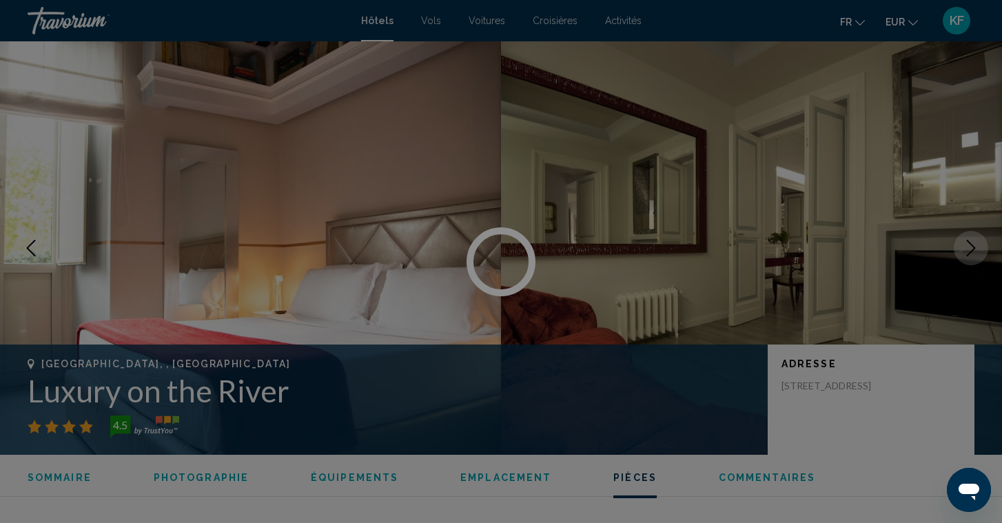
scroll to position [1947, 0]
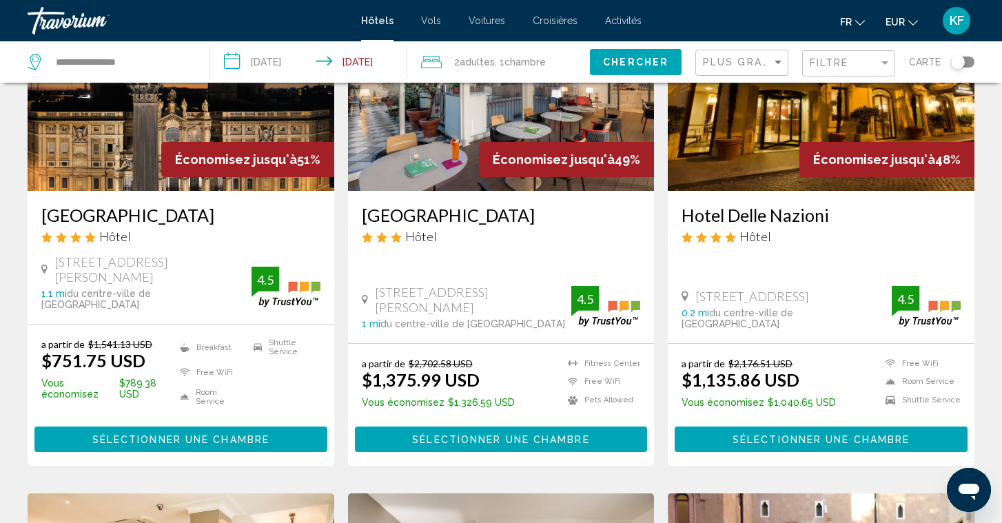
scroll to position [161, 0]
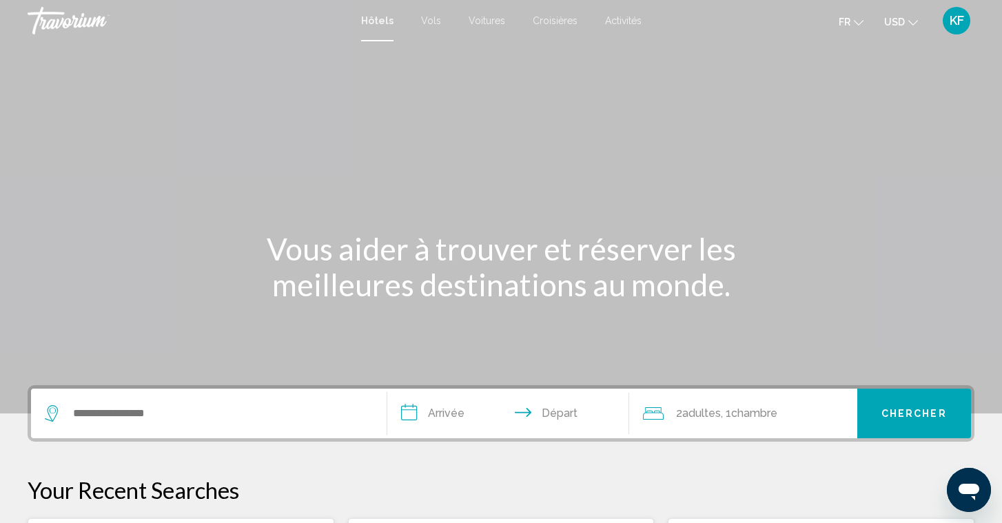
click at [922, 26] on ul "fr English Español Français Italiano Português русский USD USD ($) MXN (Mex$) C…" at bounding box center [889, 21] width 100 height 22
click at [910, 25] on icon "Change currency" at bounding box center [913, 23] width 10 height 10
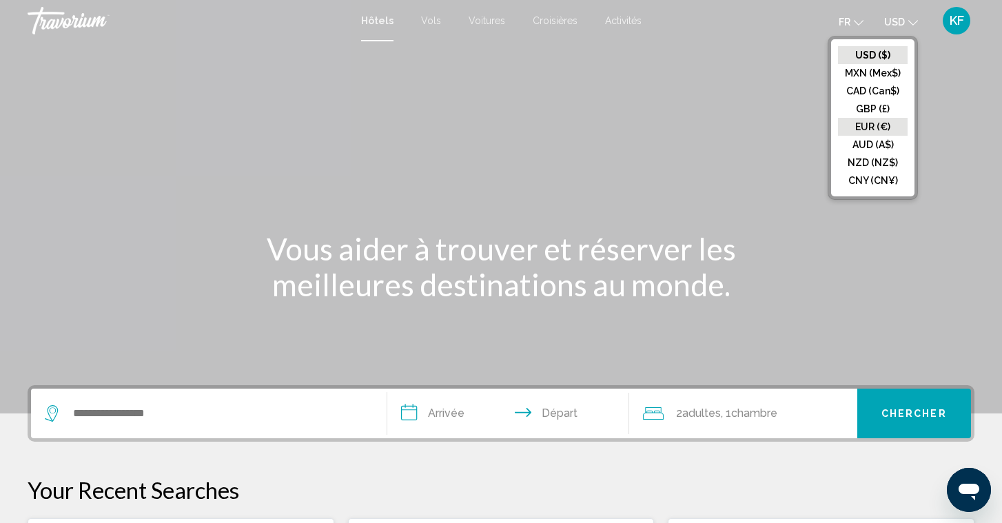
click at [873, 126] on button "EUR (€)" at bounding box center [873, 127] width 70 height 18
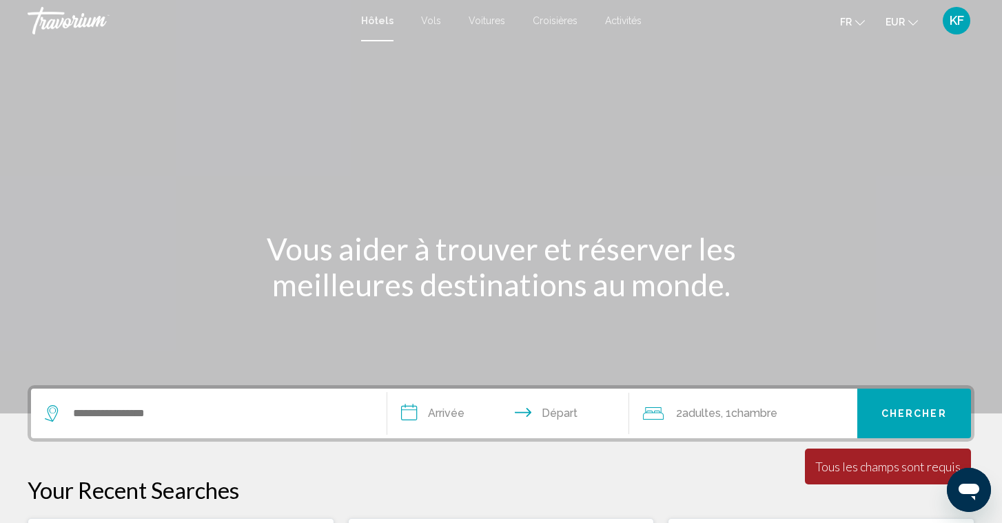
click at [294, 431] on div "Search widget" at bounding box center [209, 414] width 328 height 50
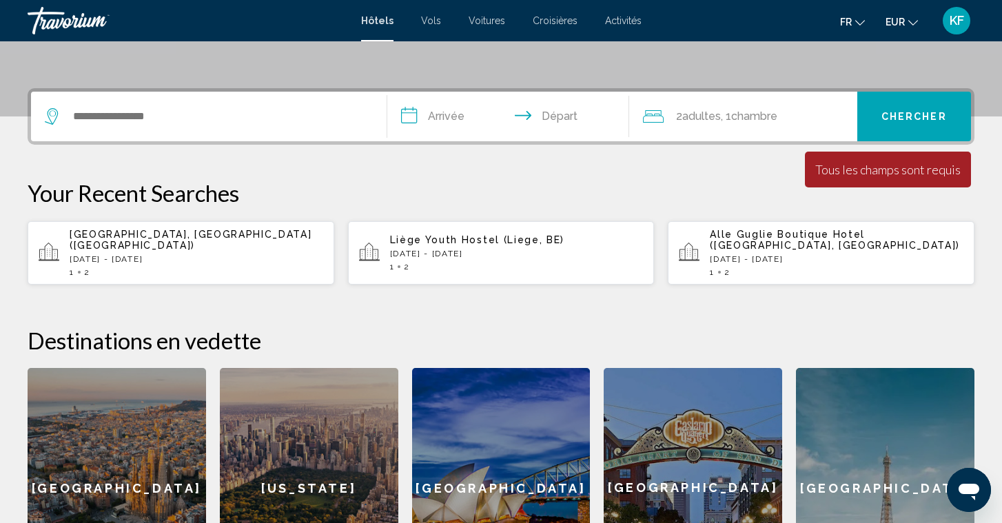
scroll to position [340, 0]
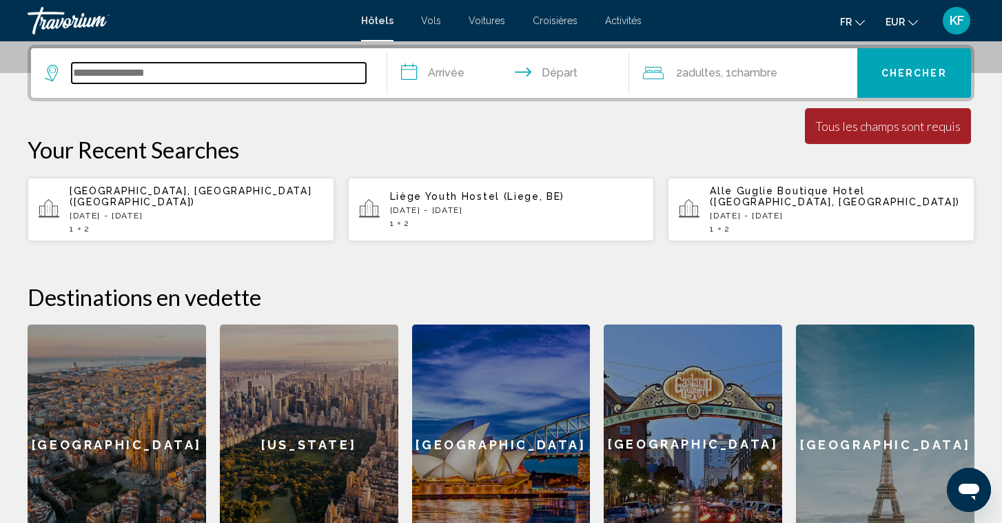
click at [181, 72] on input "Search widget" at bounding box center [219, 73] width 294 height 21
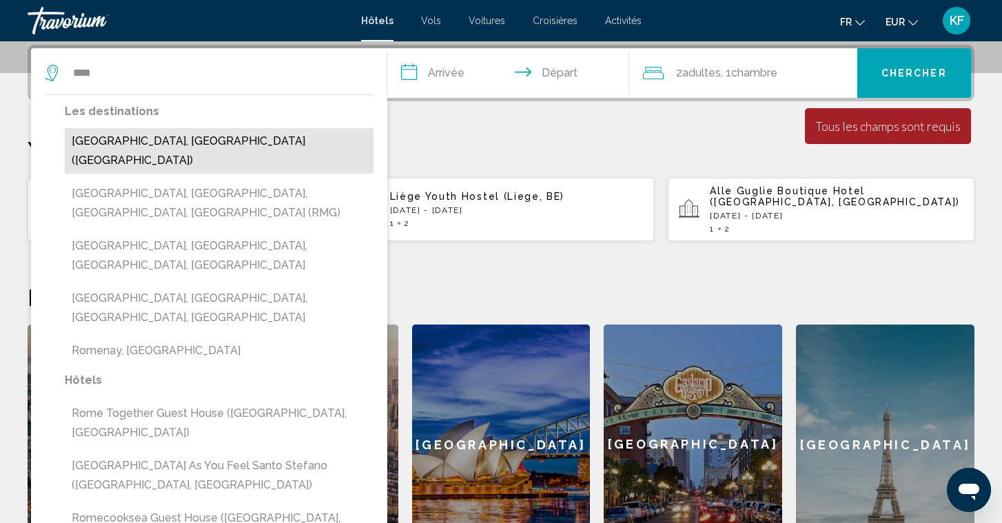
click at [128, 145] on button "[GEOGRAPHIC_DATA], [GEOGRAPHIC_DATA] ([GEOGRAPHIC_DATA])" at bounding box center [219, 150] width 309 height 45
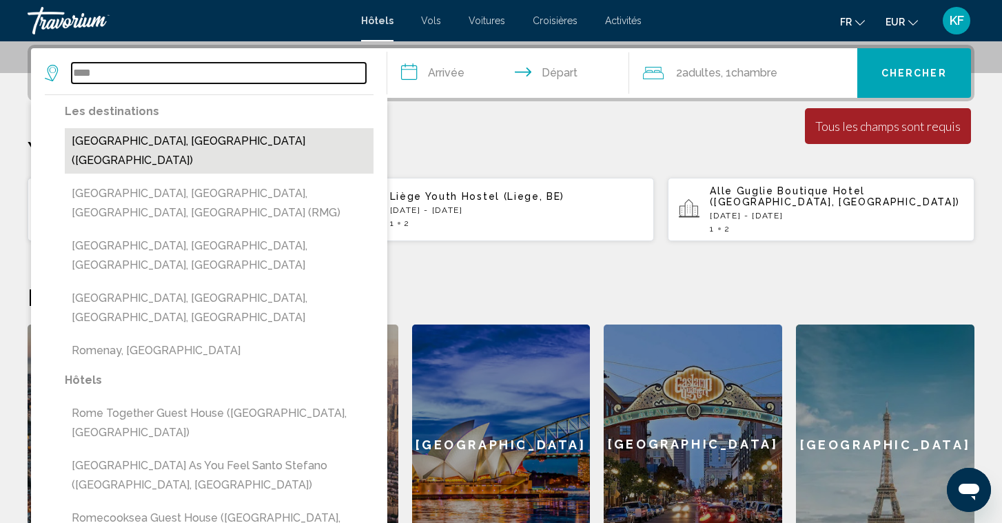
type input "**********"
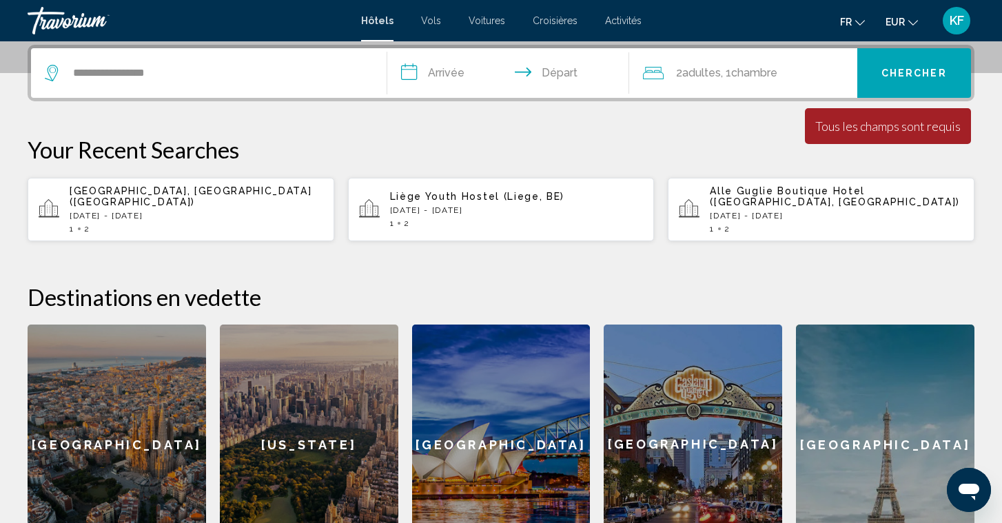
click at [454, 71] on input "**********" at bounding box center [510, 75] width 247 height 54
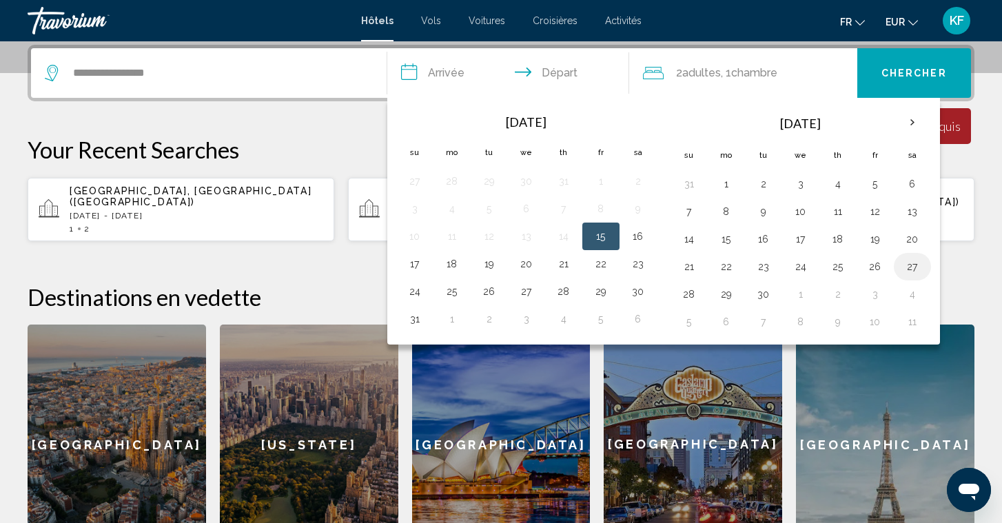
click at [911, 267] on button "27" at bounding box center [913, 266] width 22 height 19
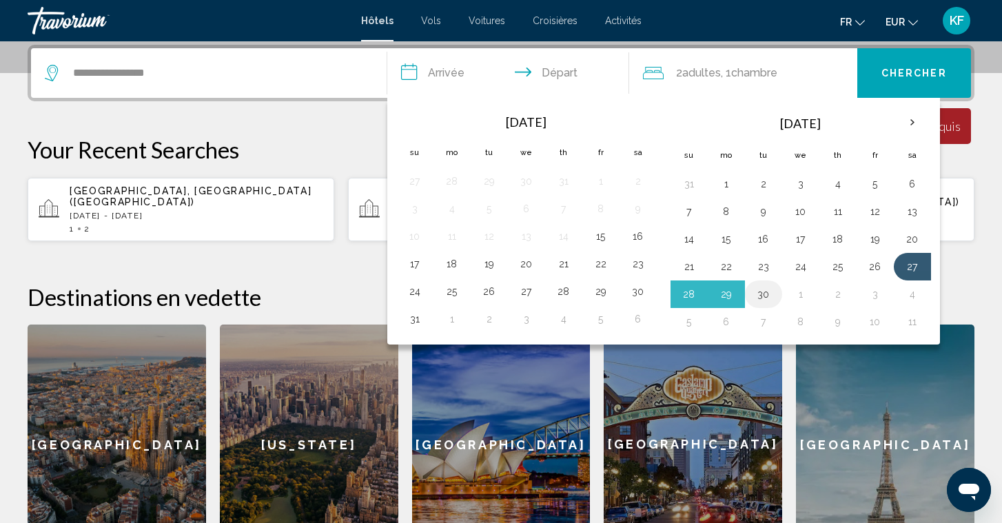
click at [770, 295] on button "30" at bounding box center [764, 294] width 22 height 19
type input "**********"
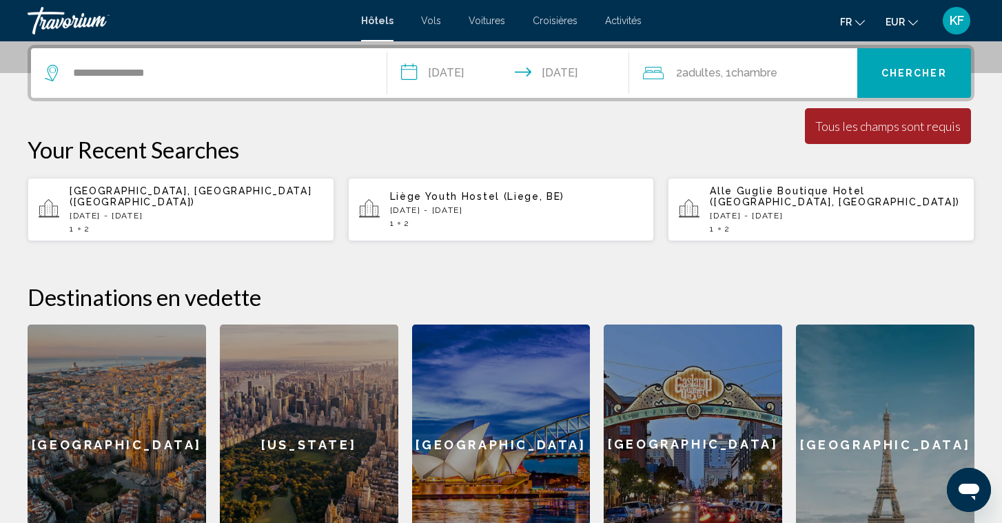
click at [923, 72] on span "Chercher" at bounding box center [914, 73] width 65 height 11
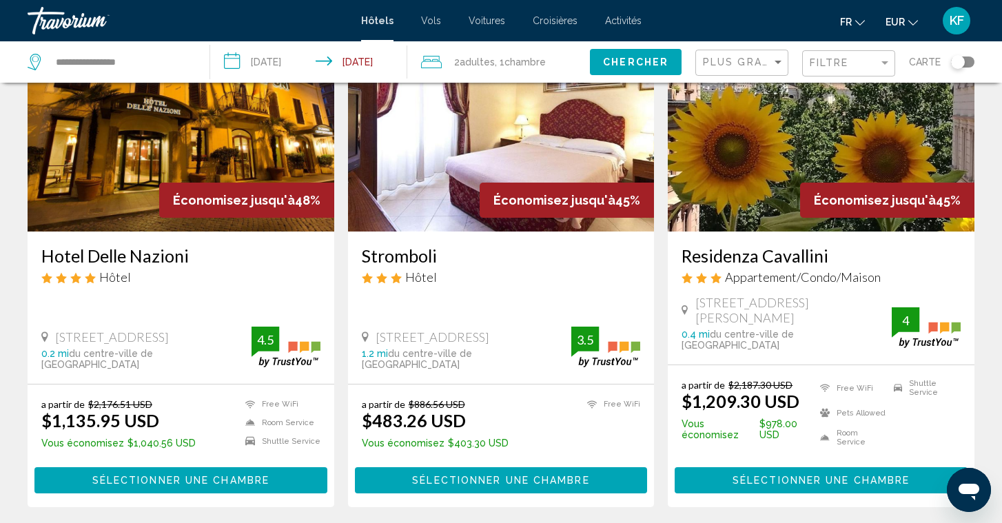
scroll to position [622, 0]
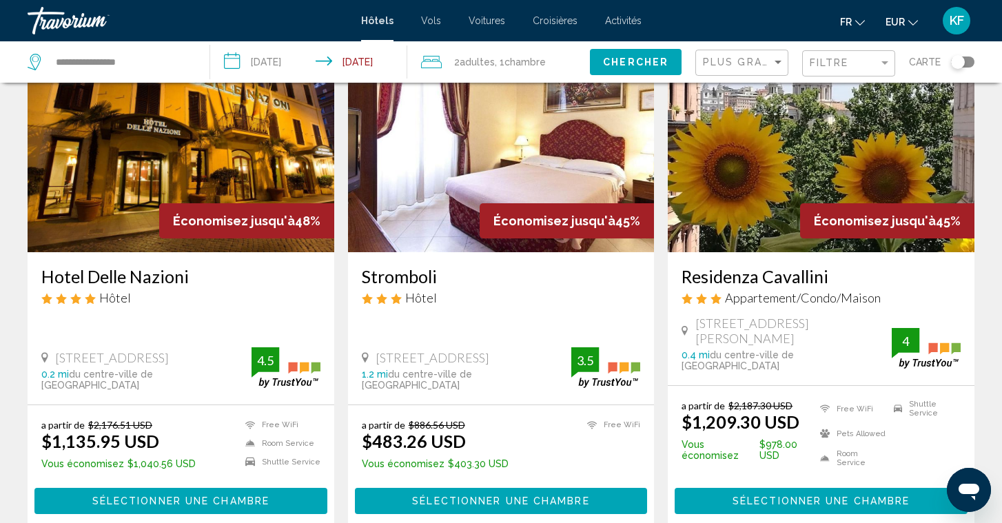
click at [480, 132] on img "Main content" at bounding box center [501, 142] width 307 height 221
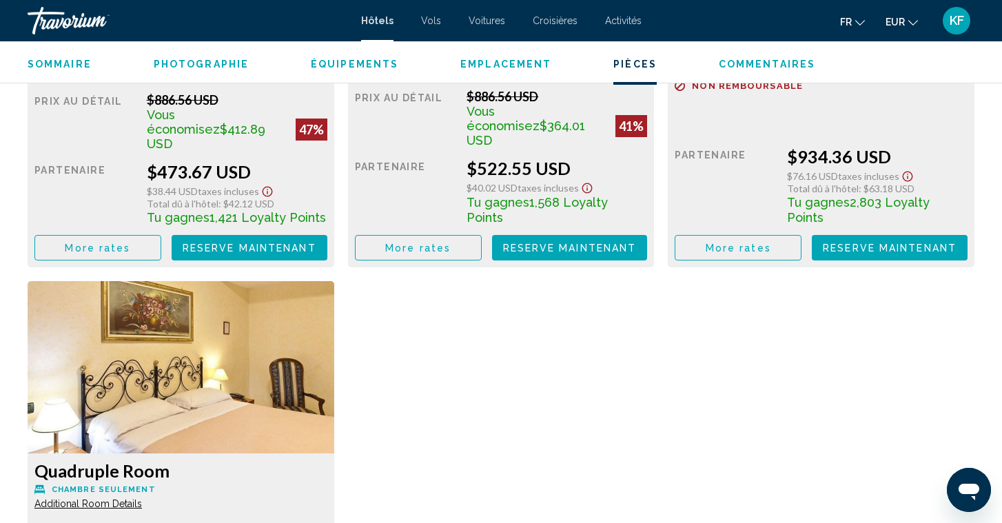
scroll to position [2102, 0]
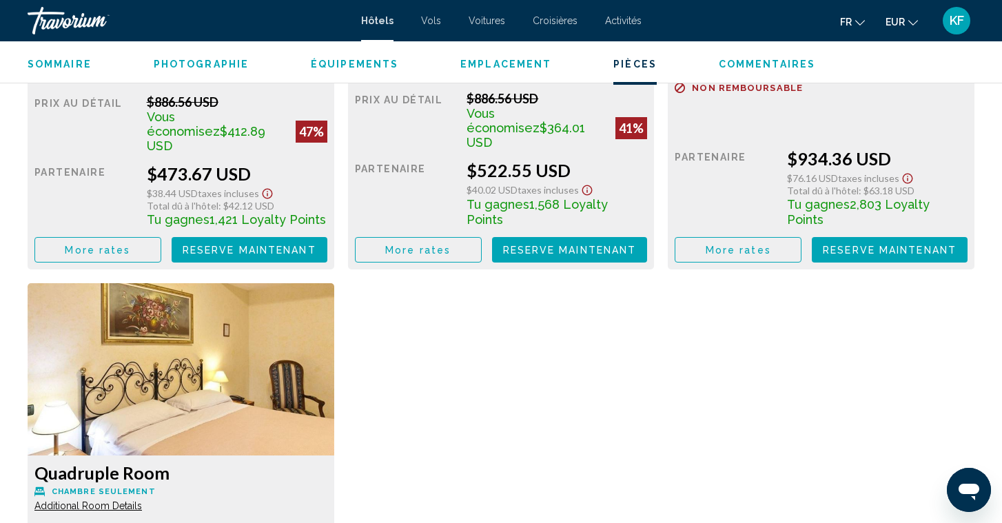
click at [908, 26] on button "EUR USD ($) MXN (Mex$) CAD (Can$) GBP (£) EUR (€) AUD (A$) NZD (NZ$) CNY (CN¥)" at bounding box center [902, 22] width 32 height 20
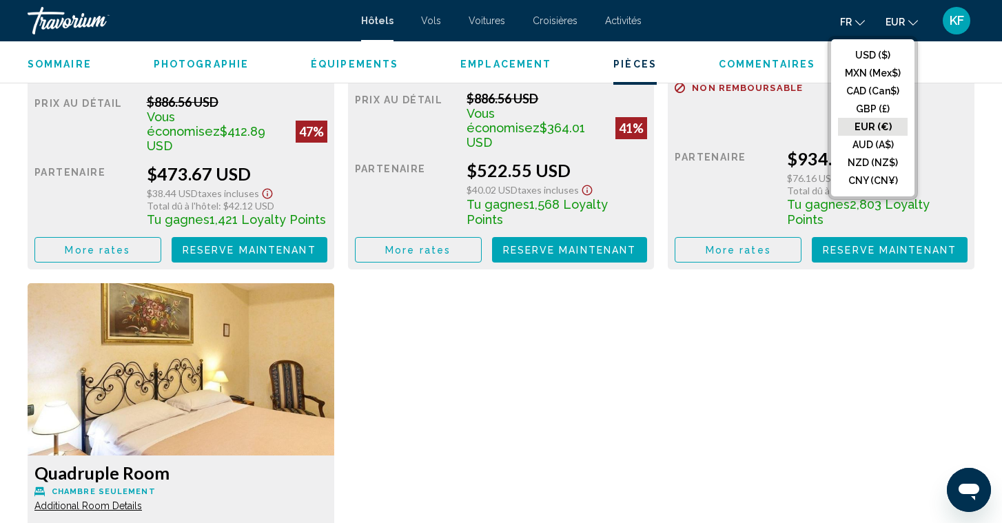
click at [884, 125] on button "EUR (€)" at bounding box center [873, 127] width 70 height 18
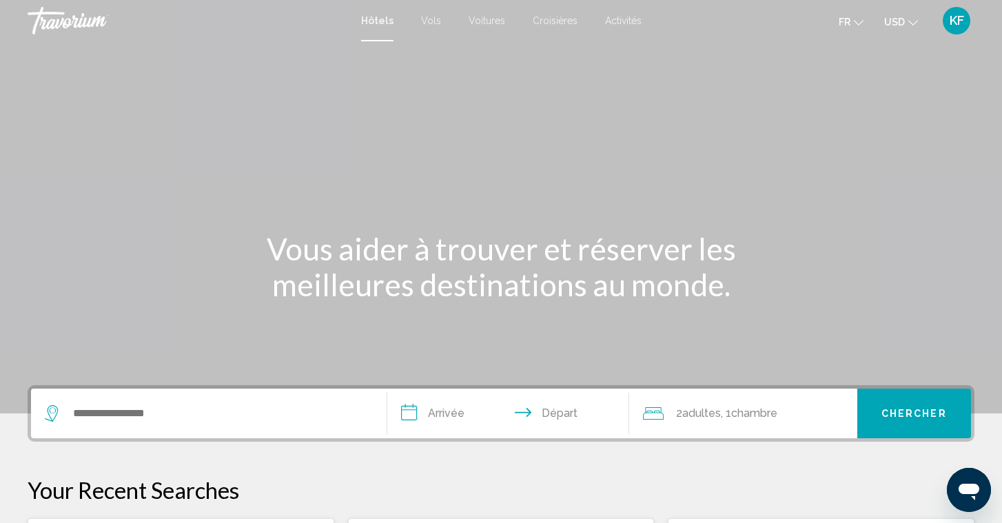
click at [909, 29] on button "USD USD ($) MXN (Mex$) CAD (Can$) GBP (£) EUR (€) AUD (A$) NZD (NZ$) CNY (CN¥)" at bounding box center [901, 22] width 34 height 20
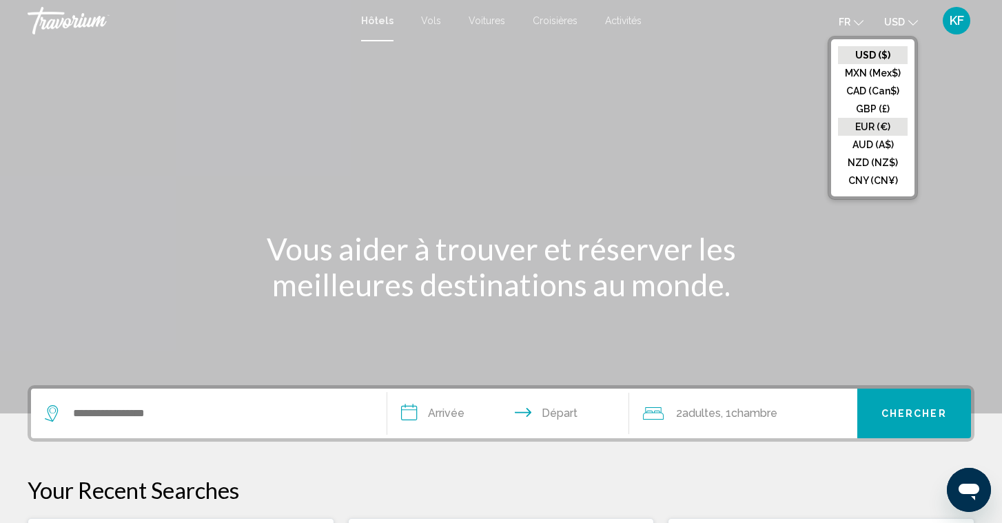
click at [877, 128] on button "EUR (€)" at bounding box center [873, 127] width 70 height 18
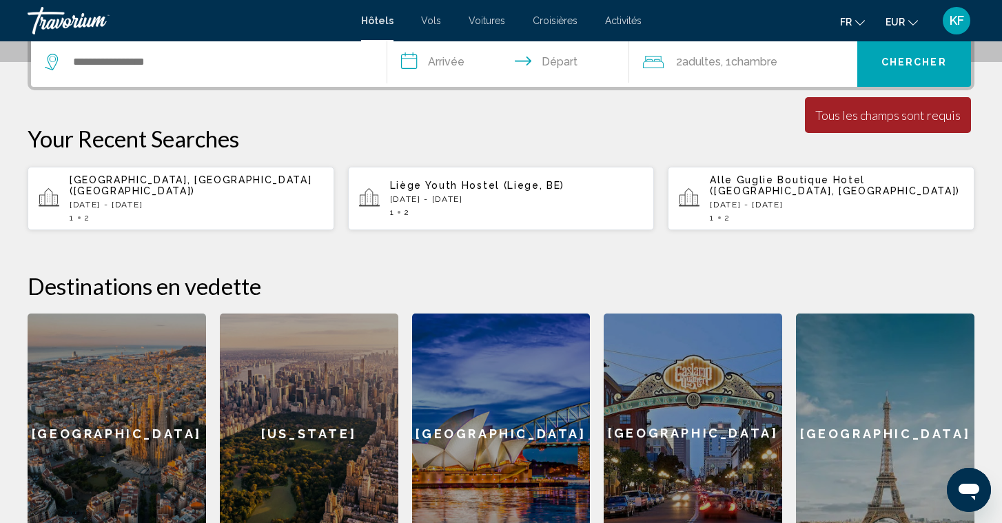
scroll to position [356, 0]
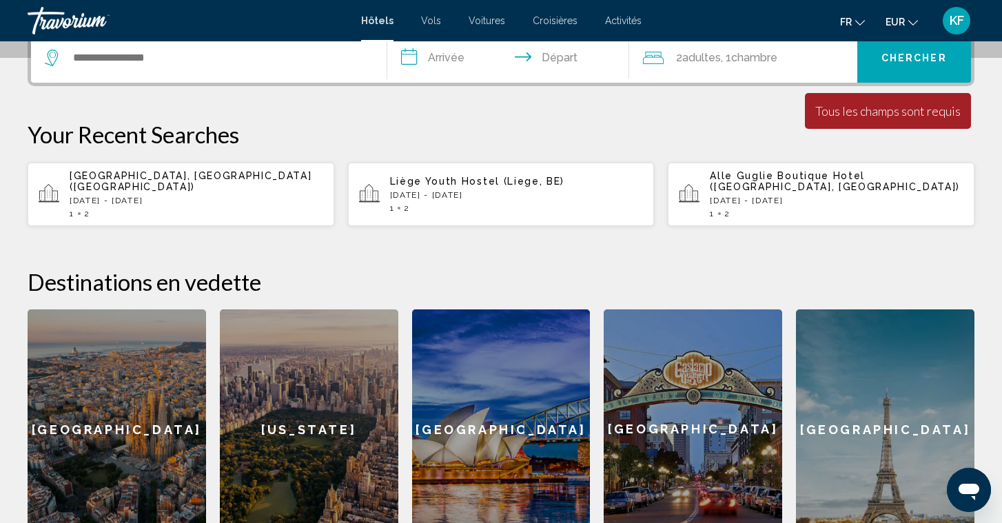
click at [167, 196] on p "[DATE] - [DATE]" at bounding box center [197, 201] width 254 height 10
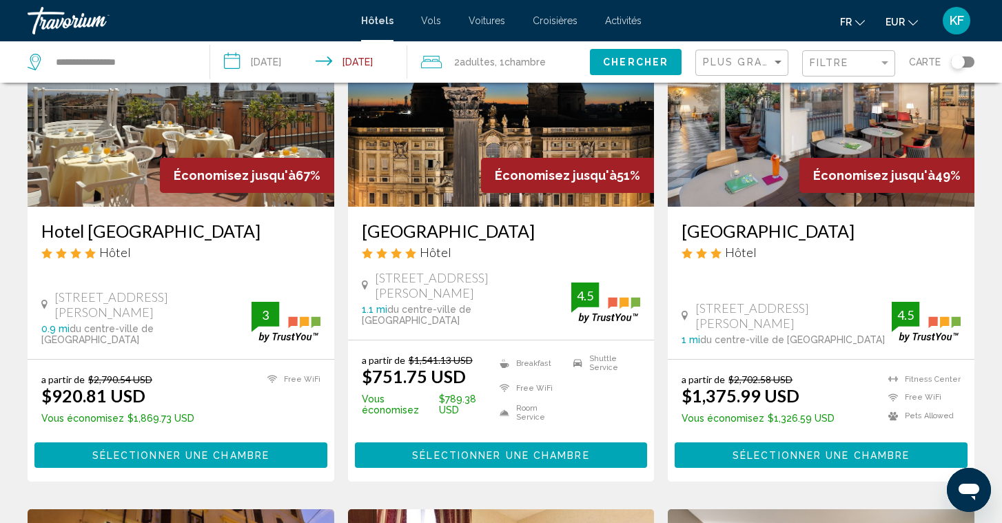
scroll to position [132, 0]
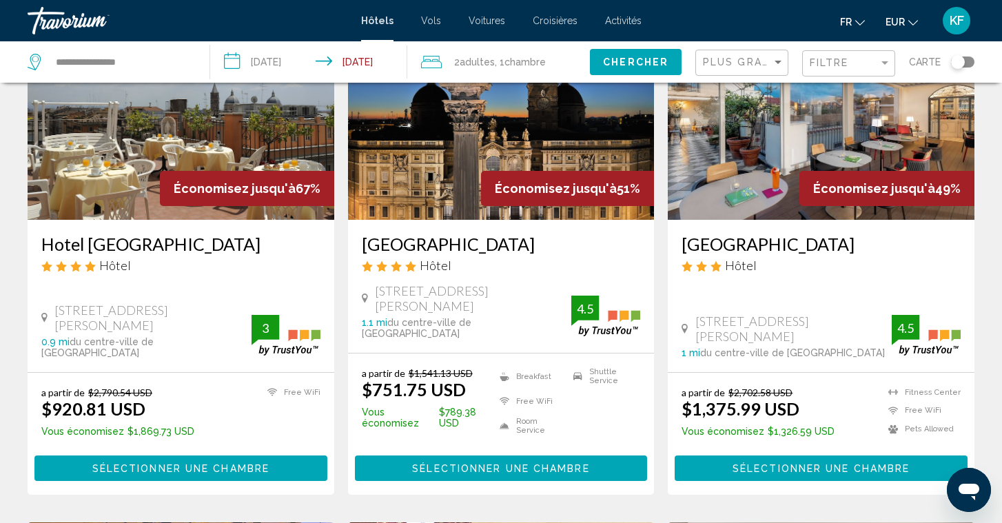
click at [903, 17] on span "EUR" at bounding box center [895, 22] width 19 height 11
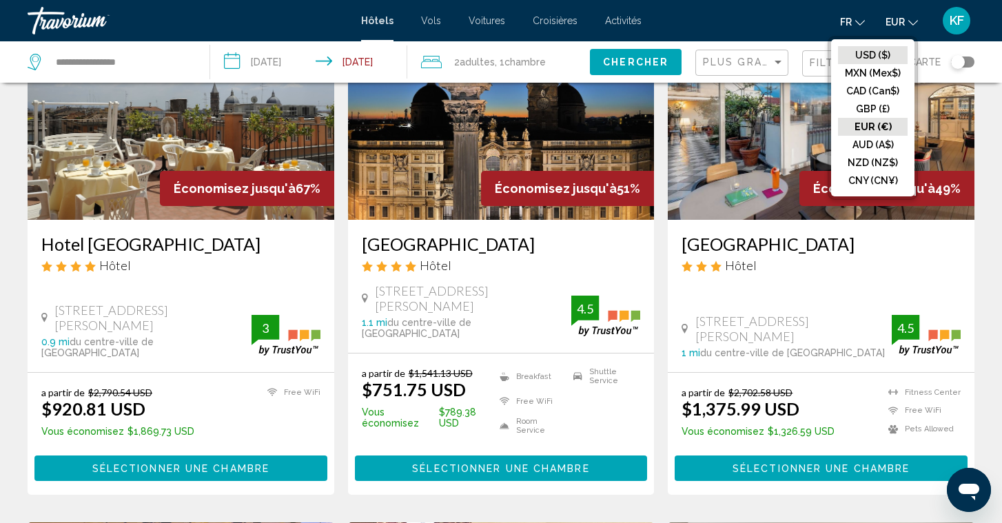
click at [866, 57] on button "USD ($)" at bounding box center [873, 55] width 70 height 18
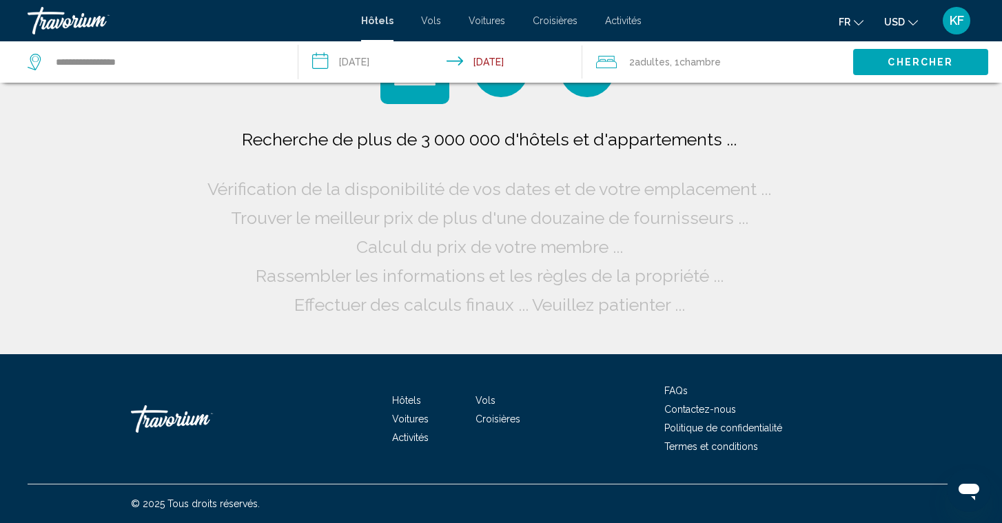
scroll to position [0, 0]
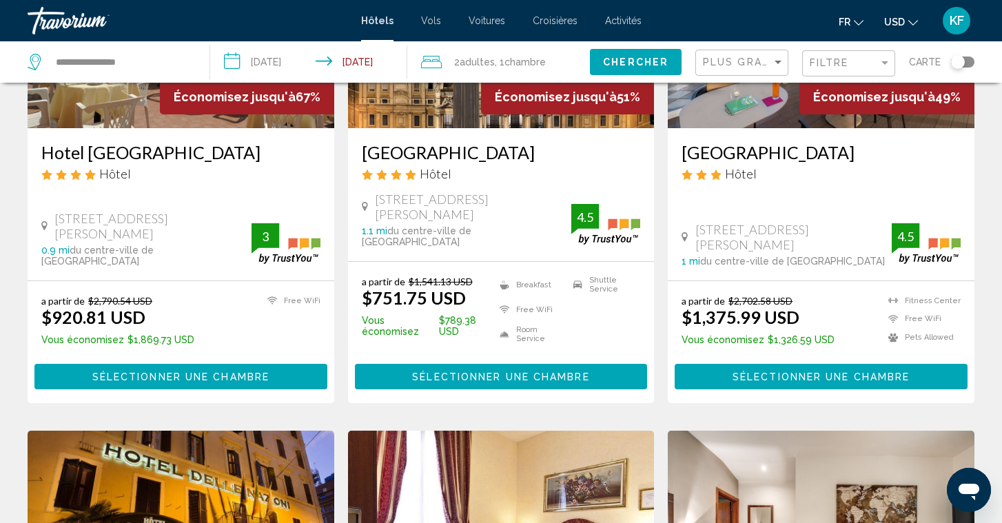
scroll to position [352, 0]
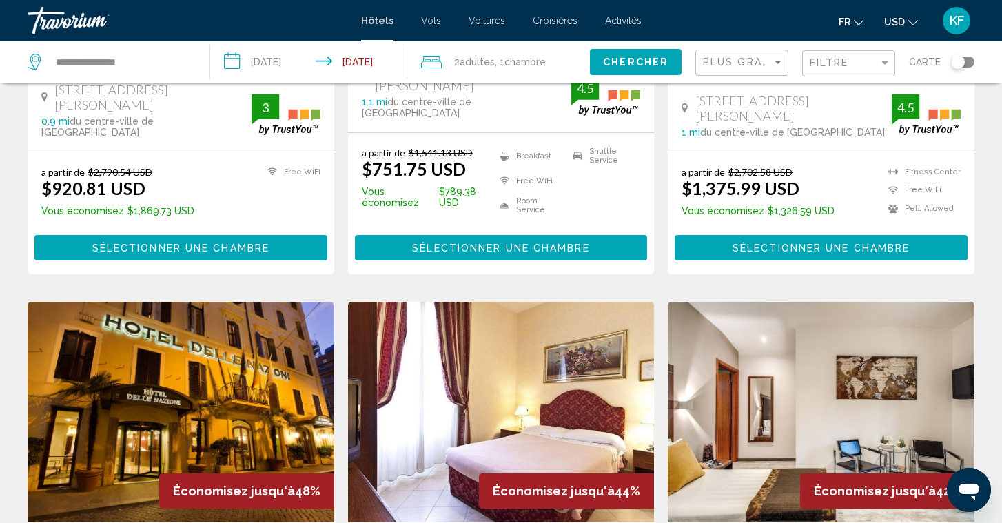
click at [903, 13] on button "USD USD ($) MXN (Mex$) CAD (Can$) GBP (£) EUR (€) AUD (A$) NZD (NZ$) CNY (CN¥)" at bounding box center [901, 22] width 34 height 20
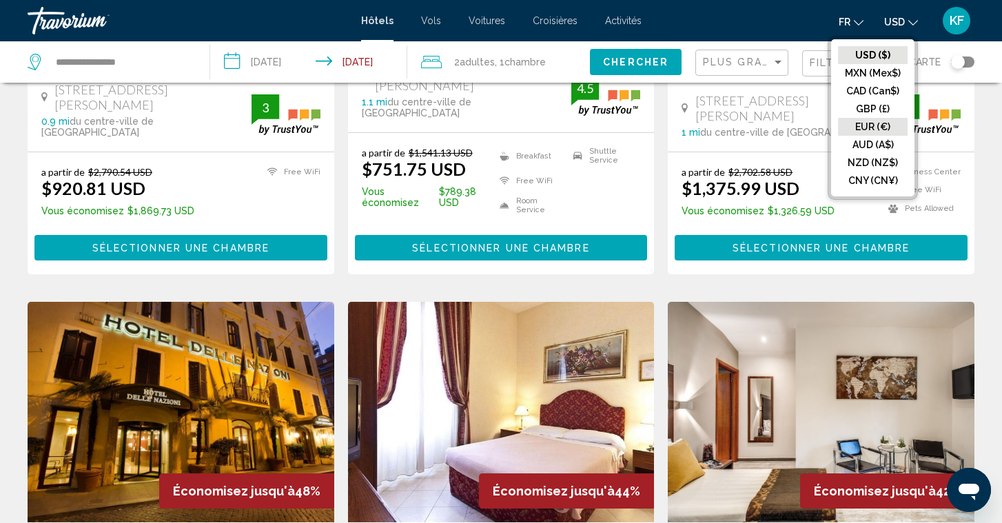
click at [875, 130] on button "EUR (€)" at bounding box center [873, 127] width 70 height 18
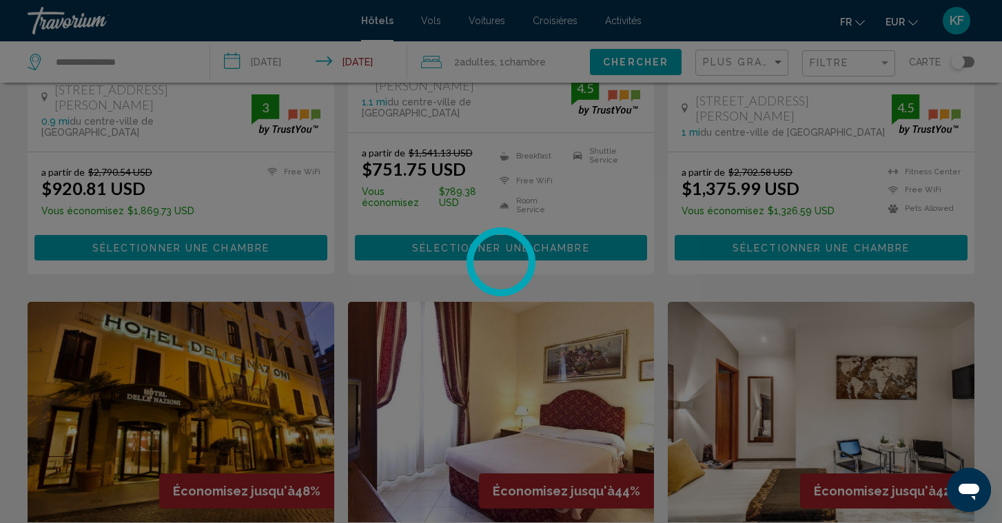
scroll to position [0, 0]
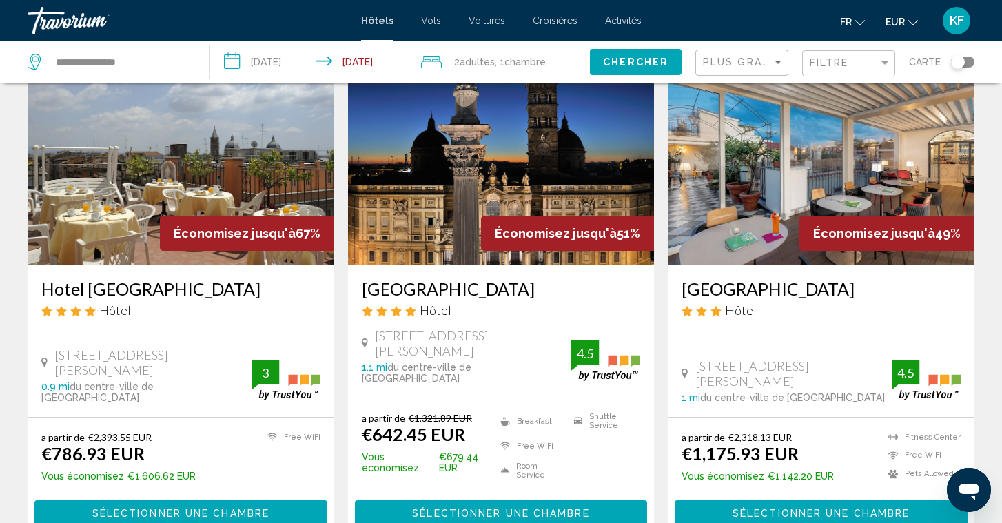
scroll to position [79, 0]
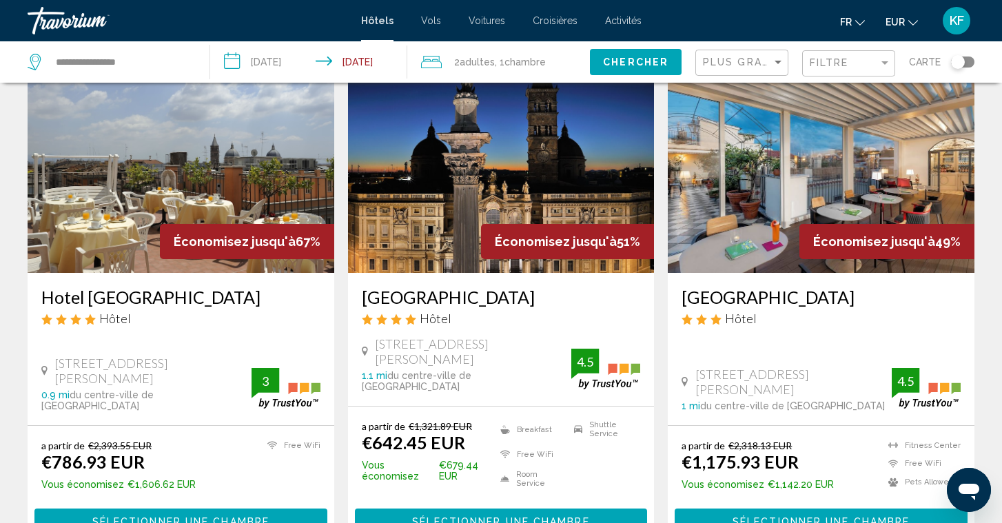
click at [508, 189] on img "Main content" at bounding box center [501, 162] width 307 height 221
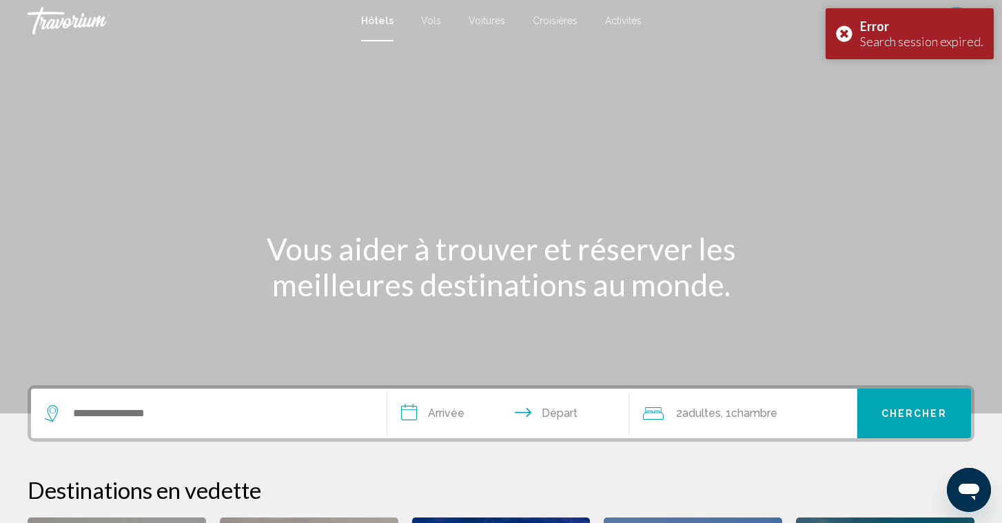
click at [143, 428] on div "Search widget" at bounding box center [209, 414] width 328 height 50
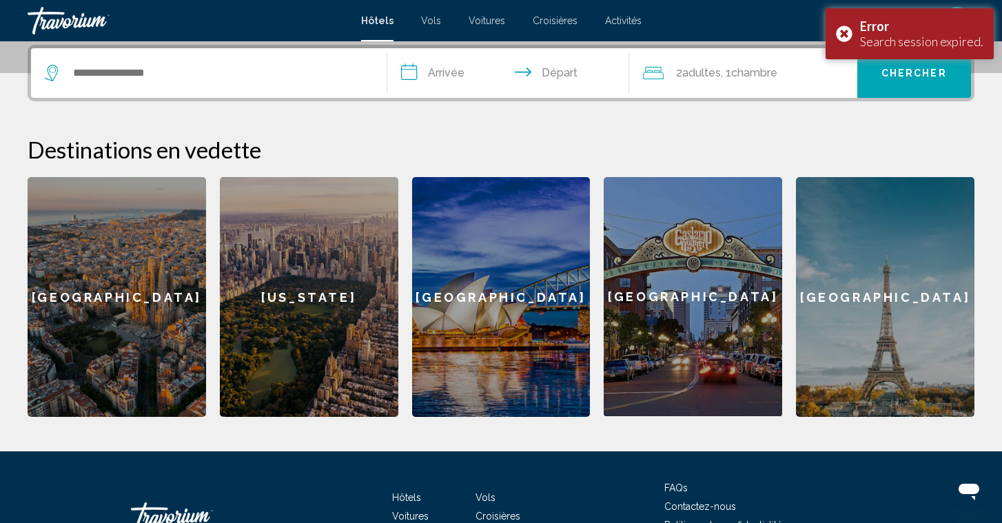
click at [214, 94] on div "Search widget" at bounding box center [209, 73] width 328 height 50
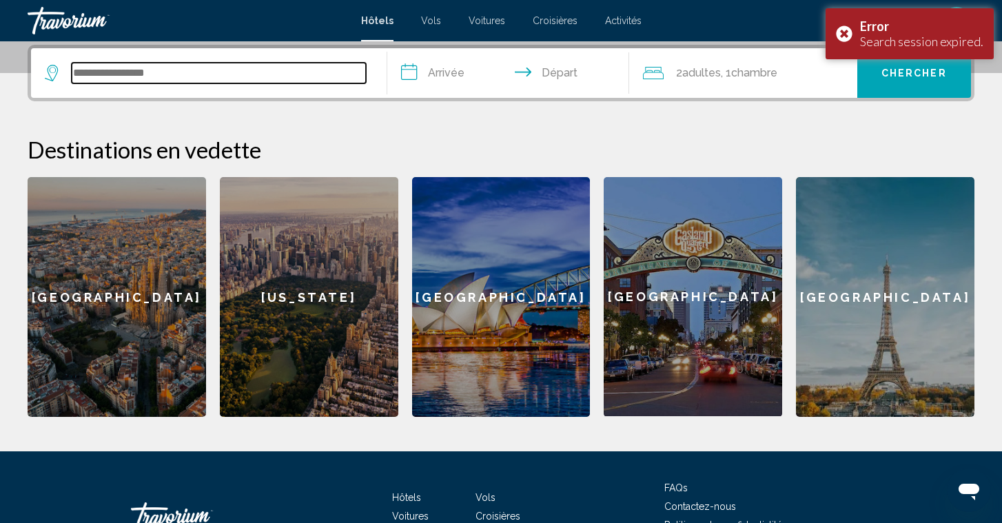
click at [214, 81] on input "Search widget" at bounding box center [219, 73] width 294 height 21
click at [202, 77] on input "Search widget" at bounding box center [219, 73] width 294 height 21
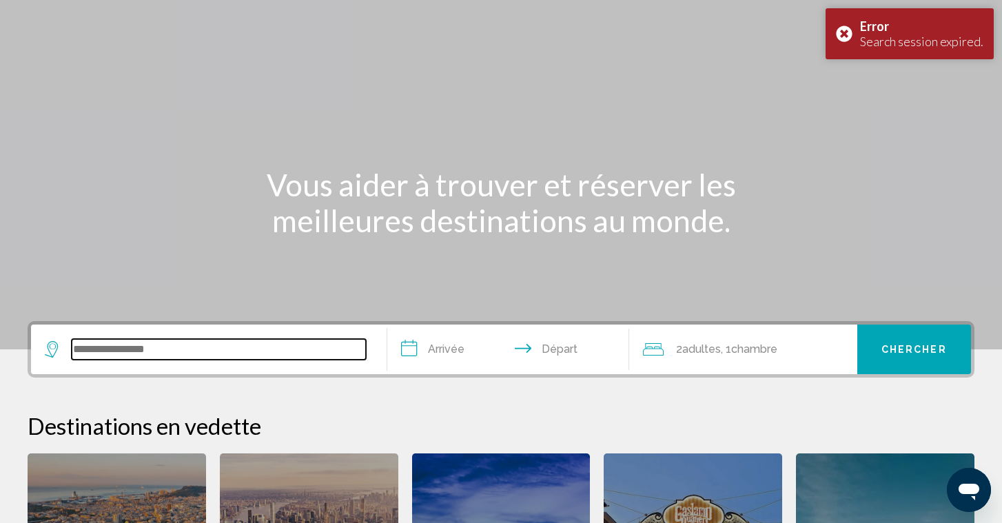
scroll to position [81, 0]
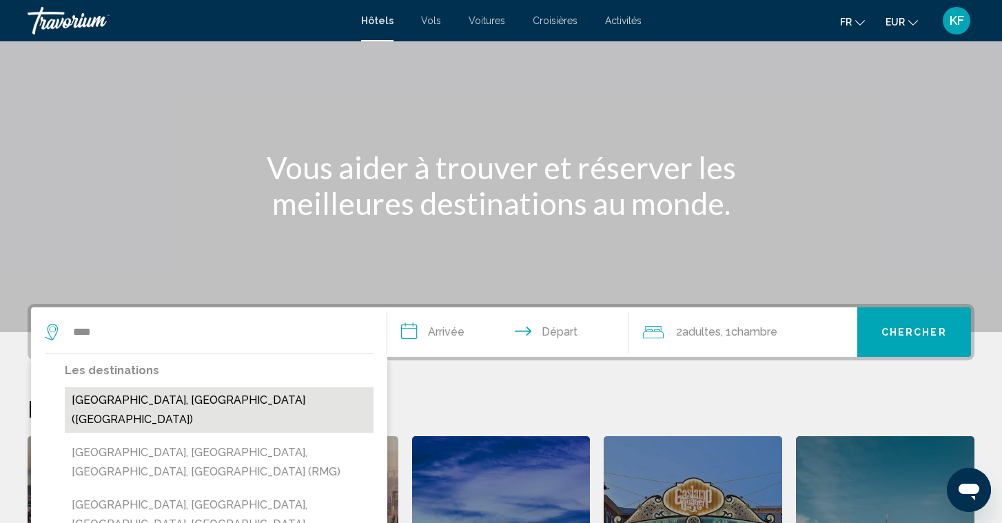
click at [150, 396] on button "[GEOGRAPHIC_DATA], [GEOGRAPHIC_DATA] ([GEOGRAPHIC_DATA])" at bounding box center [219, 409] width 309 height 45
type input "**********"
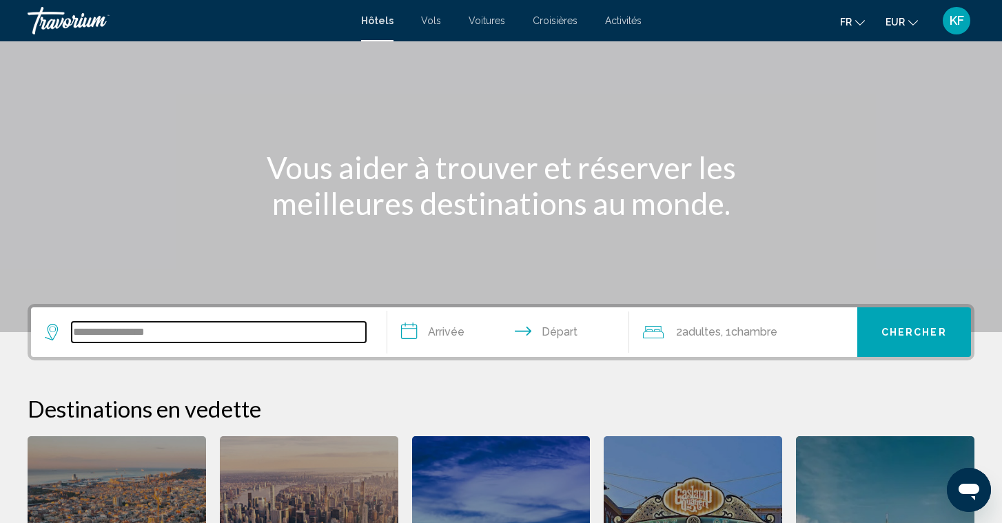
scroll to position [340, 0]
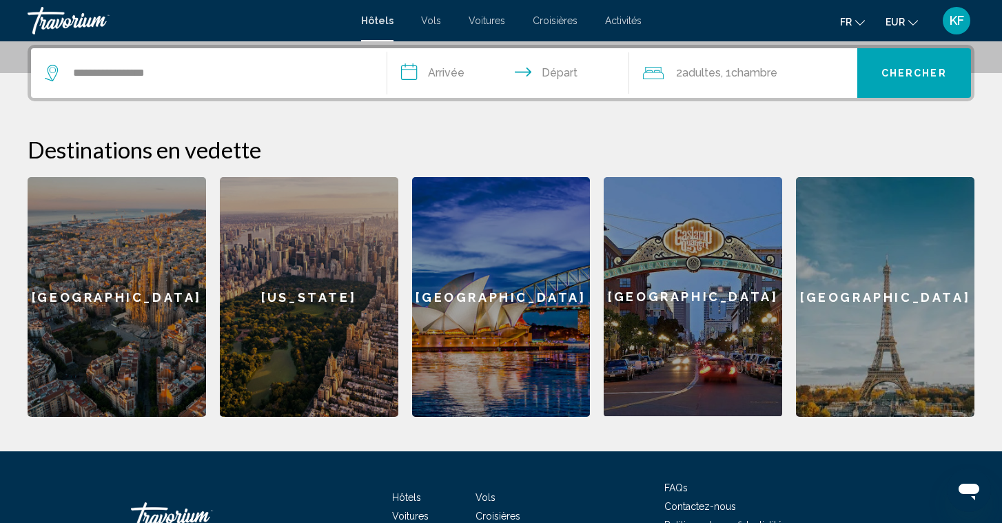
click at [455, 77] on input "**********" at bounding box center [510, 75] width 247 height 54
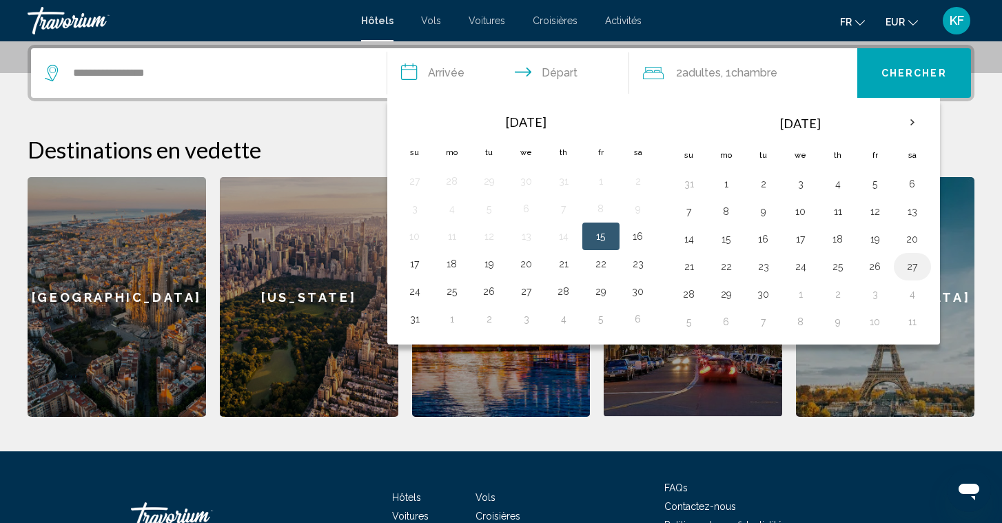
click at [918, 266] on button "27" at bounding box center [913, 266] width 22 height 19
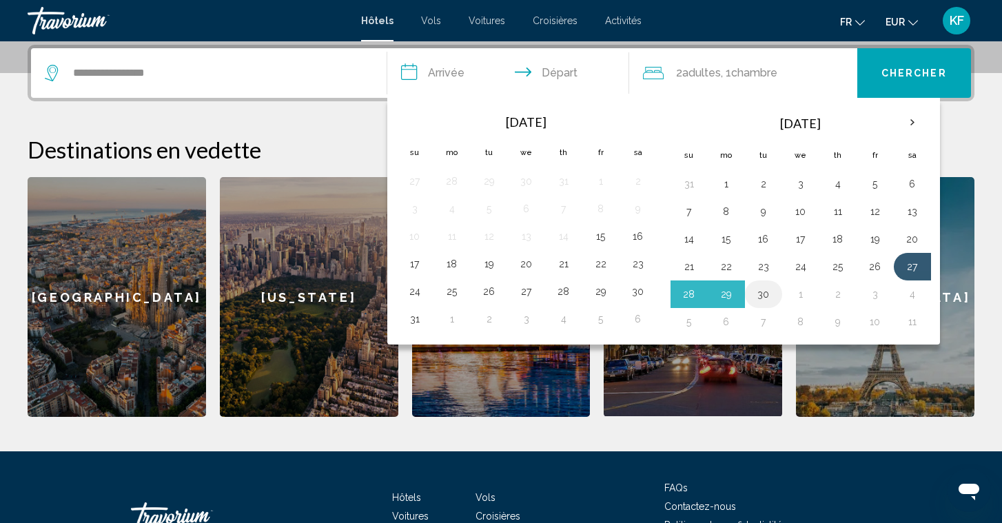
click at [764, 297] on button "30" at bounding box center [764, 294] width 22 height 19
type input "**********"
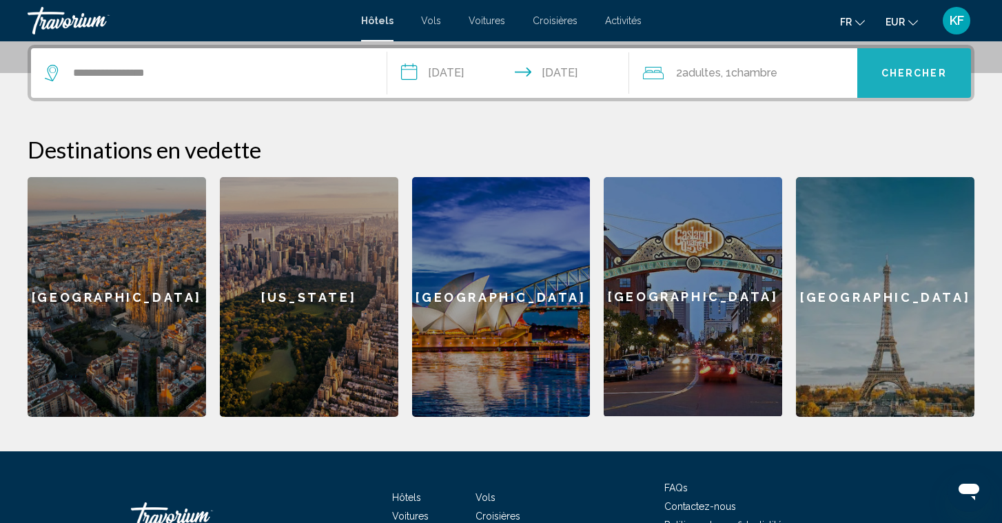
click at [915, 82] on button "Chercher" at bounding box center [914, 73] width 114 height 50
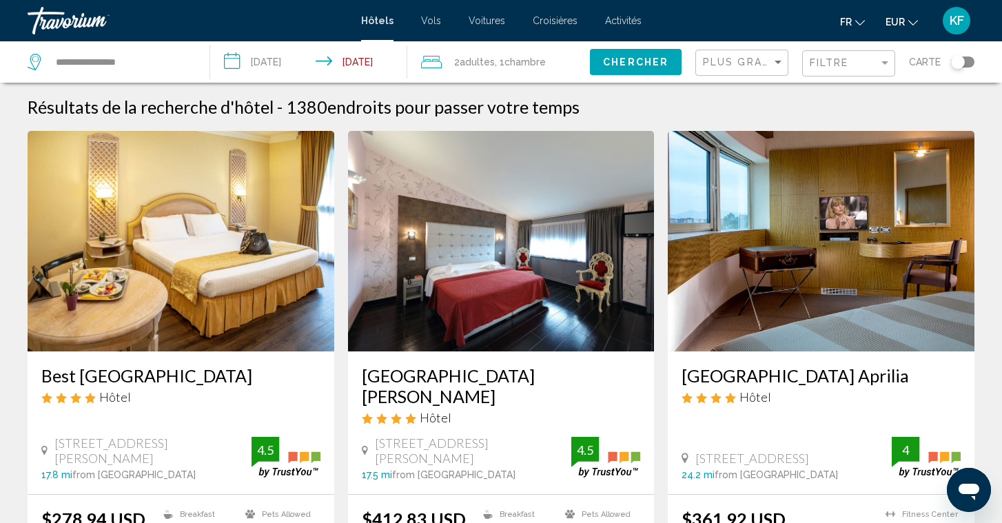
click at [910, 24] on icon "Change currency" at bounding box center [913, 23] width 10 height 10
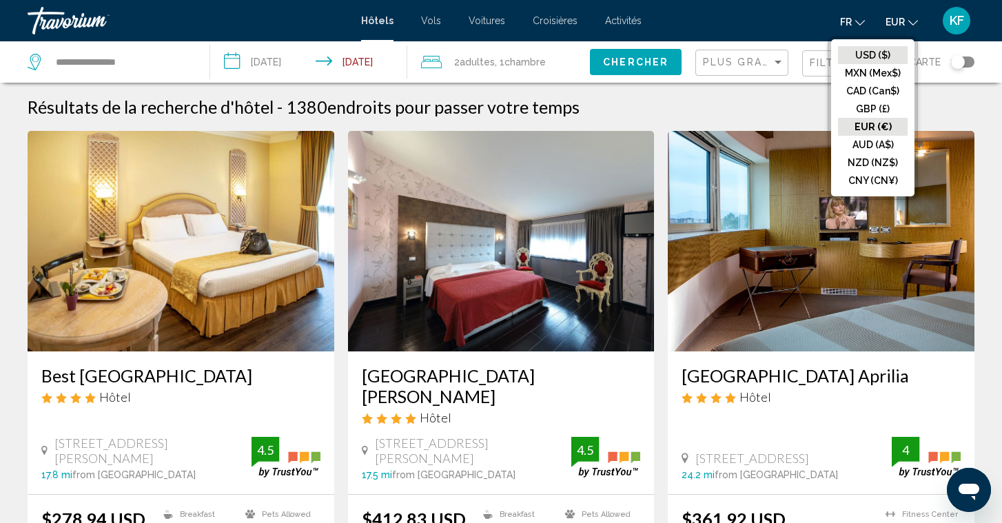
click at [891, 46] on button "USD ($)" at bounding box center [873, 55] width 70 height 18
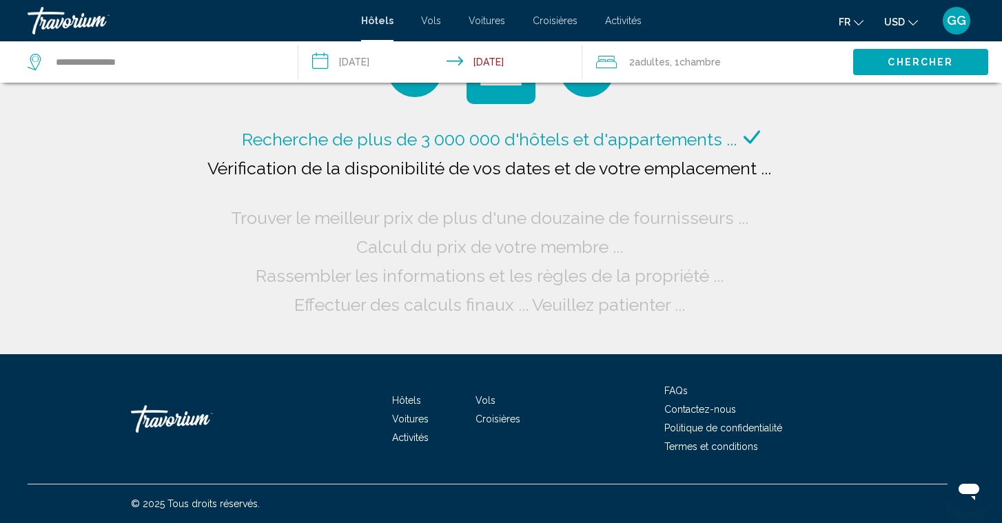
click at [915, 22] on icon "Change currency" at bounding box center [913, 23] width 10 height 6
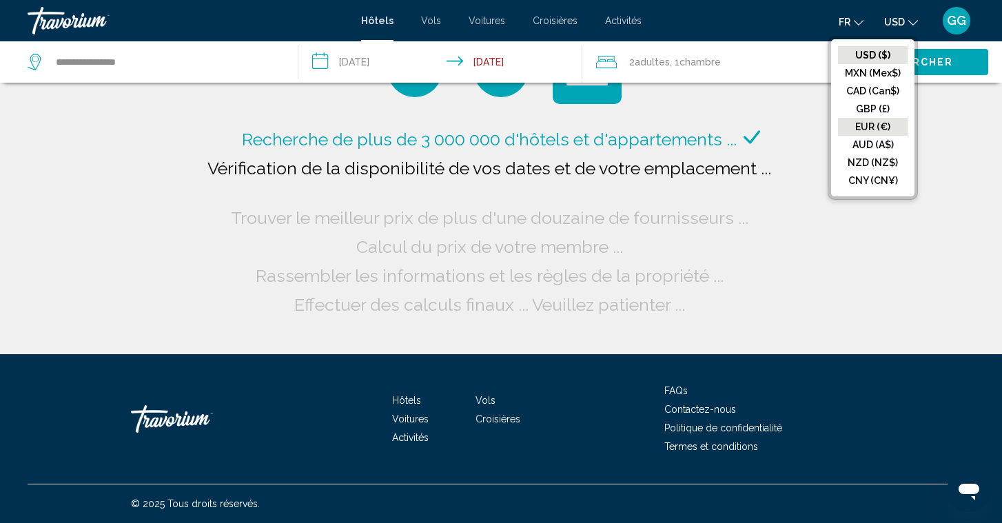
click at [891, 126] on button "EUR (€)" at bounding box center [873, 127] width 70 height 18
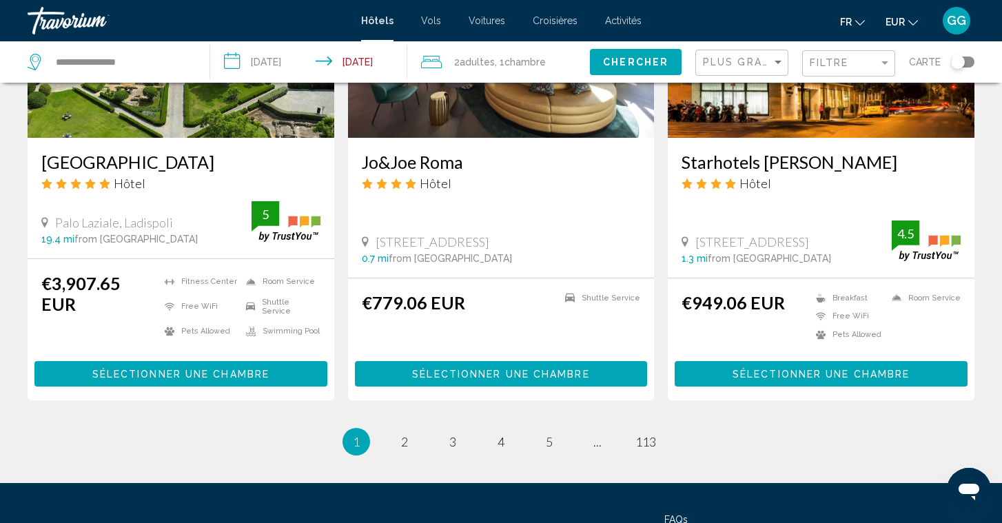
scroll to position [1755, 0]
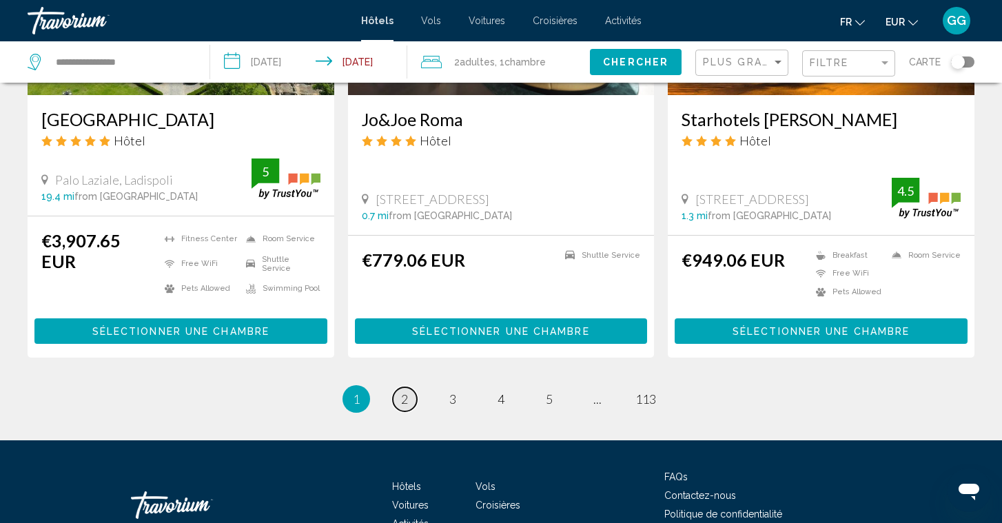
click at [411, 387] on link "page 2" at bounding box center [405, 399] width 24 height 24
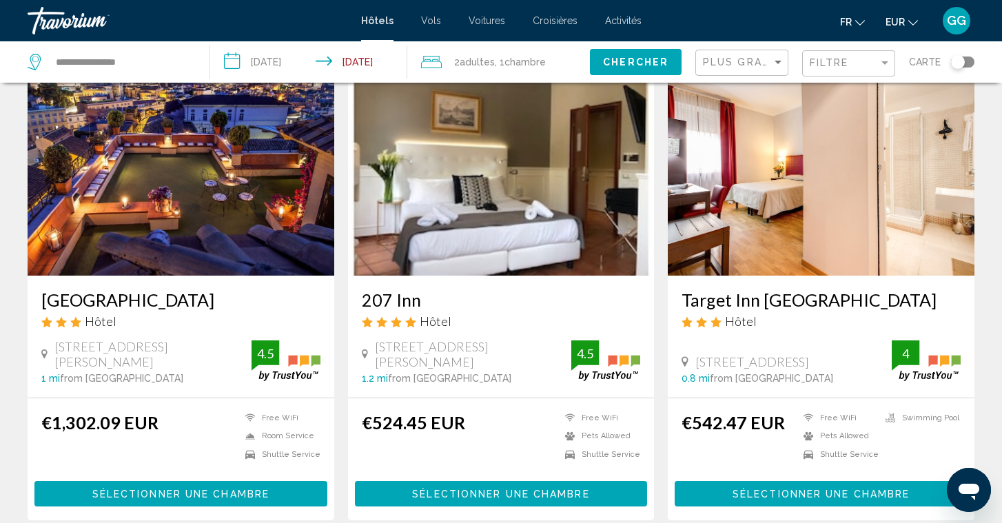
scroll to position [74, 0]
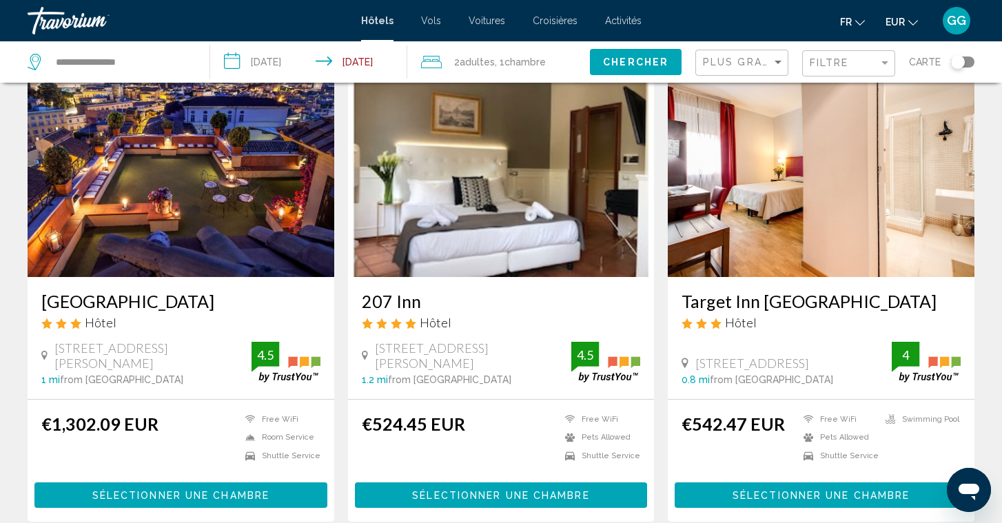
click at [476, 203] on img "Main content" at bounding box center [501, 167] width 307 height 221
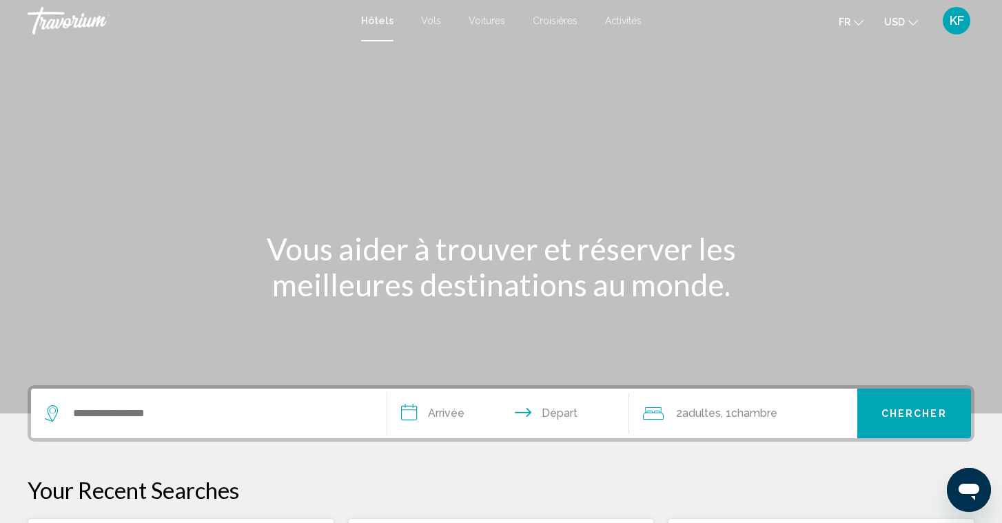
click at [917, 25] on icon "Change currency" at bounding box center [913, 23] width 10 height 10
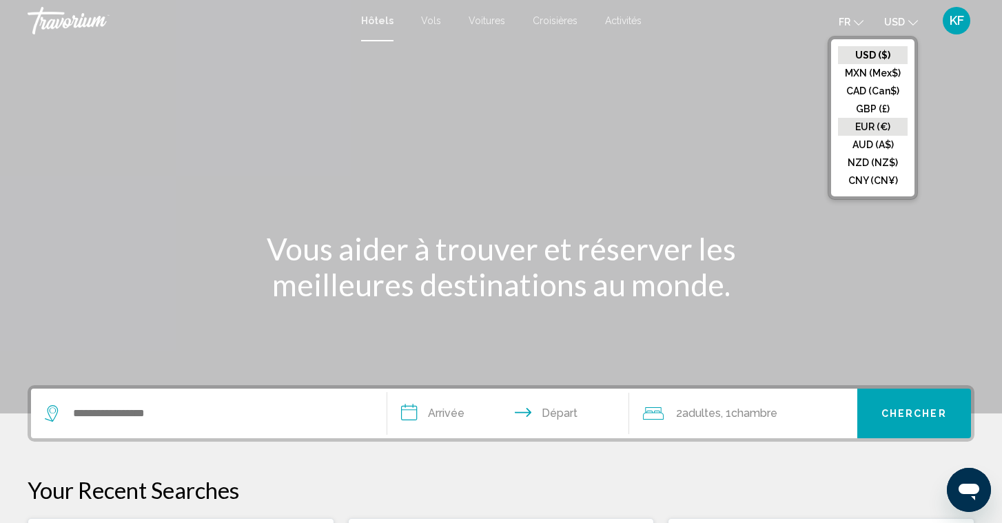
click at [870, 127] on button "EUR (€)" at bounding box center [873, 127] width 70 height 18
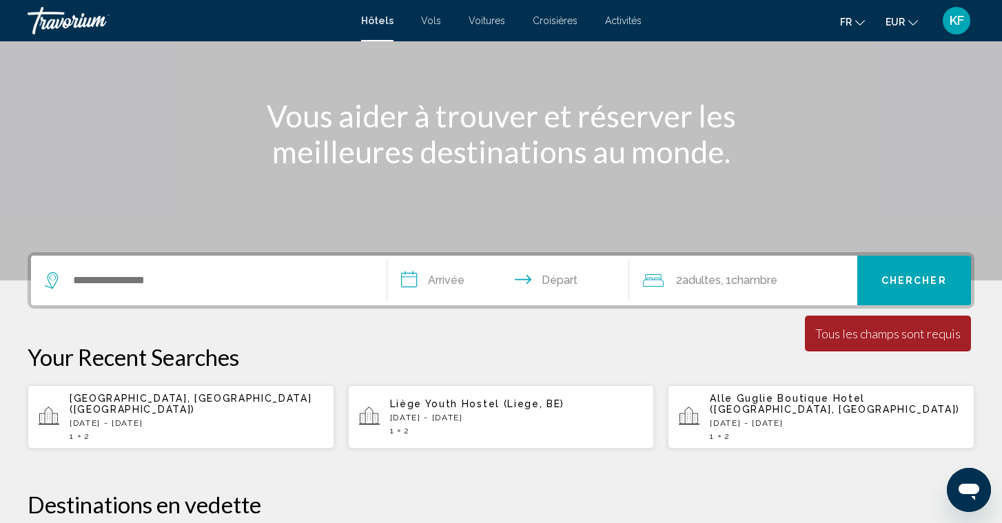
scroll to position [156, 0]
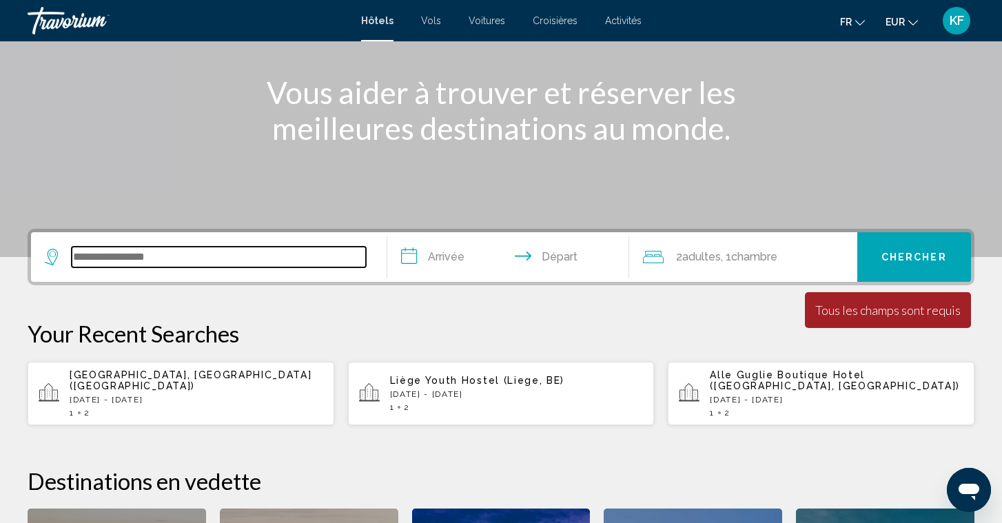
click at [290, 264] on input "Search widget" at bounding box center [219, 257] width 294 height 21
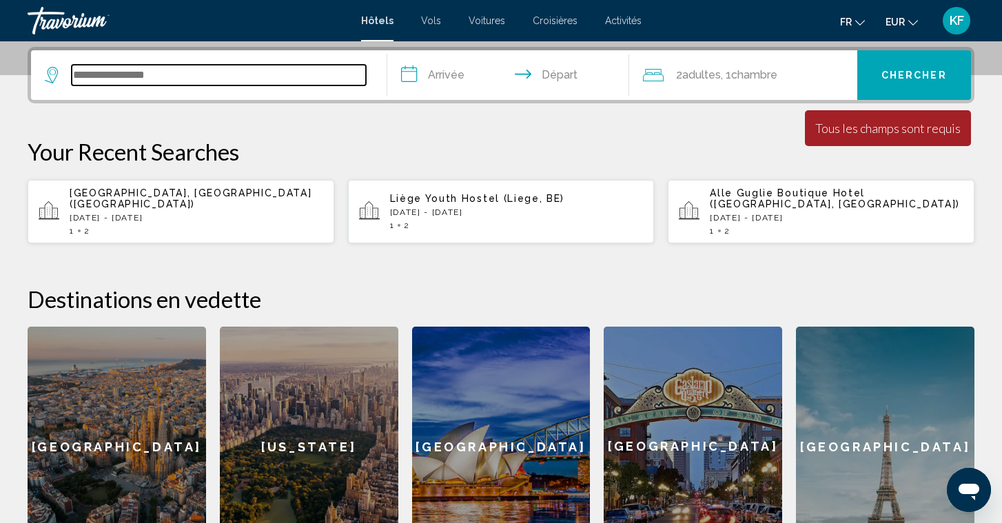
scroll to position [340, 0]
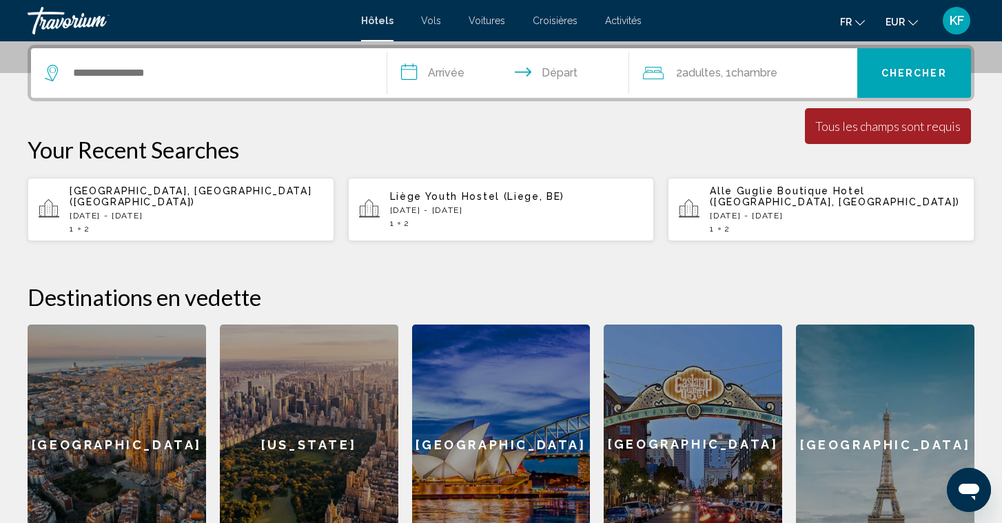
click at [128, 224] on div "1 2" at bounding box center [197, 229] width 254 height 10
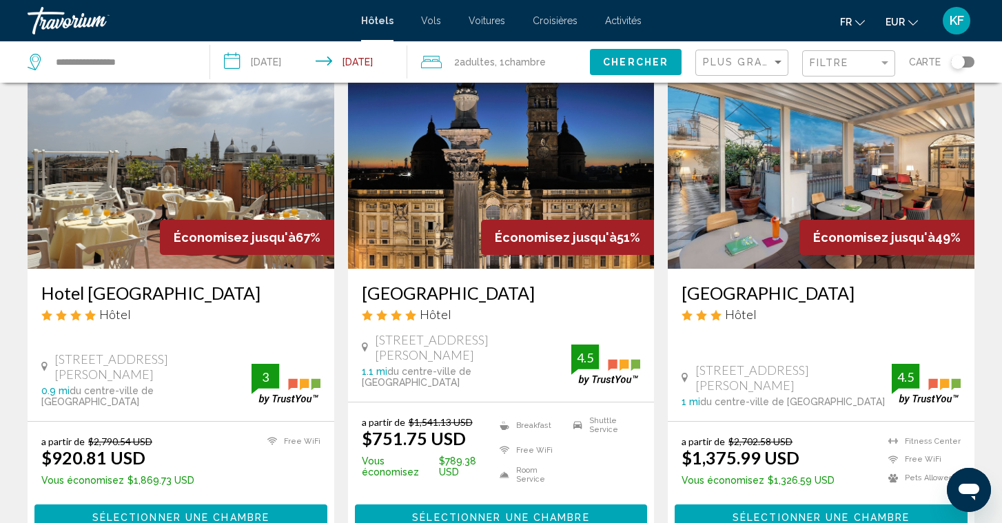
scroll to position [103, 0]
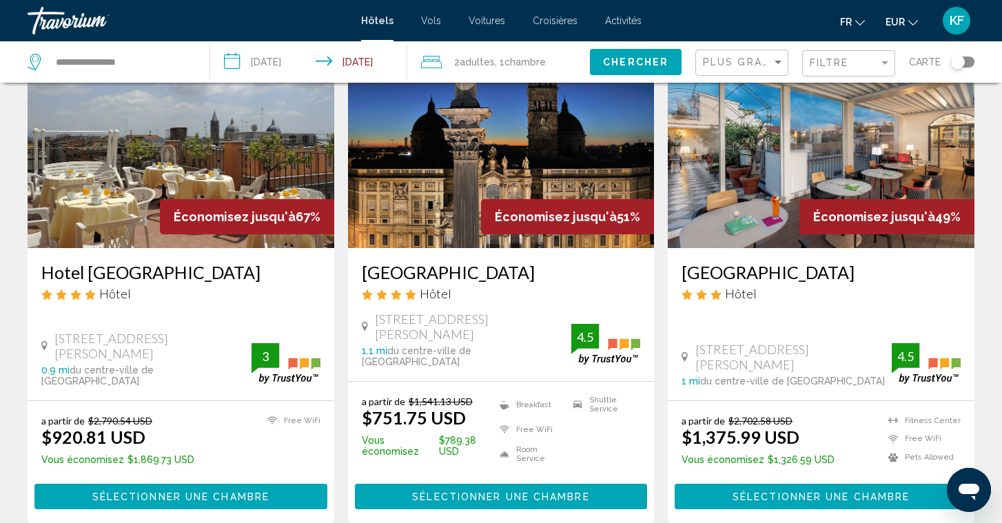
click at [915, 22] on icon "Change currency" at bounding box center [913, 23] width 10 height 10
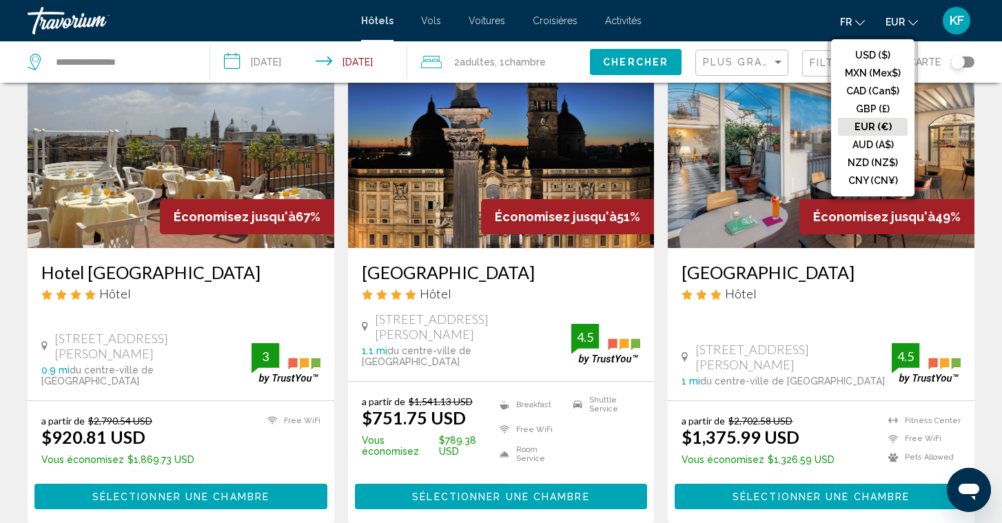
click at [884, 126] on button "EUR (€)" at bounding box center [873, 127] width 70 height 18
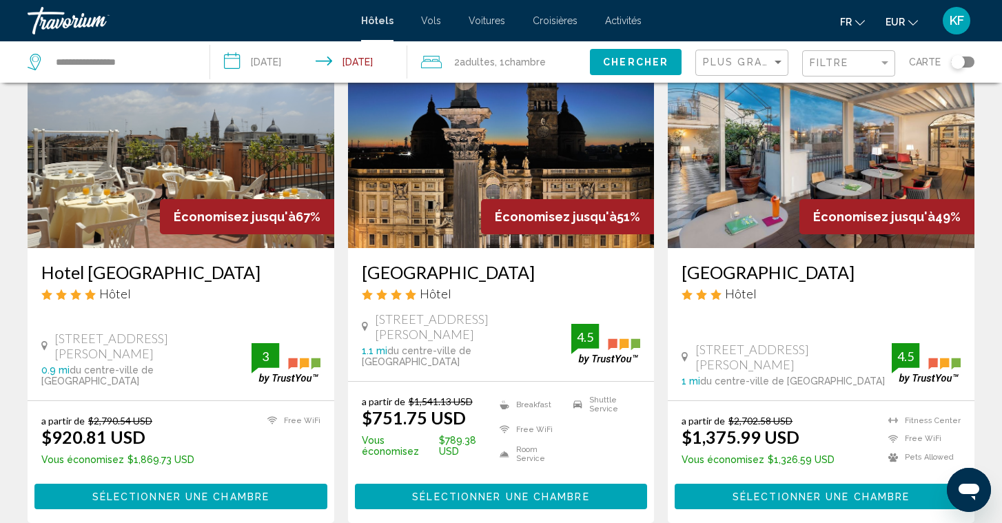
click at [910, 20] on icon "Change currency" at bounding box center [913, 23] width 10 height 10
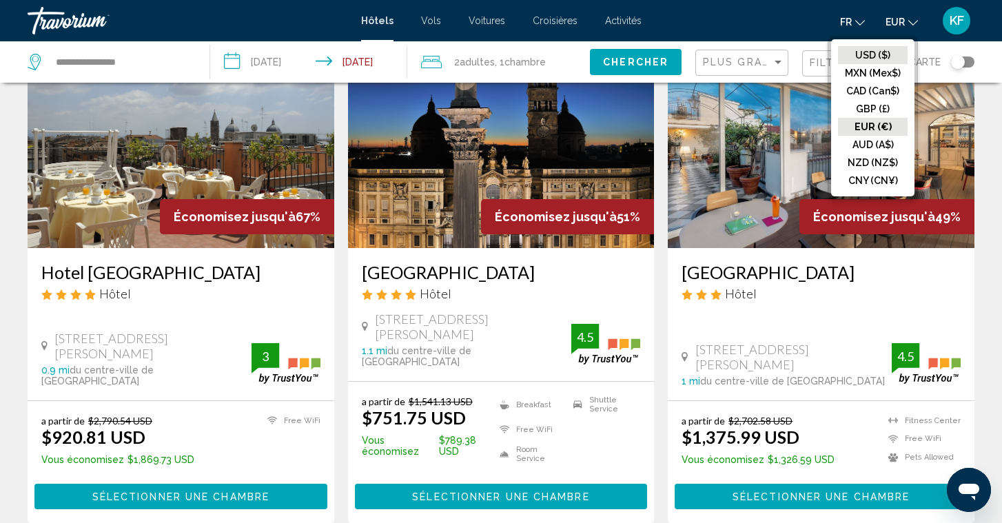
click at [897, 47] on button "USD ($)" at bounding box center [873, 55] width 70 height 18
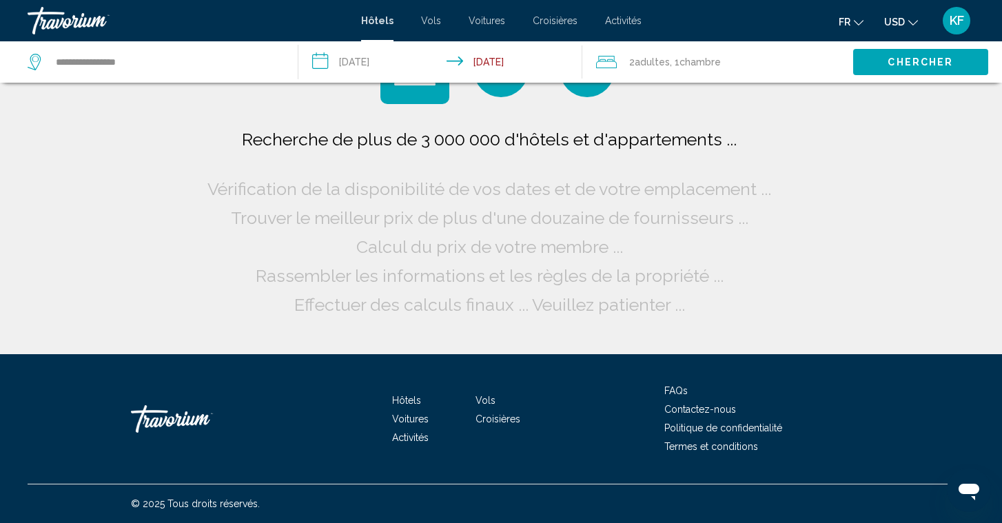
scroll to position [0, 0]
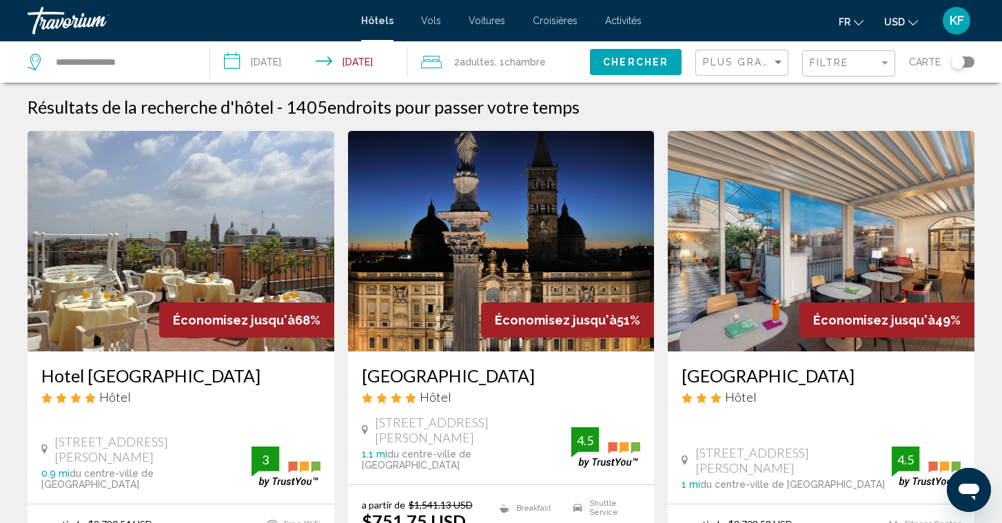
click at [902, 28] on button "USD USD ($) MXN (Mex$) CAD (Can$) GBP (£) EUR (€) AUD (A$) NZD (NZ$) CNY (CN¥)" at bounding box center [901, 22] width 34 height 20
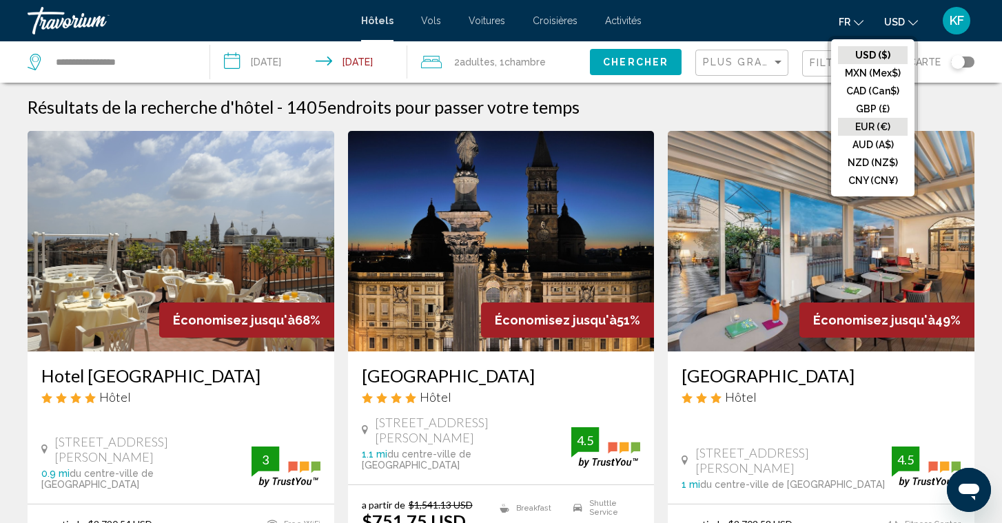
click at [886, 128] on button "EUR (€)" at bounding box center [873, 127] width 70 height 18
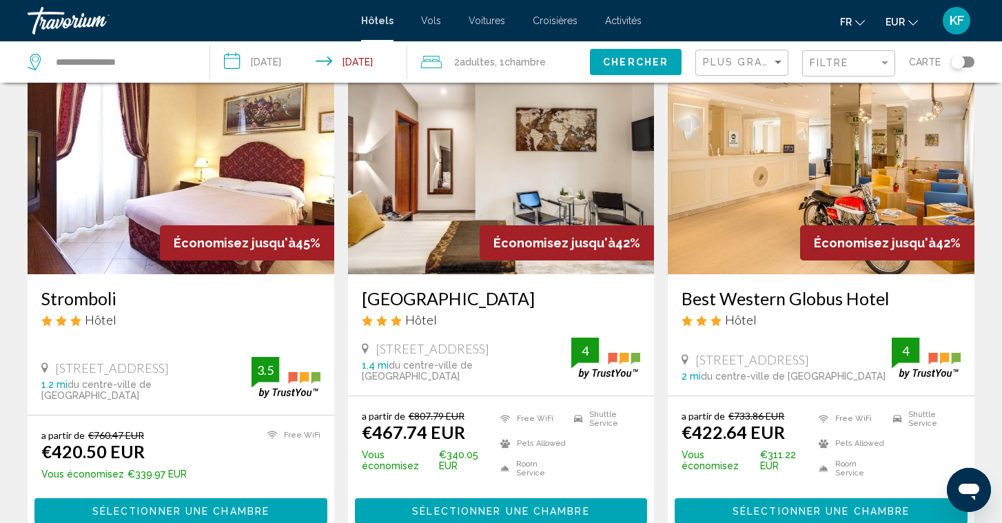
scroll to position [587, 0]
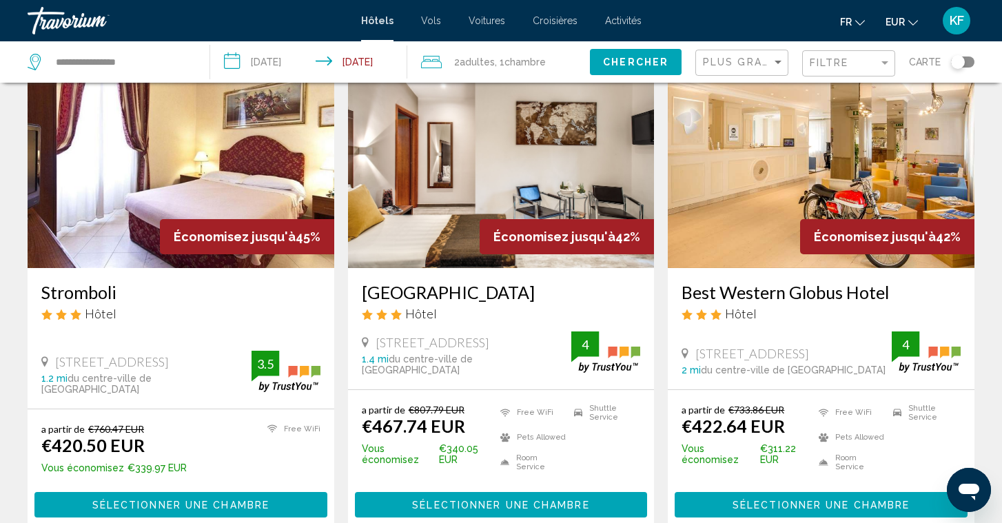
click at [477, 181] on img "Main content" at bounding box center [501, 158] width 307 height 221
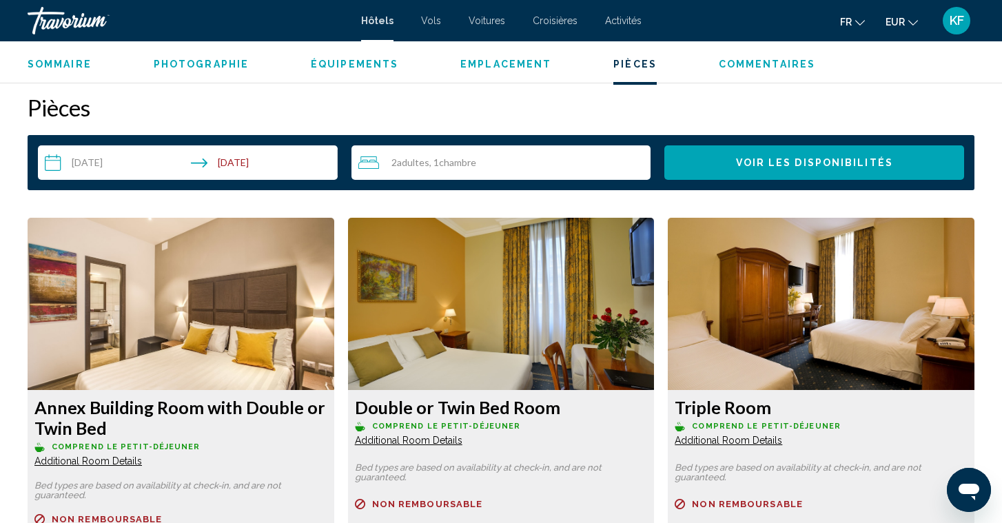
scroll to position [1731, 0]
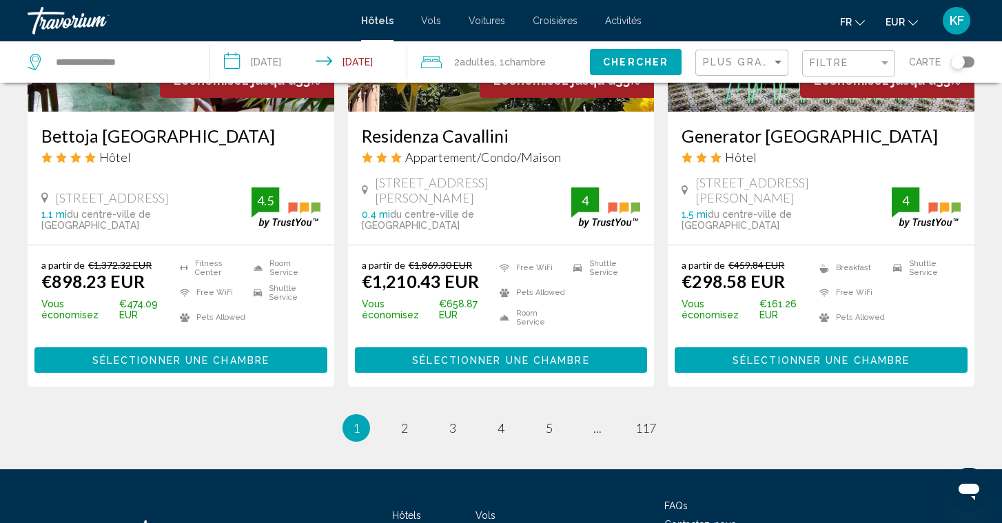
scroll to position [1793, 0]
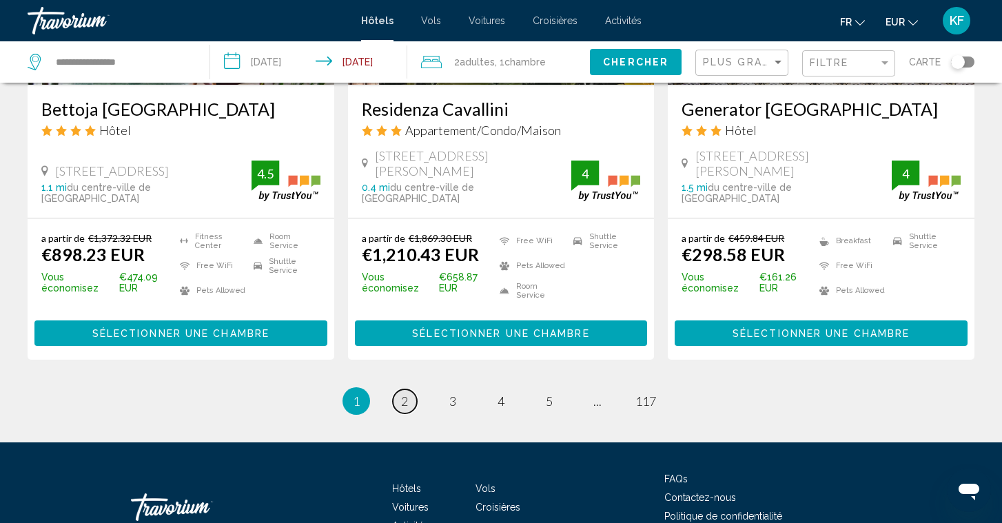
click at [401, 394] on span "2" at bounding box center [404, 401] width 7 height 15
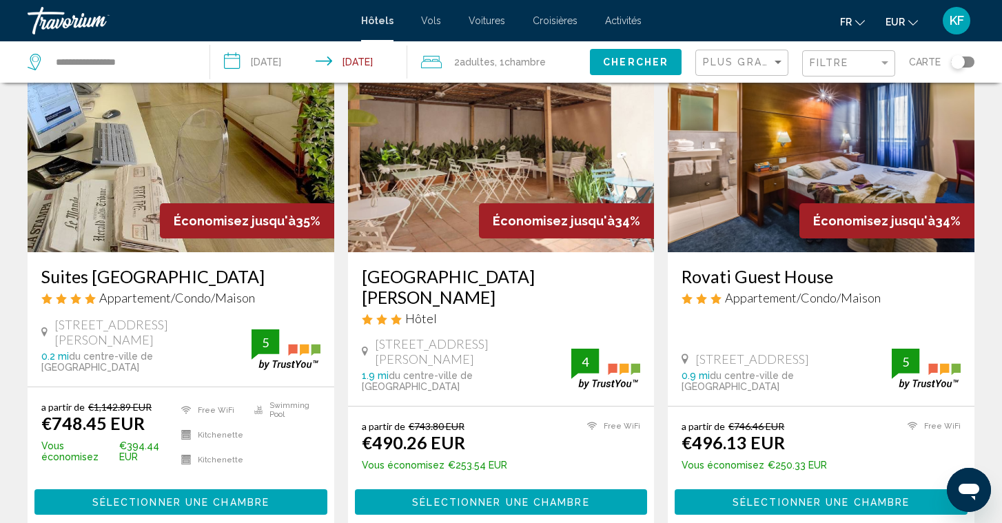
scroll to position [101, 0]
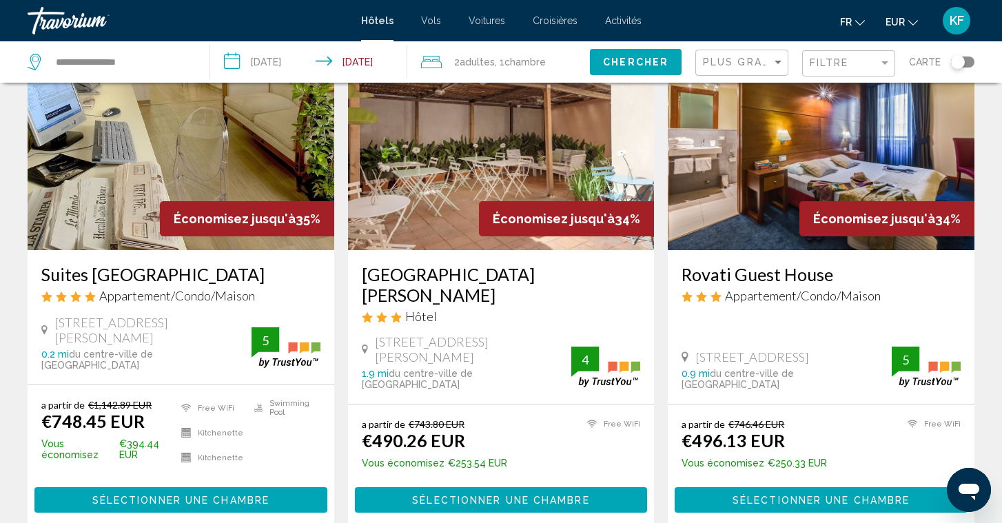
click at [805, 170] on img "Main content" at bounding box center [821, 140] width 307 height 221
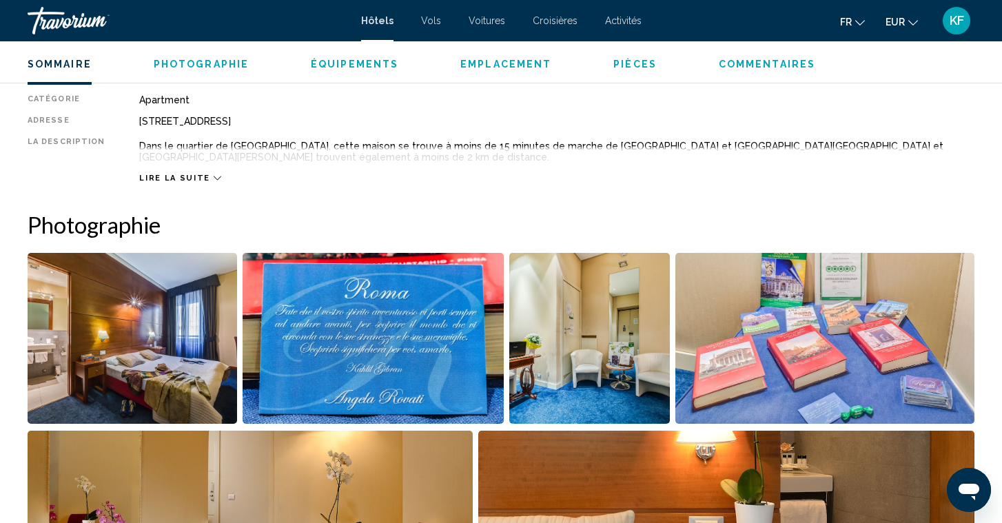
scroll to position [471, 0]
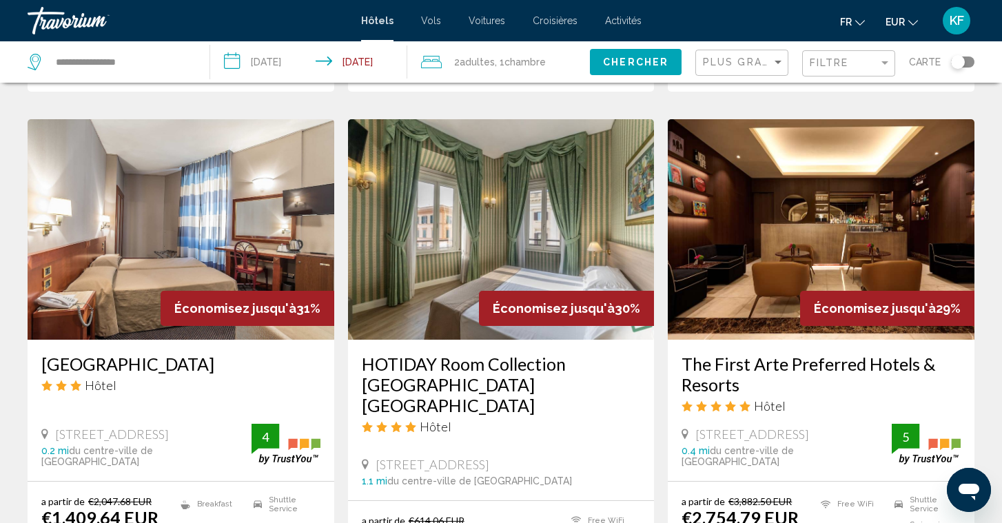
scroll to position [1692, 0]
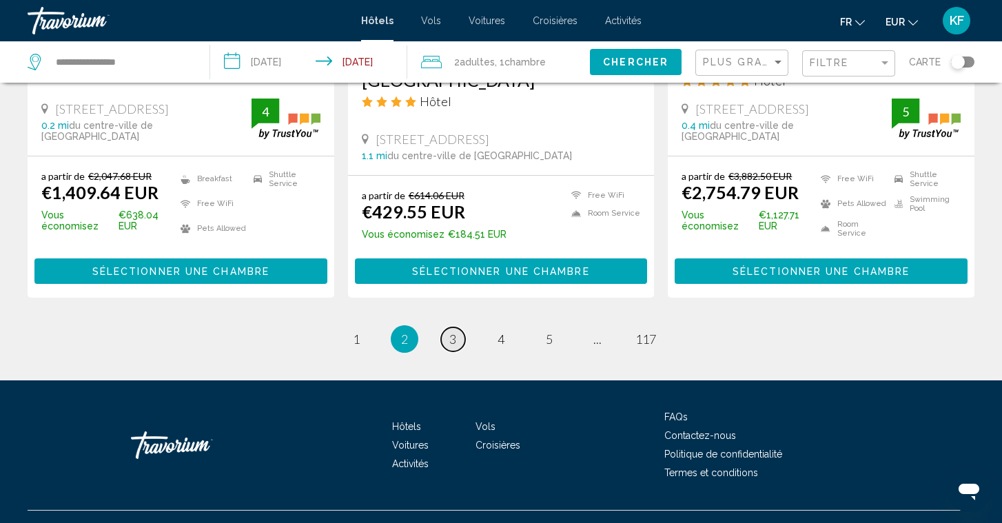
click at [448, 327] on link "page 3" at bounding box center [453, 339] width 24 height 24
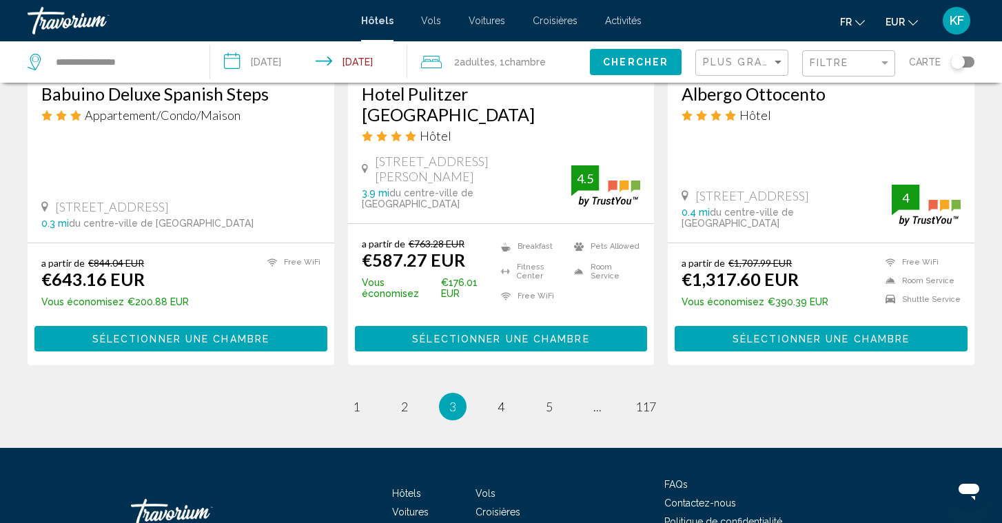
click at [454, 399] on span "3" at bounding box center [452, 406] width 7 height 15
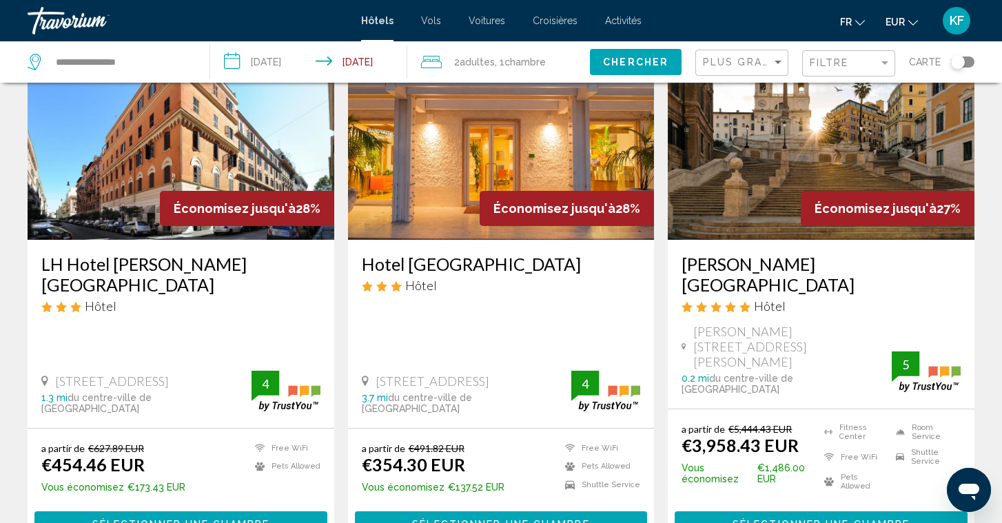
scroll to position [113, 0]
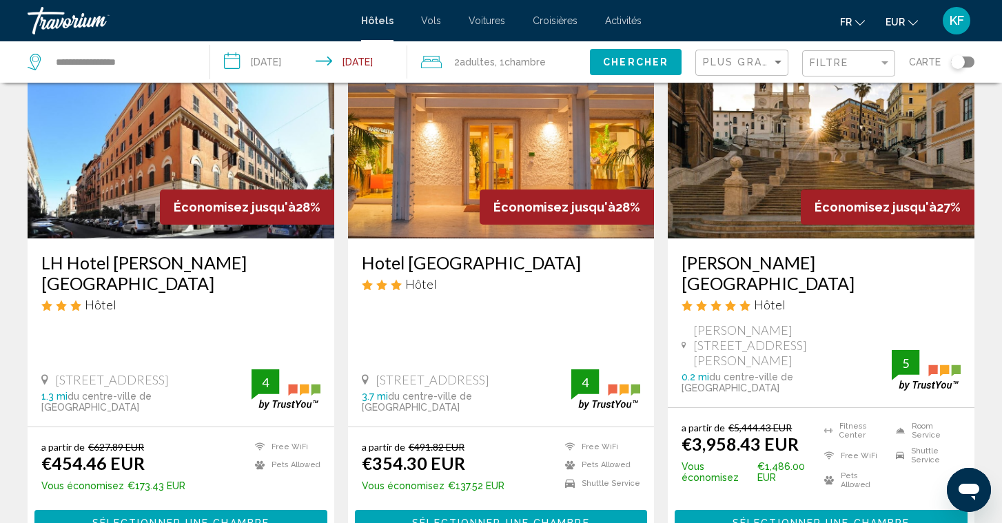
click at [176, 141] on img "Main content" at bounding box center [181, 128] width 307 height 221
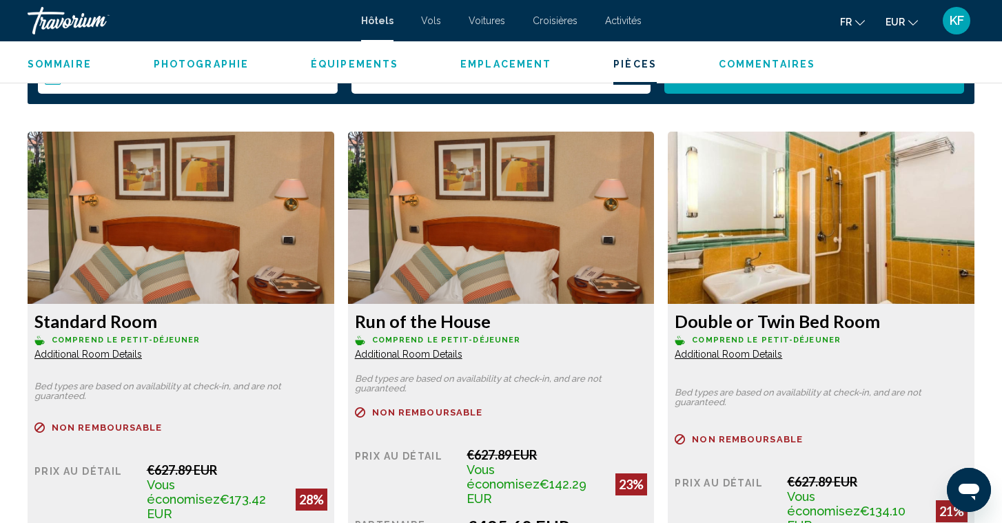
scroll to position [1810, 0]
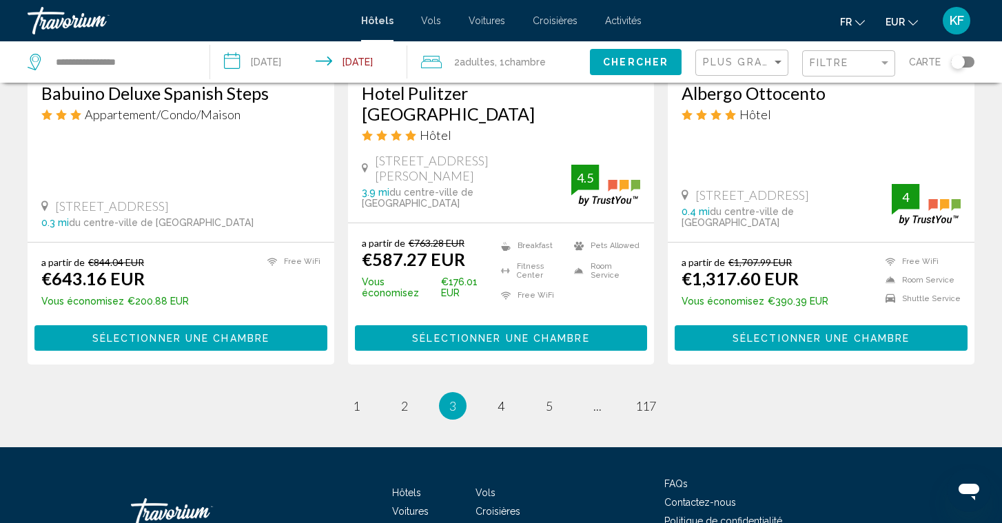
scroll to position [1876, 0]
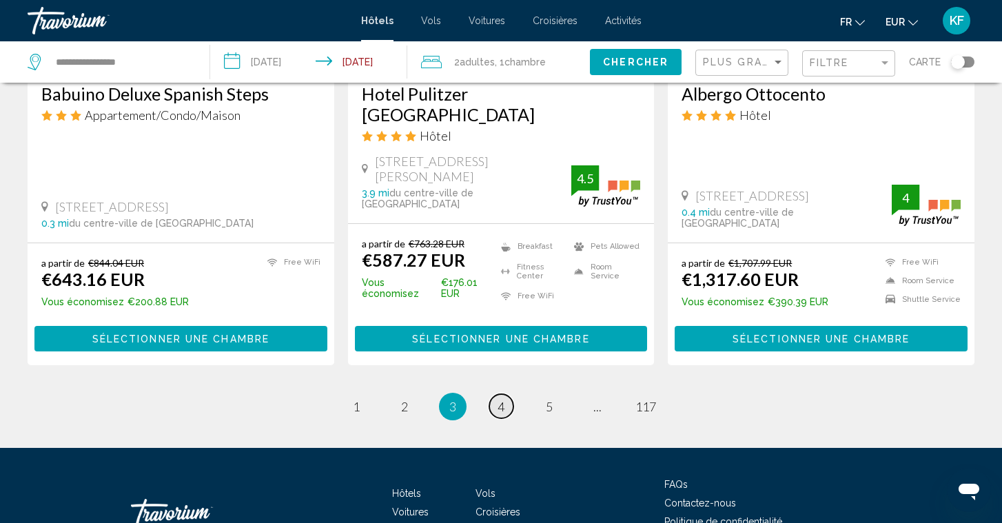
click at [498, 399] on span "4" at bounding box center [501, 406] width 7 height 15
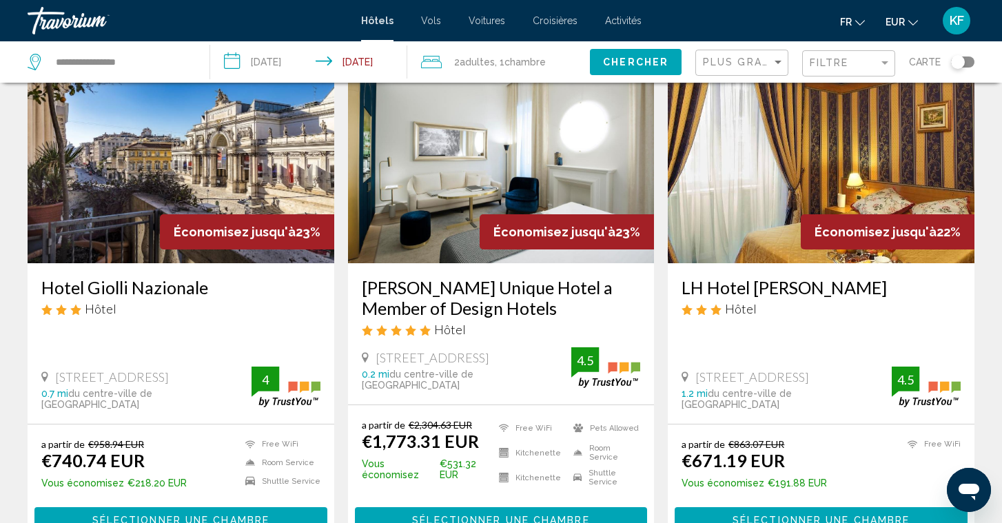
scroll to position [76, 0]
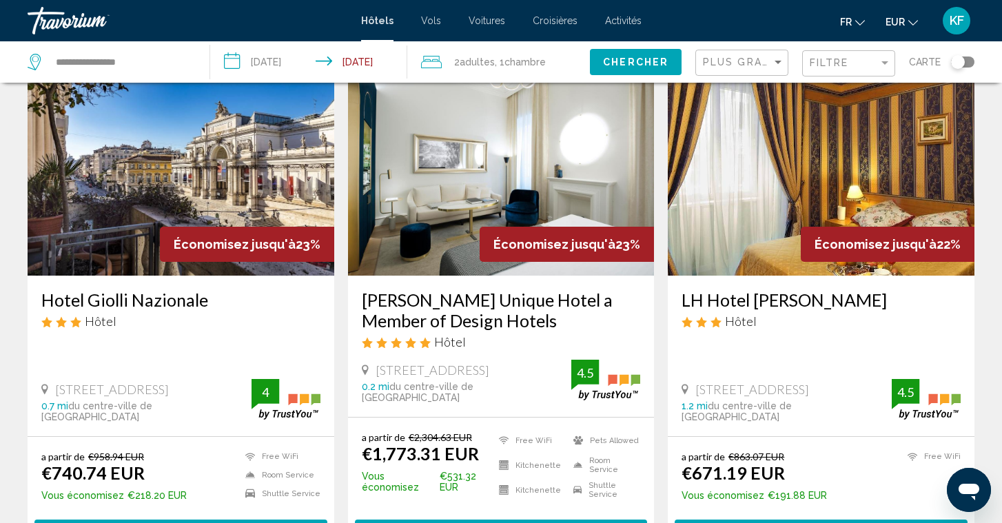
click at [179, 175] on img "Main content" at bounding box center [181, 165] width 307 height 221
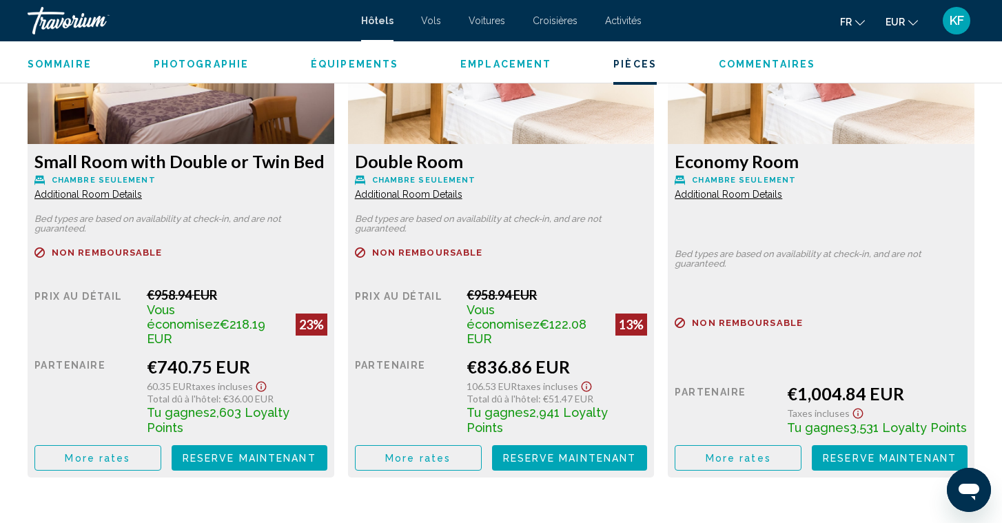
scroll to position [1981, 0]
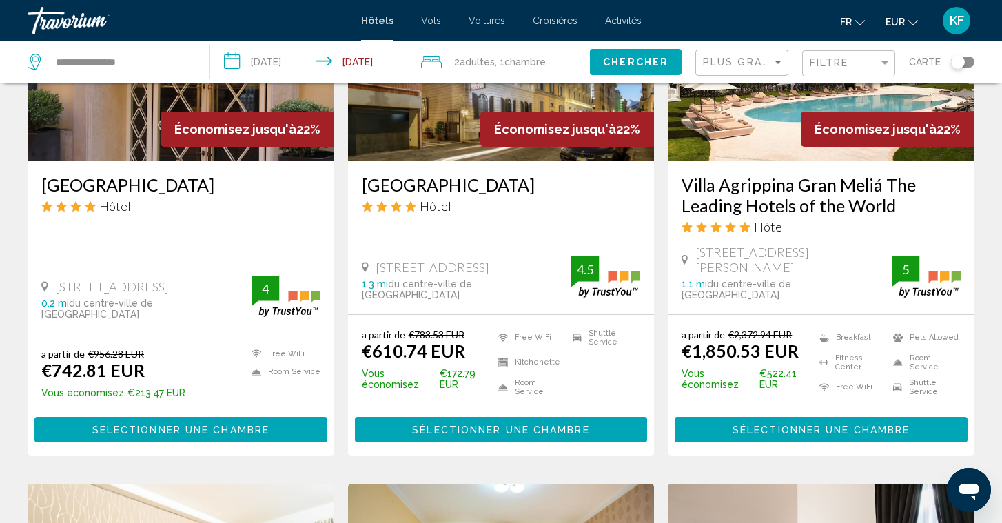
scroll to position [598, 0]
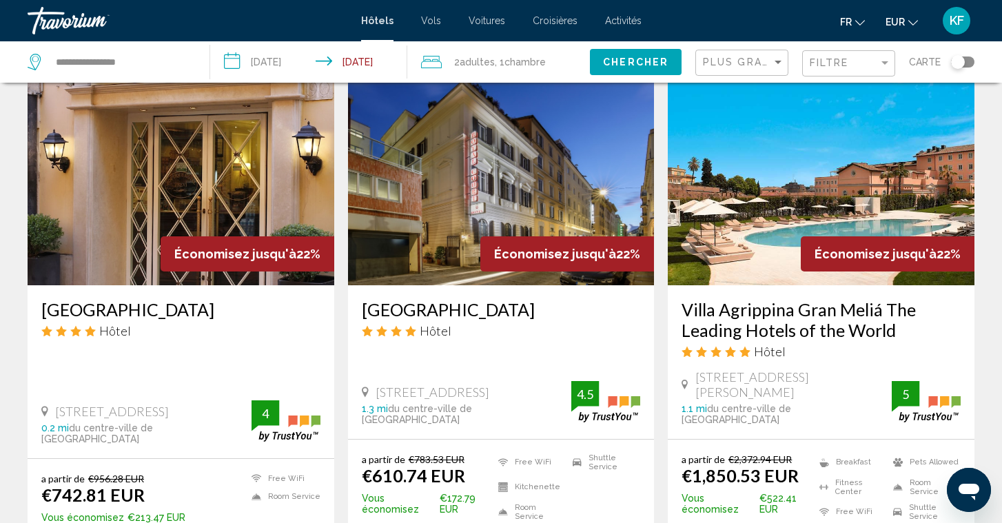
click at [170, 190] on img "Main content" at bounding box center [181, 175] width 307 height 221
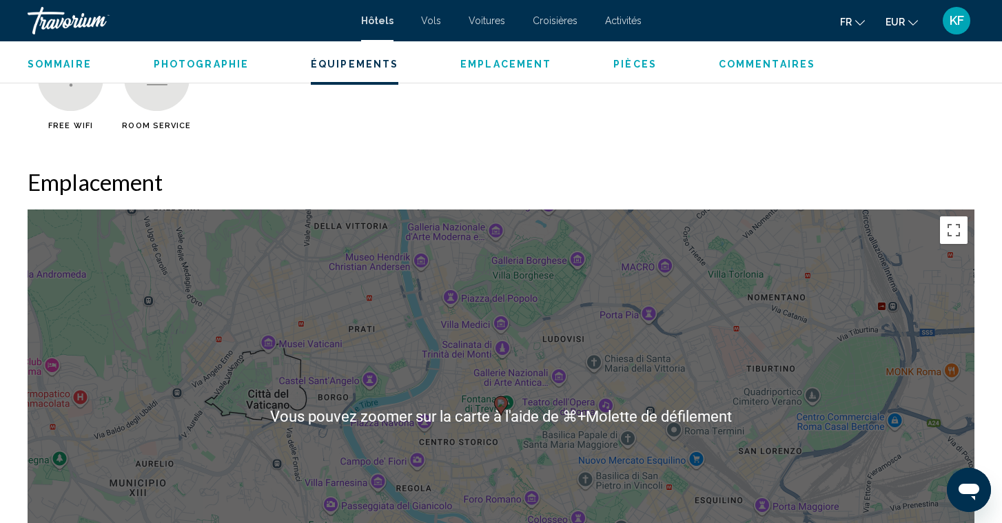
scroll to position [1190, 0]
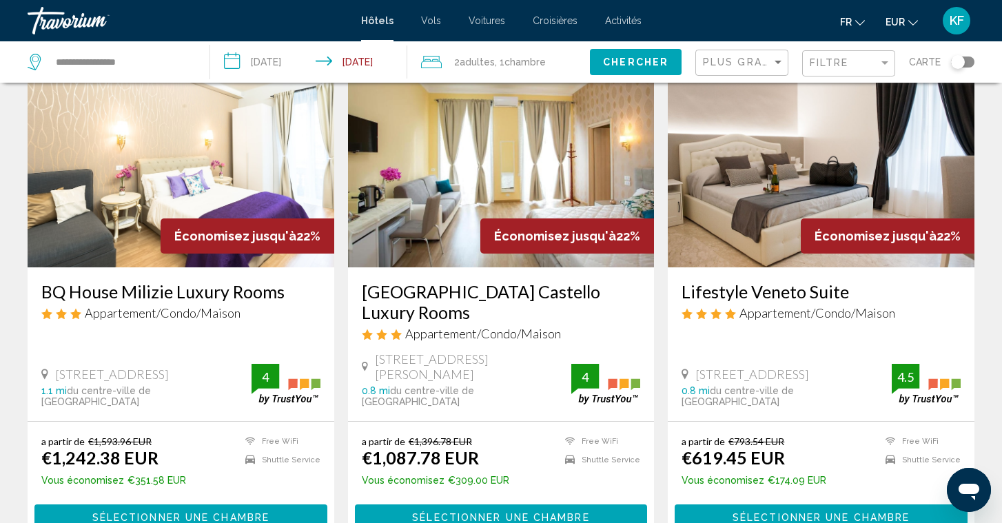
scroll to position [1161, 0]
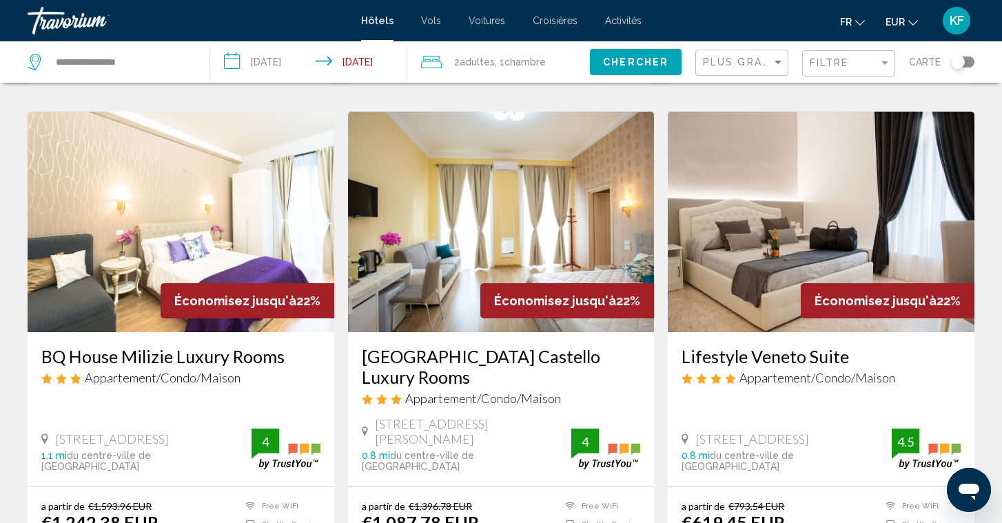
scroll to position [1094, 0]
